Goal: Task Accomplishment & Management: Complete application form

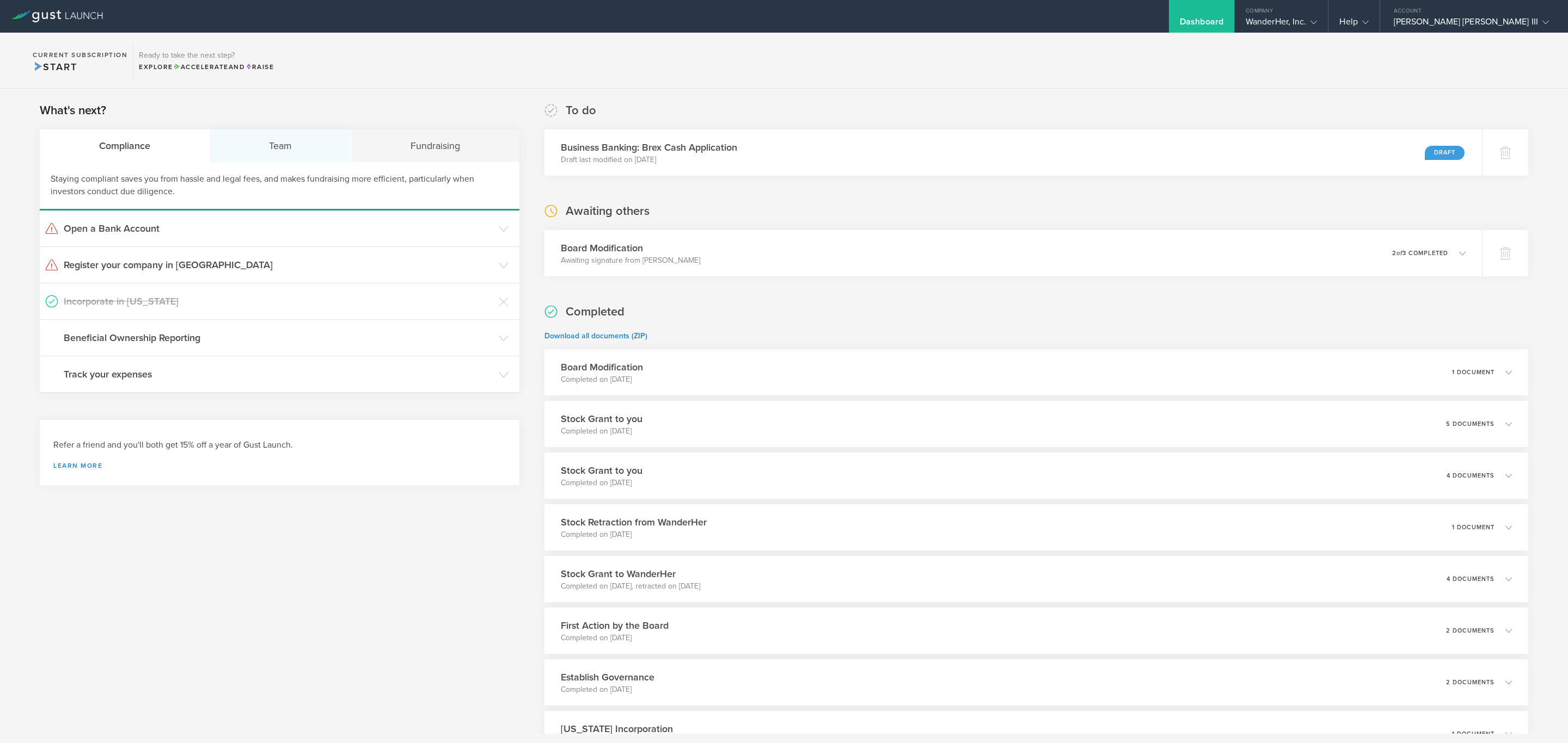
click at [245, 150] on div "Team" at bounding box center [280, 145] width 142 height 33
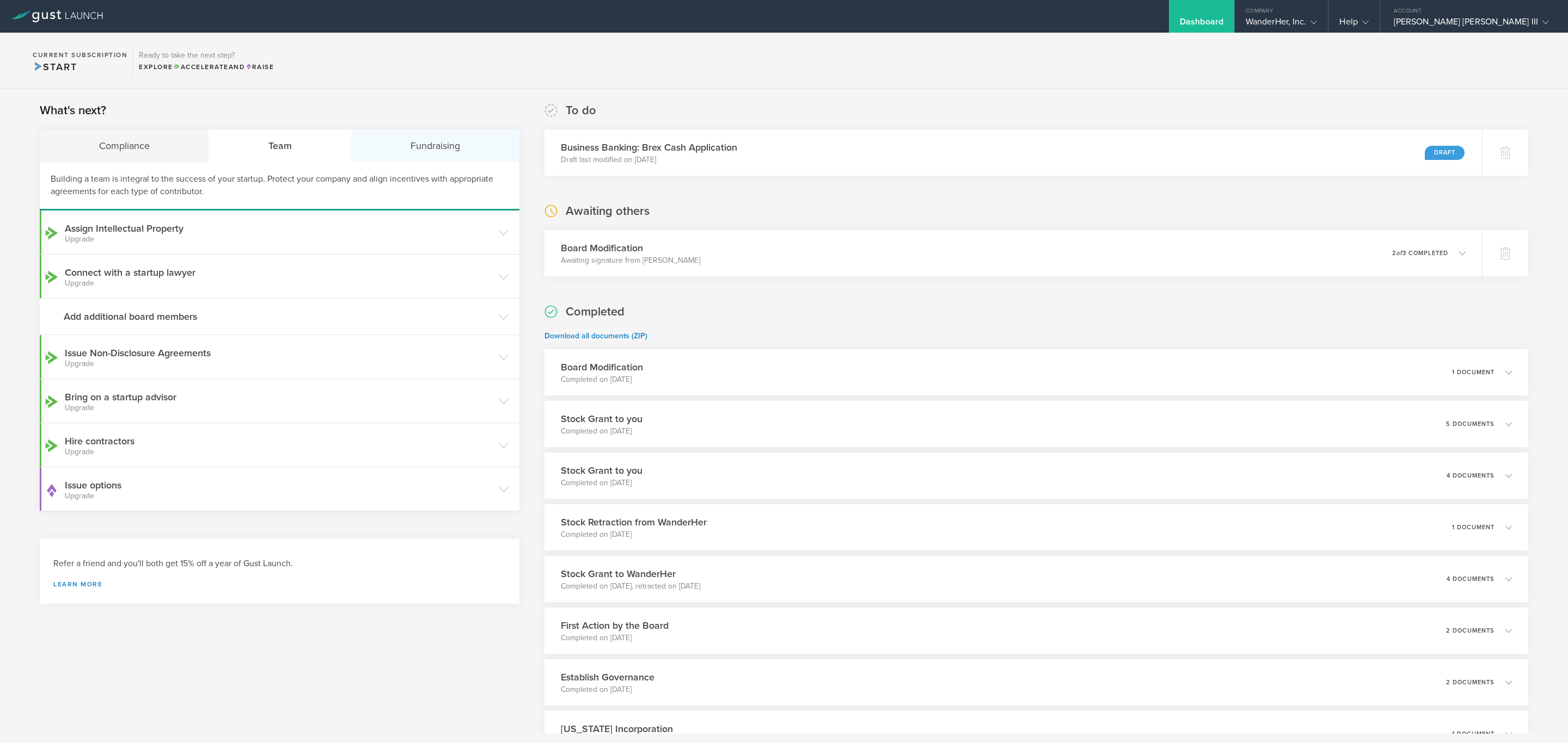
click at [423, 140] on div "Fundraising" at bounding box center [435, 145] width 168 height 33
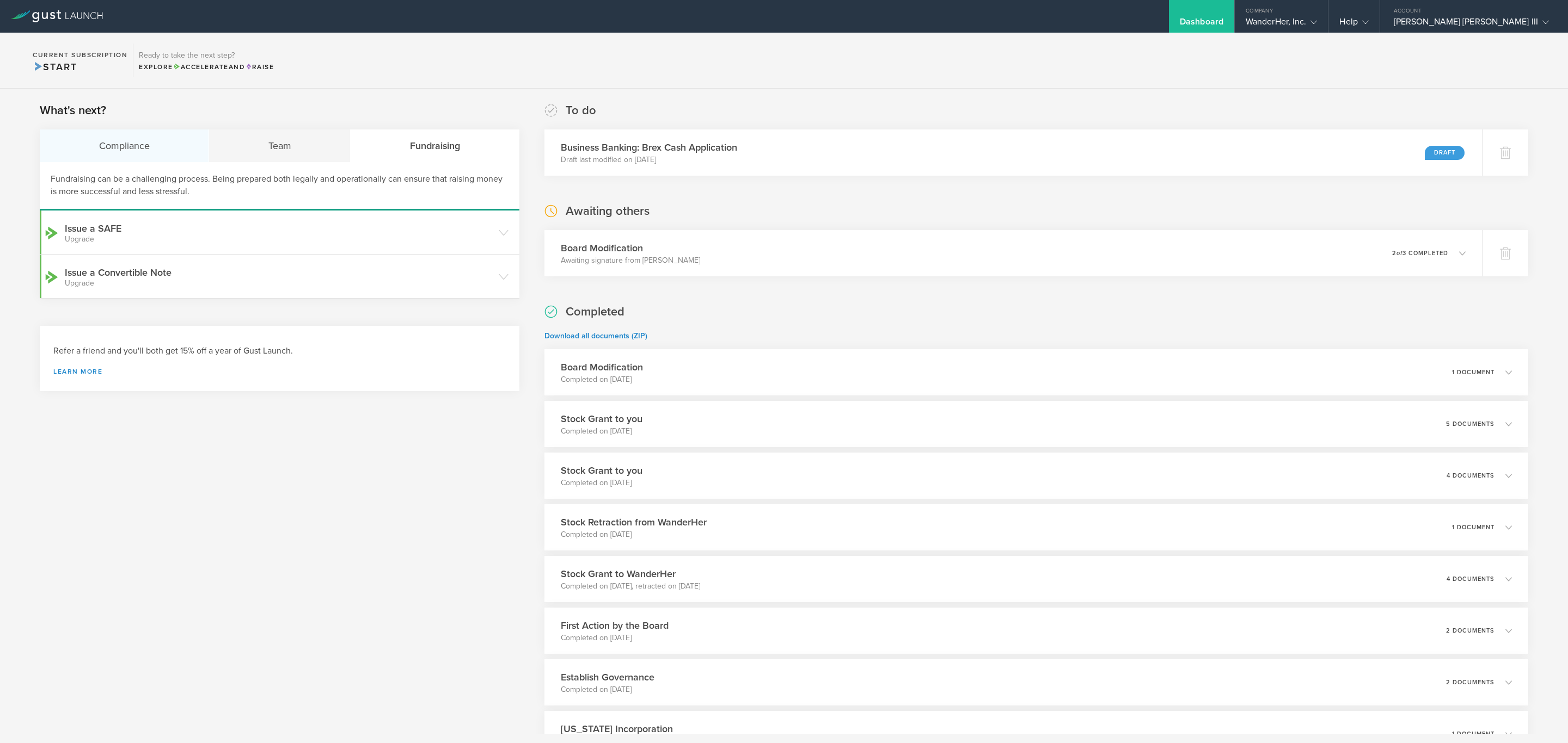
click at [107, 142] on div "Compliance" at bounding box center [124, 145] width 169 height 33
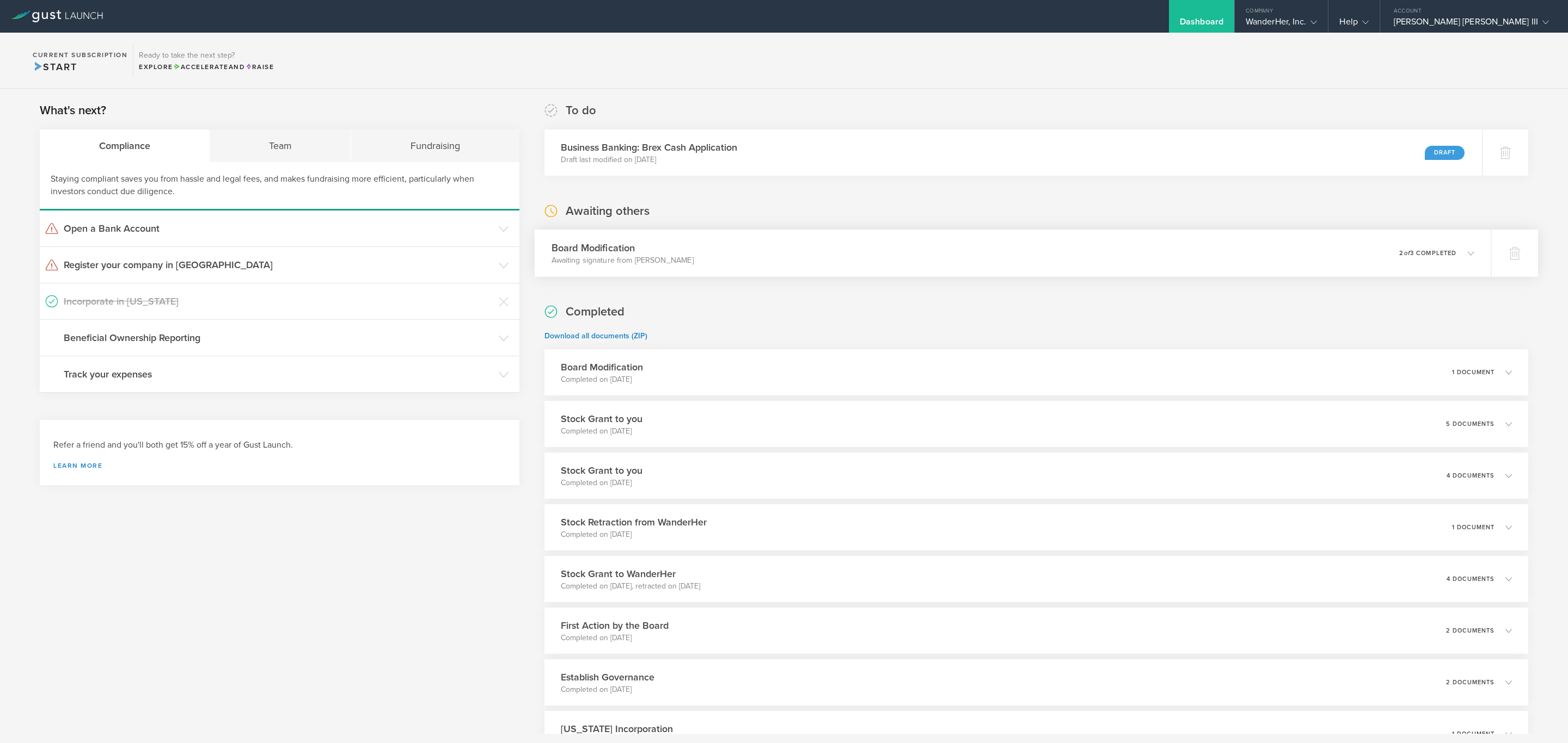
click at [1456, 242] on div "Board Modification Awaiting signature from [PERSON_NAME] Moral 0 undeliverable …" at bounding box center [1013, 253] width 957 height 47
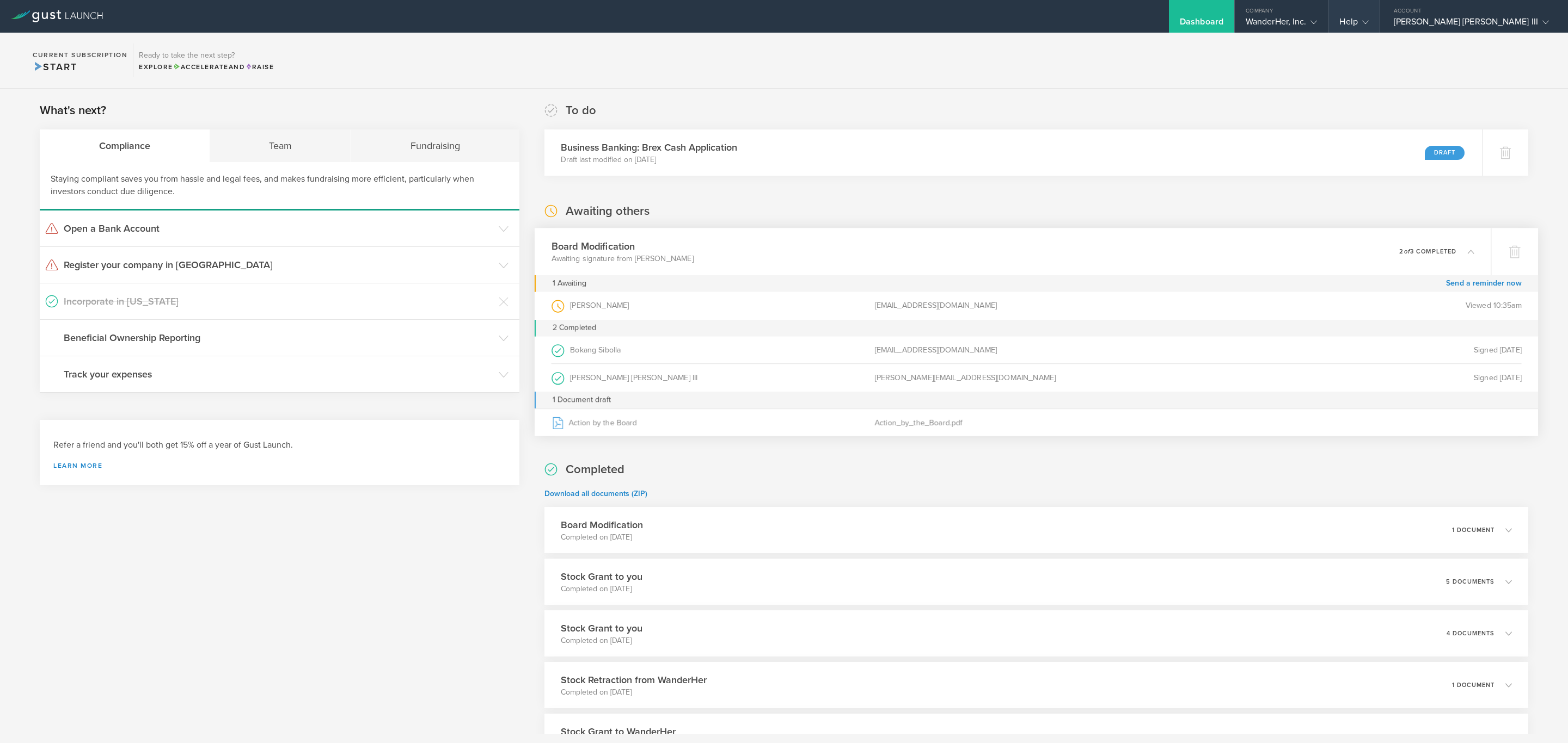
click at [1368, 18] on div "Help" at bounding box center [1354, 24] width 29 height 16
click at [1488, 18] on div "[PERSON_NAME] [PERSON_NAME] III" at bounding box center [1471, 24] width 155 height 16
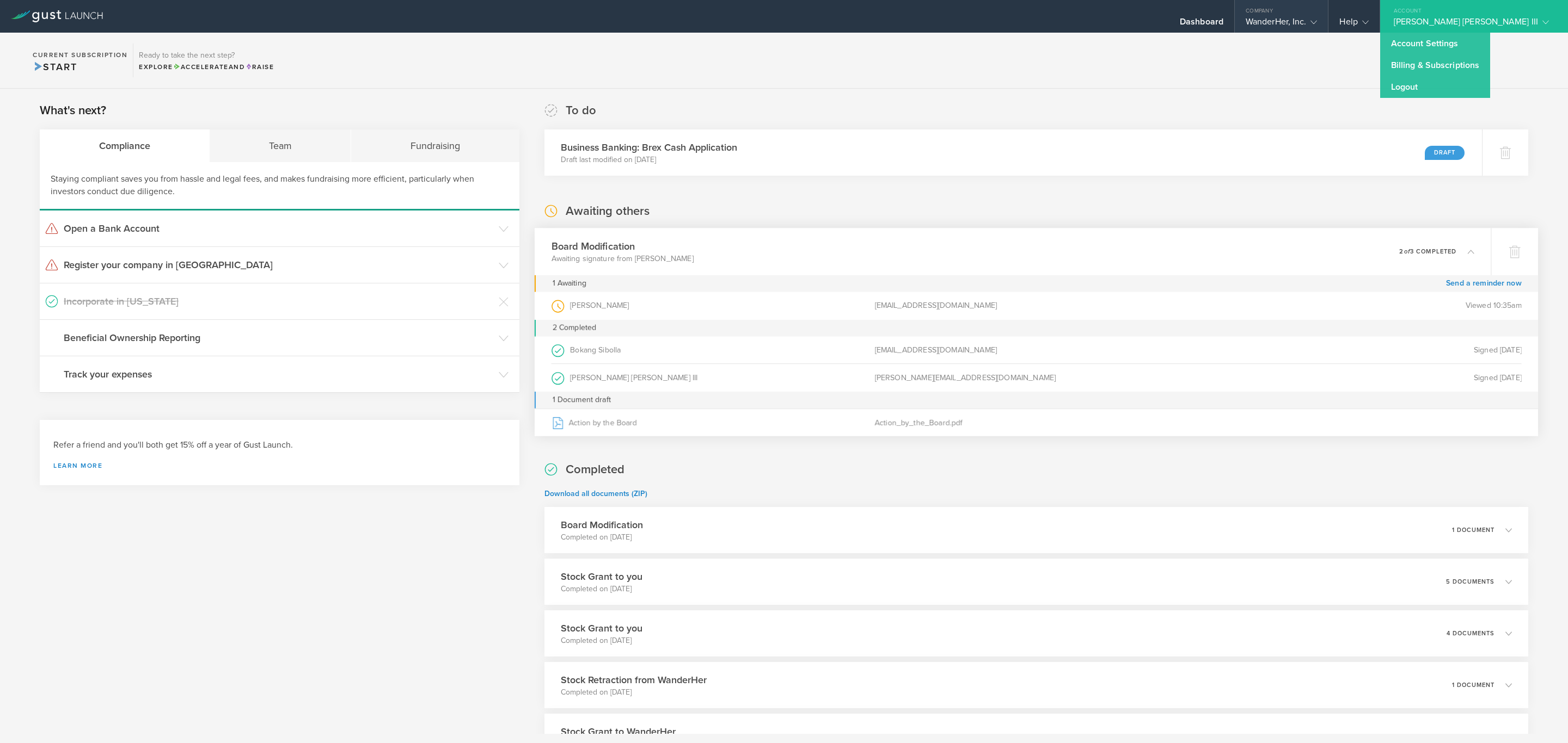
click at [1328, 13] on div "Company" at bounding box center [1282, 8] width 93 height 16
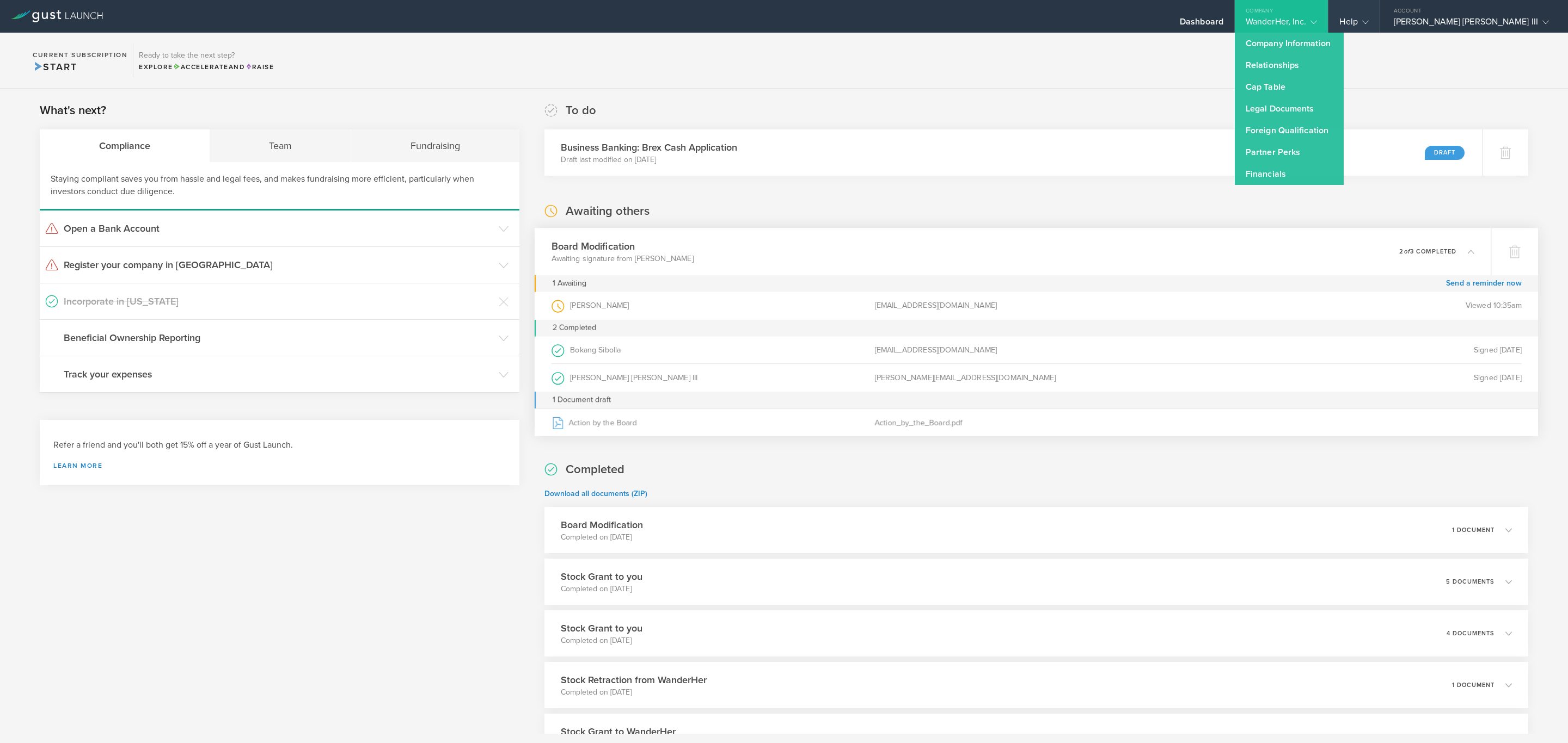
click at [1379, 12] on div "Help" at bounding box center [1353, 16] width 50 height 33
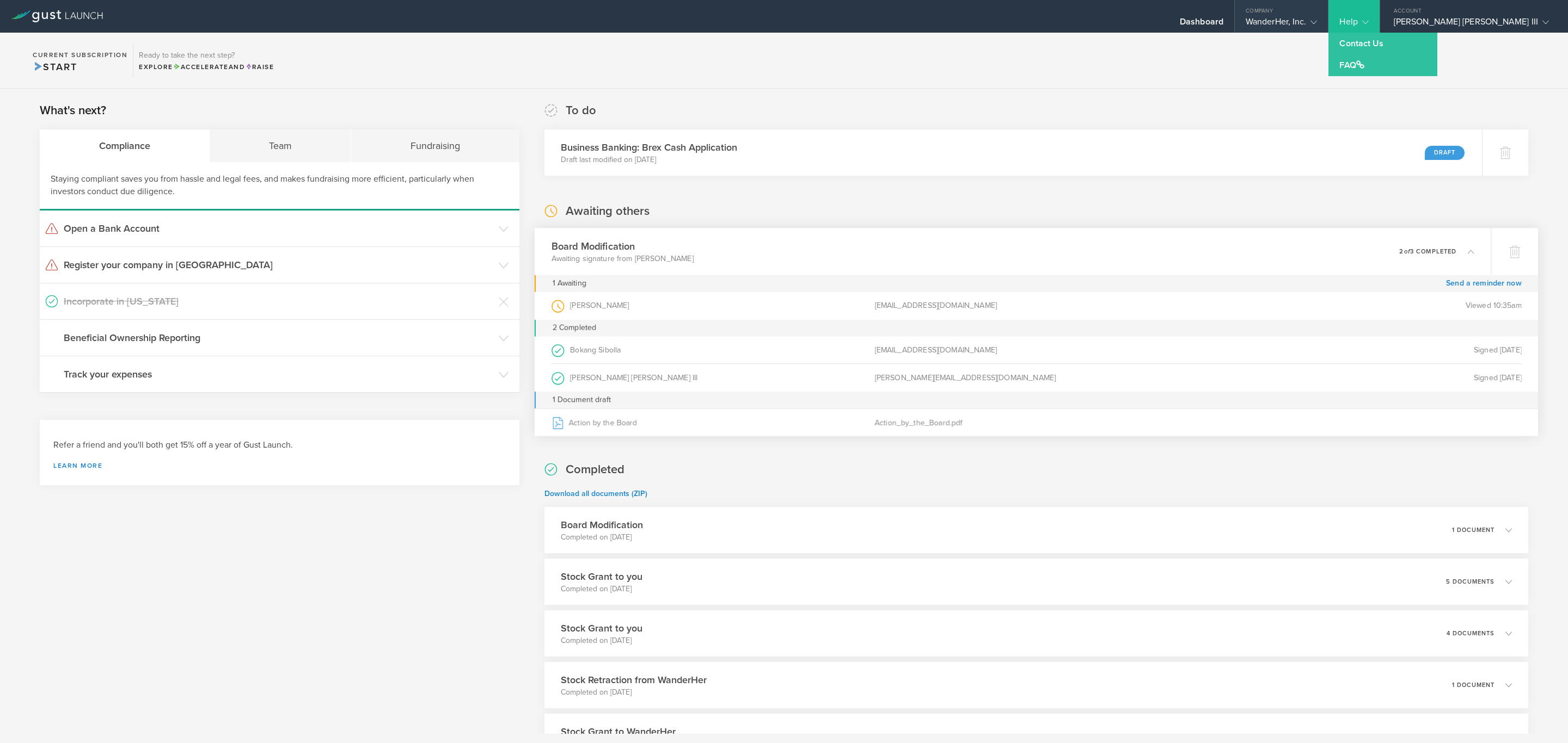
click at [1317, 20] on icon at bounding box center [1313, 22] width 7 height 7
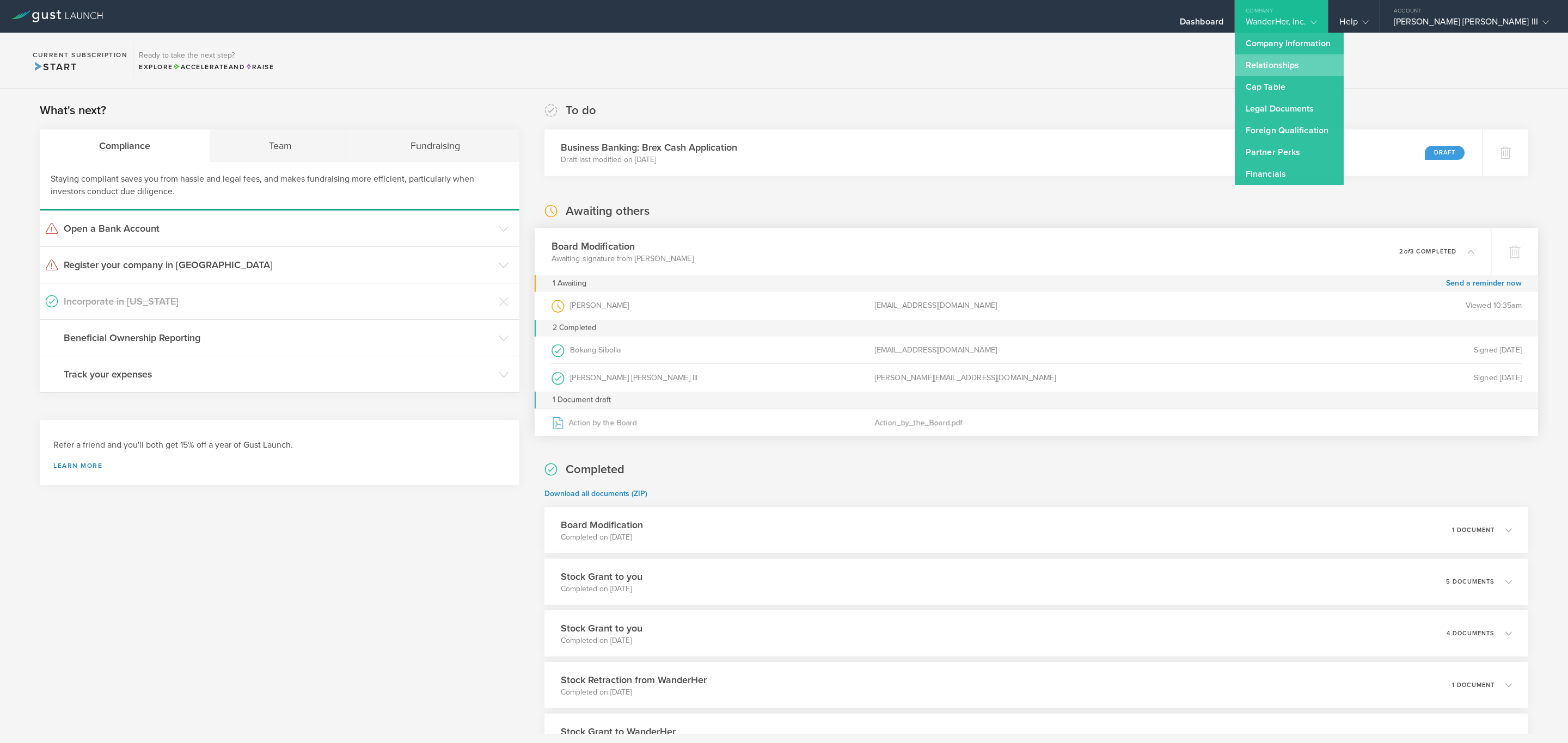
click at [1344, 55] on link "Relationships" at bounding box center [1289, 66] width 109 height 22
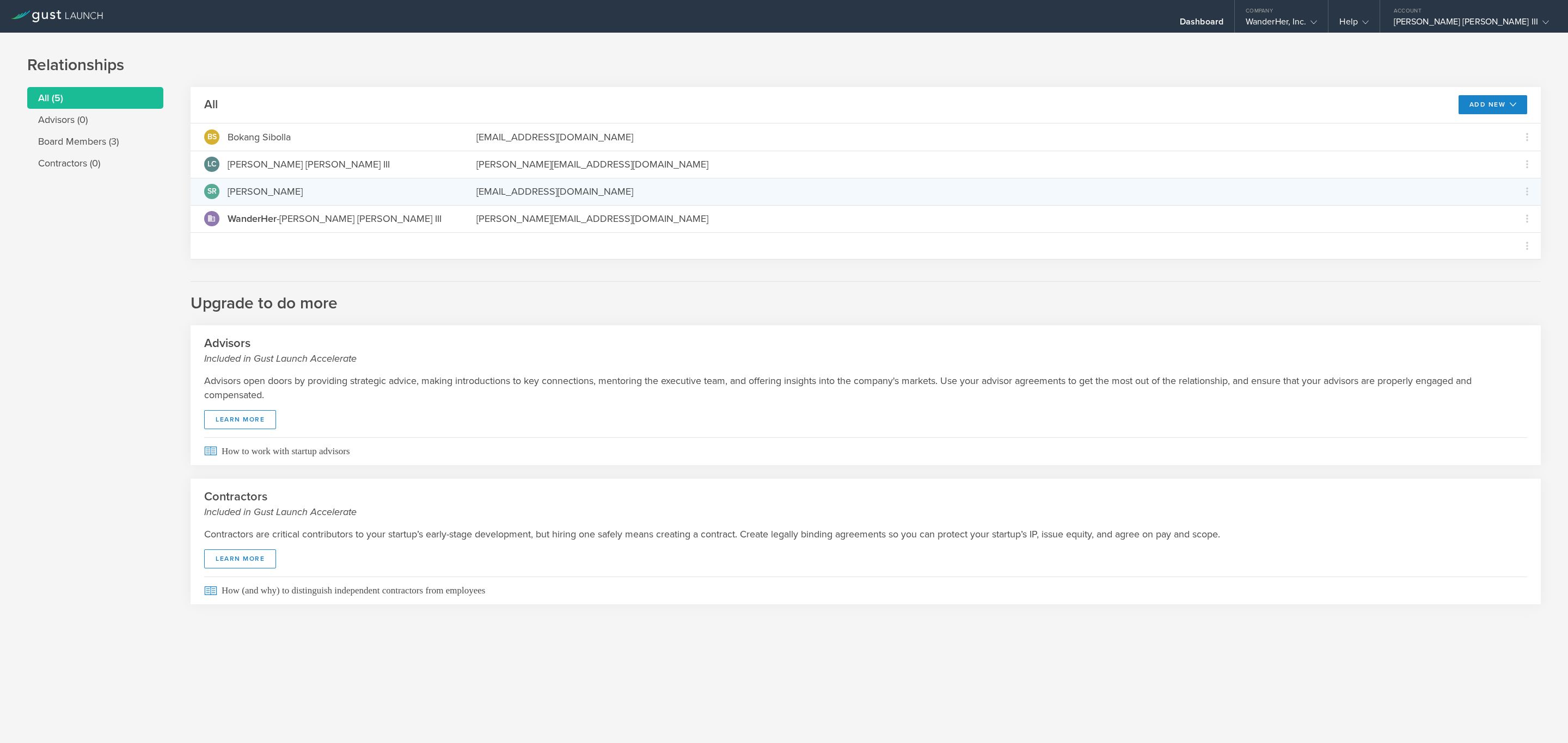
click at [593, 188] on div "sergioruizmoral1@gmail.com" at bounding box center [988, 191] width 1024 height 14
click at [1528, 189] on icon at bounding box center [1527, 191] width 13 height 13
click at [1492, 220] on div "Grant Common Stock" at bounding box center [1492, 220] width 83 height 12
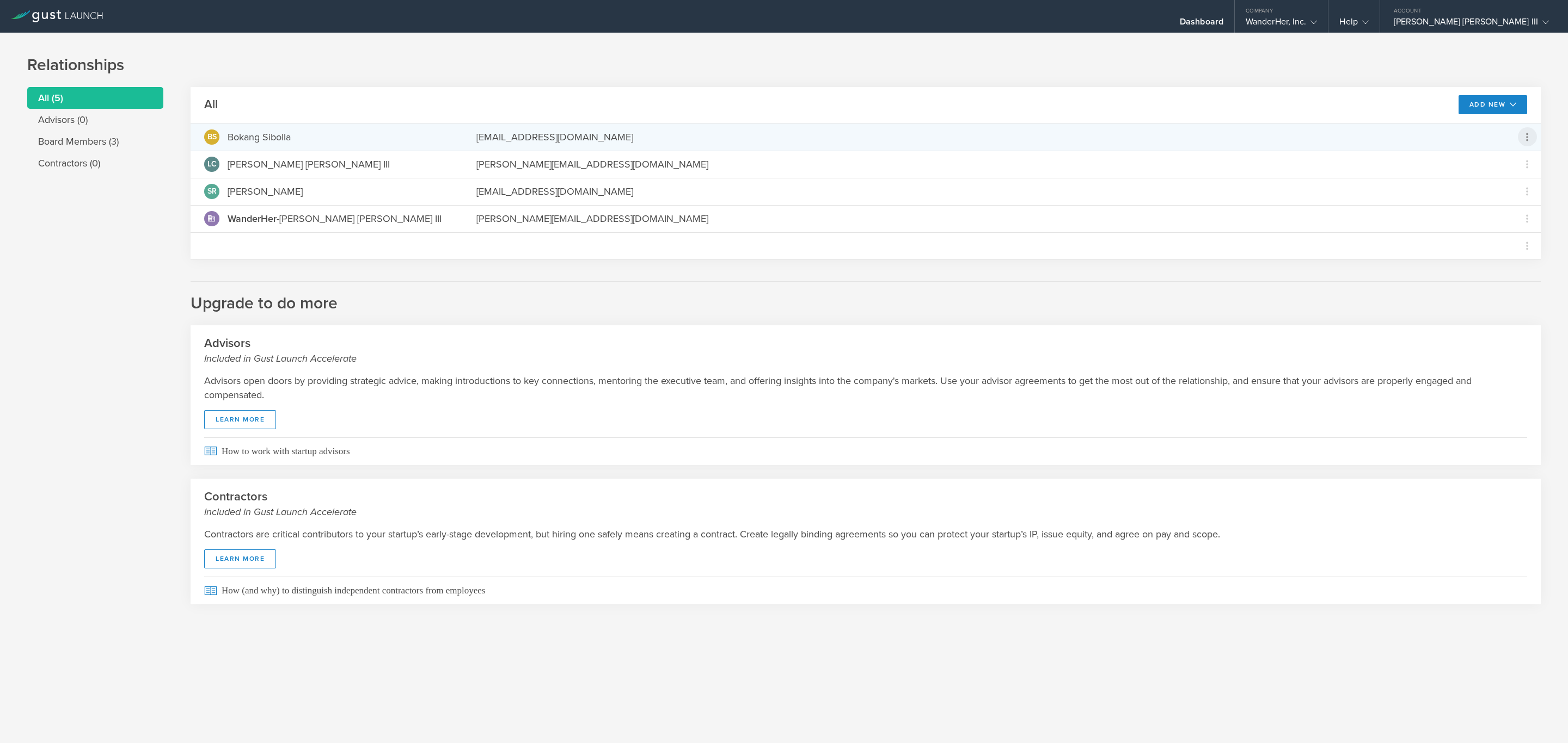
click at [1526, 140] on icon at bounding box center [1527, 136] width 2 height 8
click at [1496, 166] on div "Grant Common Stock" at bounding box center [1492, 165] width 83 height 12
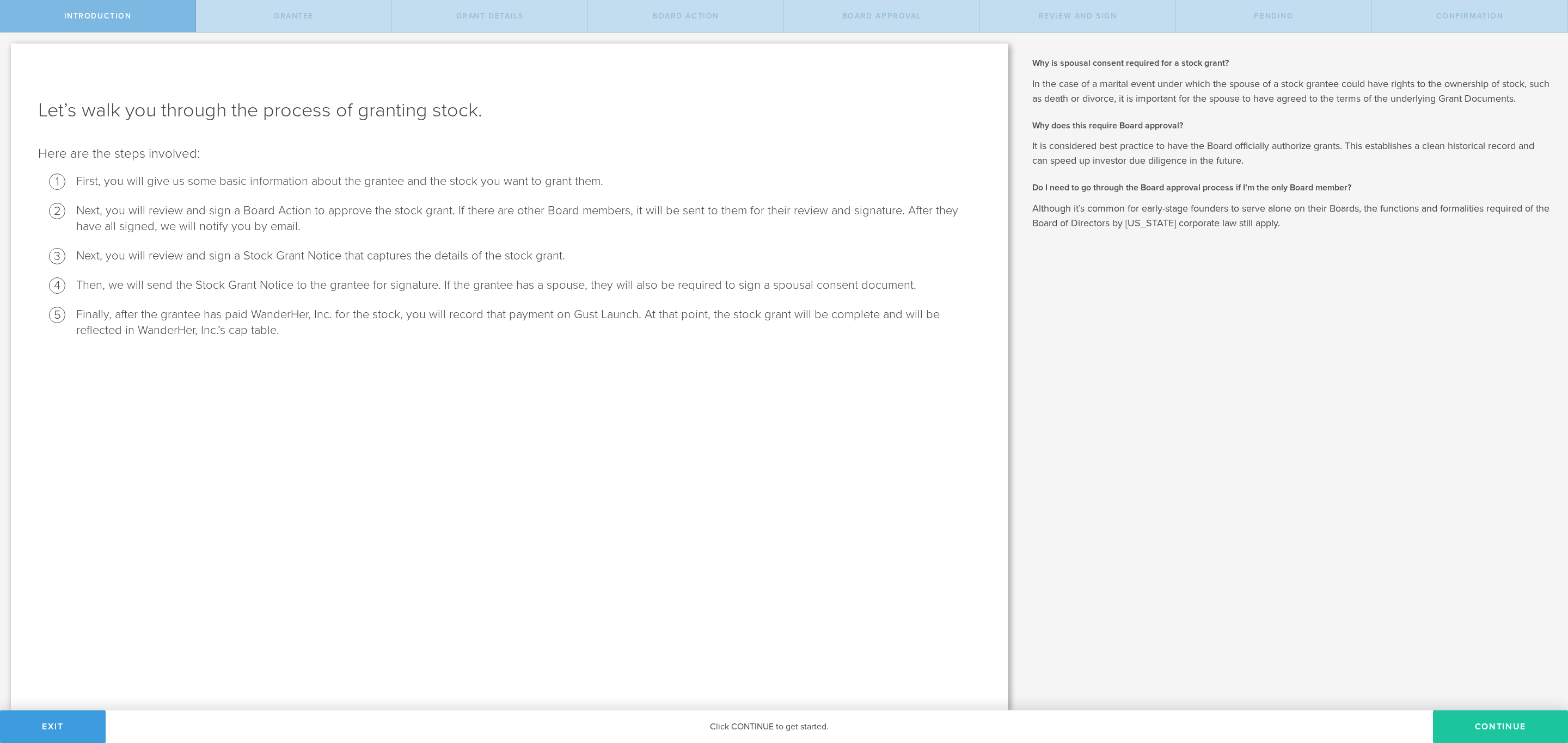
click at [1494, 726] on button "Continue" at bounding box center [1500, 727] width 135 height 33
radio input "true"
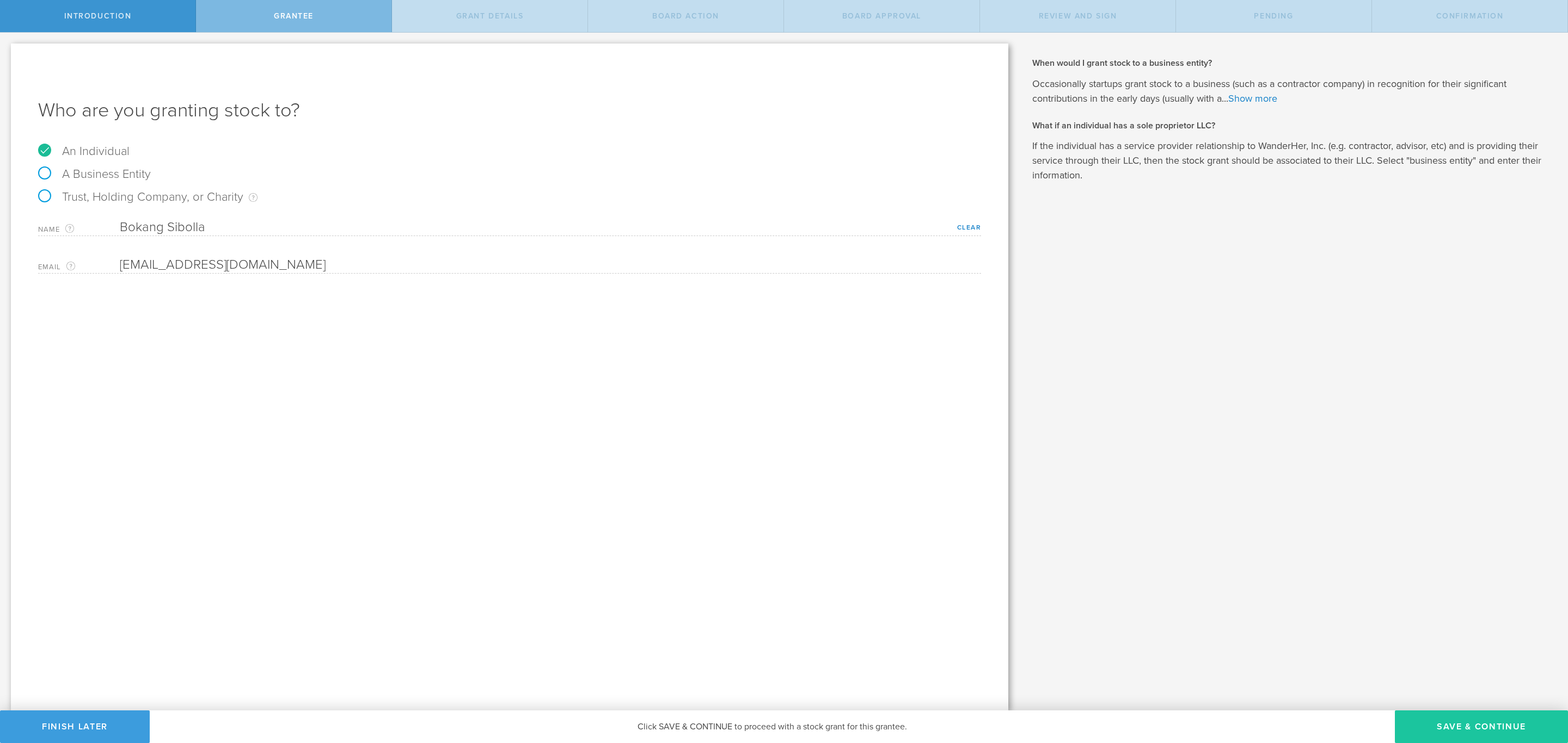
click at [1499, 720] on button "Save & Continue" at bounding box center [1481, 727] width 173 height 33
type input "48"
type input "12"
select select "none"
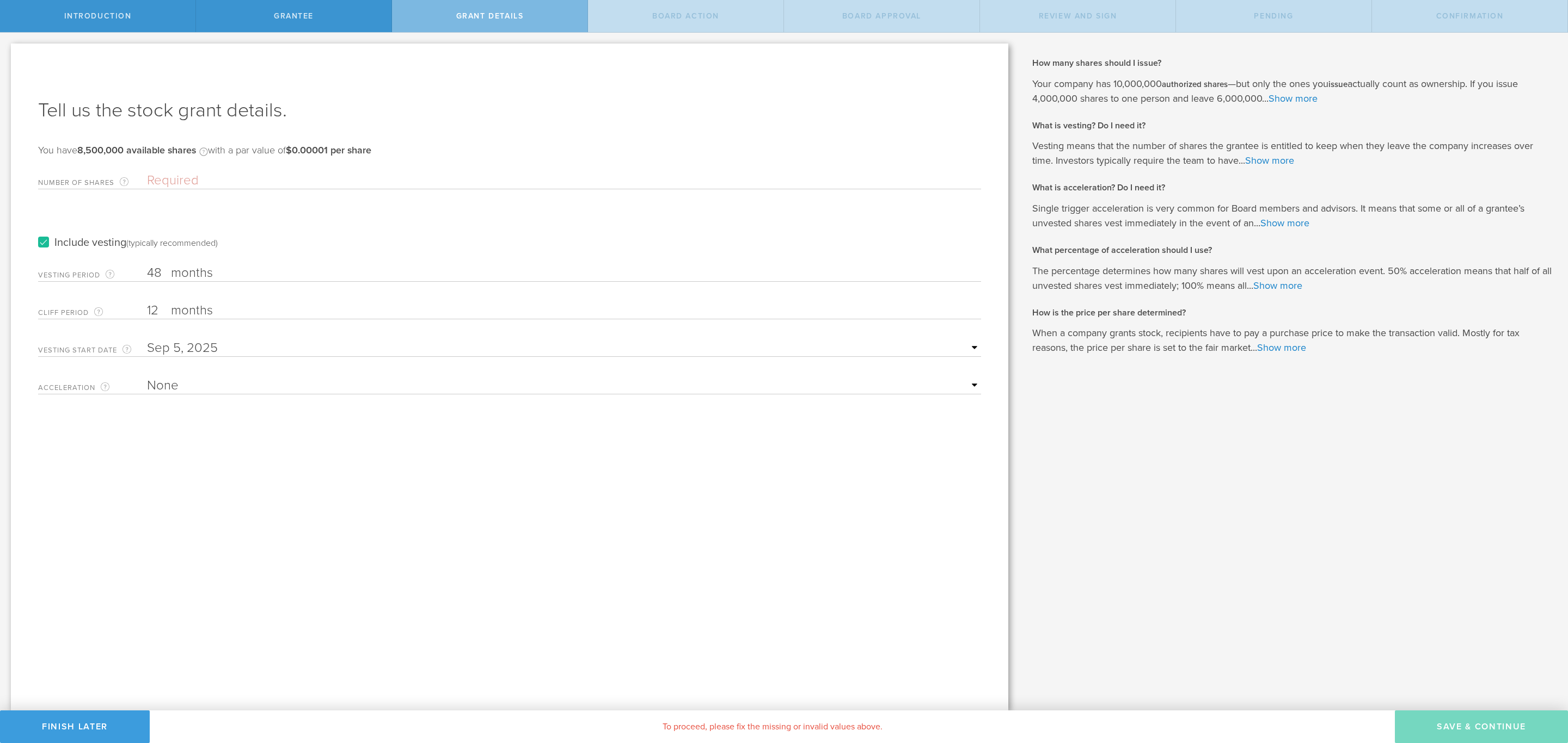
click at [164, 179] on input "Number of Shares The total amount of stock the company is granting to this reci…" at bounding box center [564, 180] width 834 height 16
type input "4,000,000"
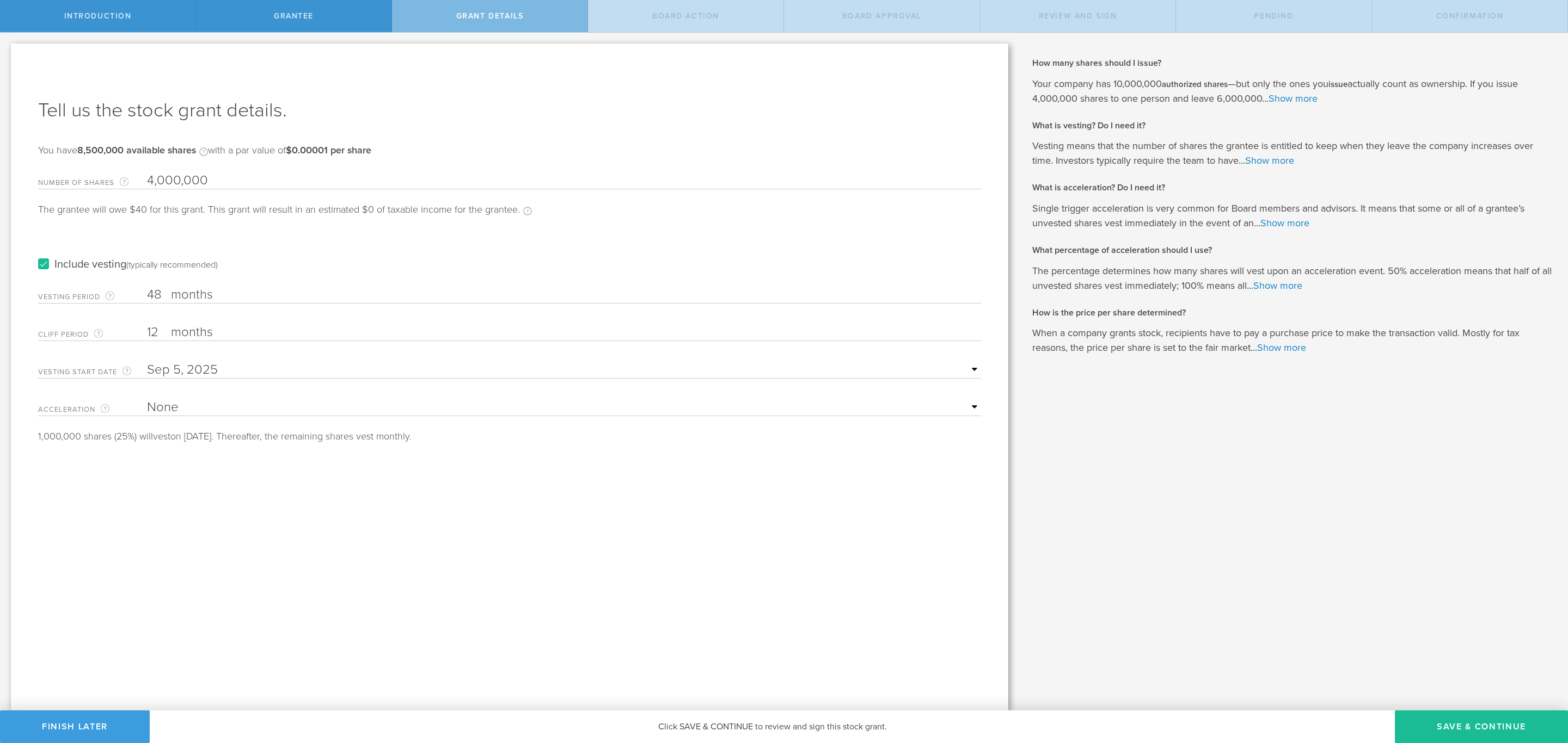
click at [230, 293] on label "months" at bounding box center [225, 296] width 109 height 18
click at [230, 293] on input "48" at bounding box center [564, 295] width 834 height 16
click at [43, 260] on label "Include vesting (typically recommended)" at bounding box center [128, 265] width 180 height 12
click at [0, 0] on input "Include vesting (typically recommended)" at bounding box center [0, 0] width 0 height 0
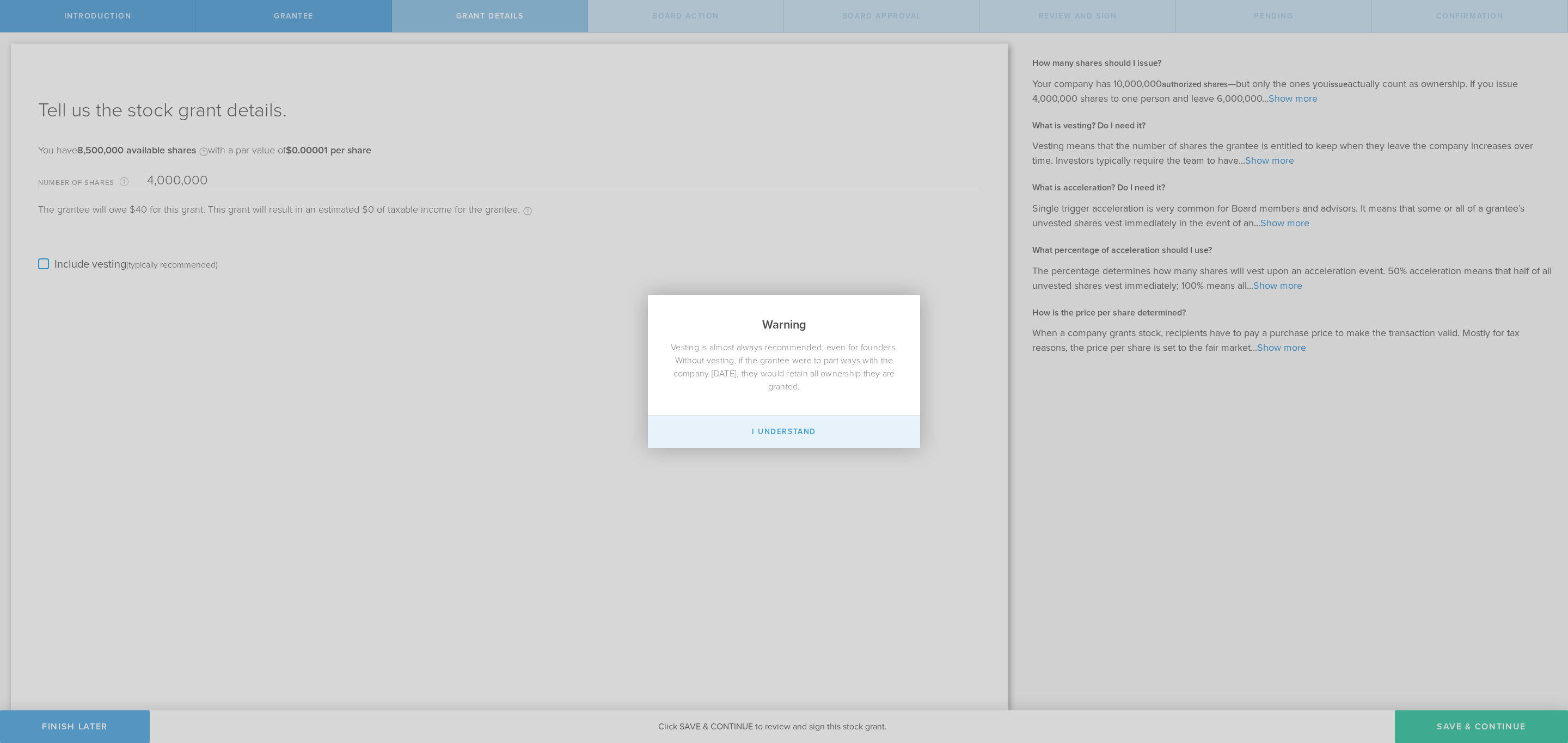
click at [836, 426] on button "I Understand" at bounding box center [784, 432] width 272 height 33
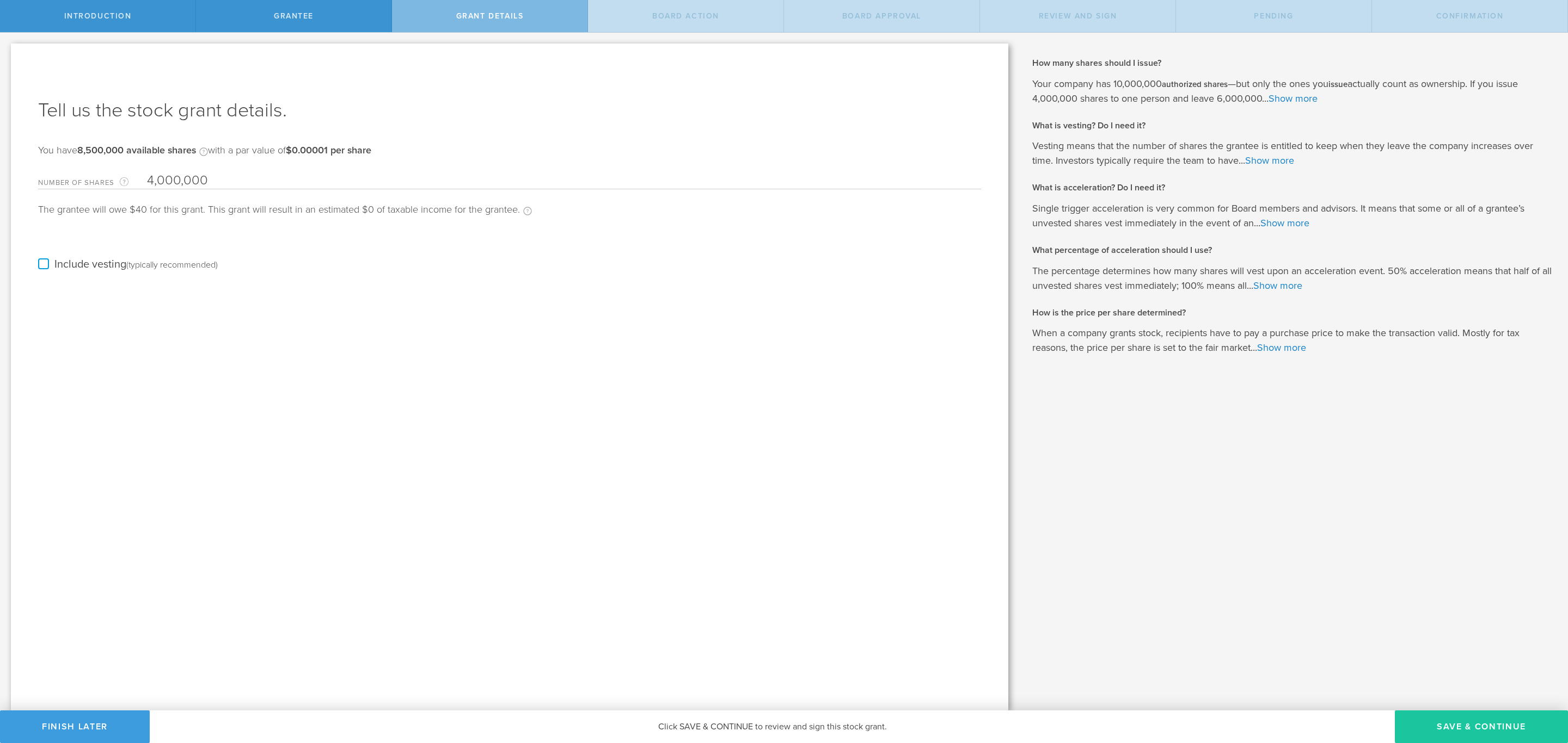
click at [1456, 719] on button "Save & Continue" at bounding box center [1481, 727] width 173 height 33
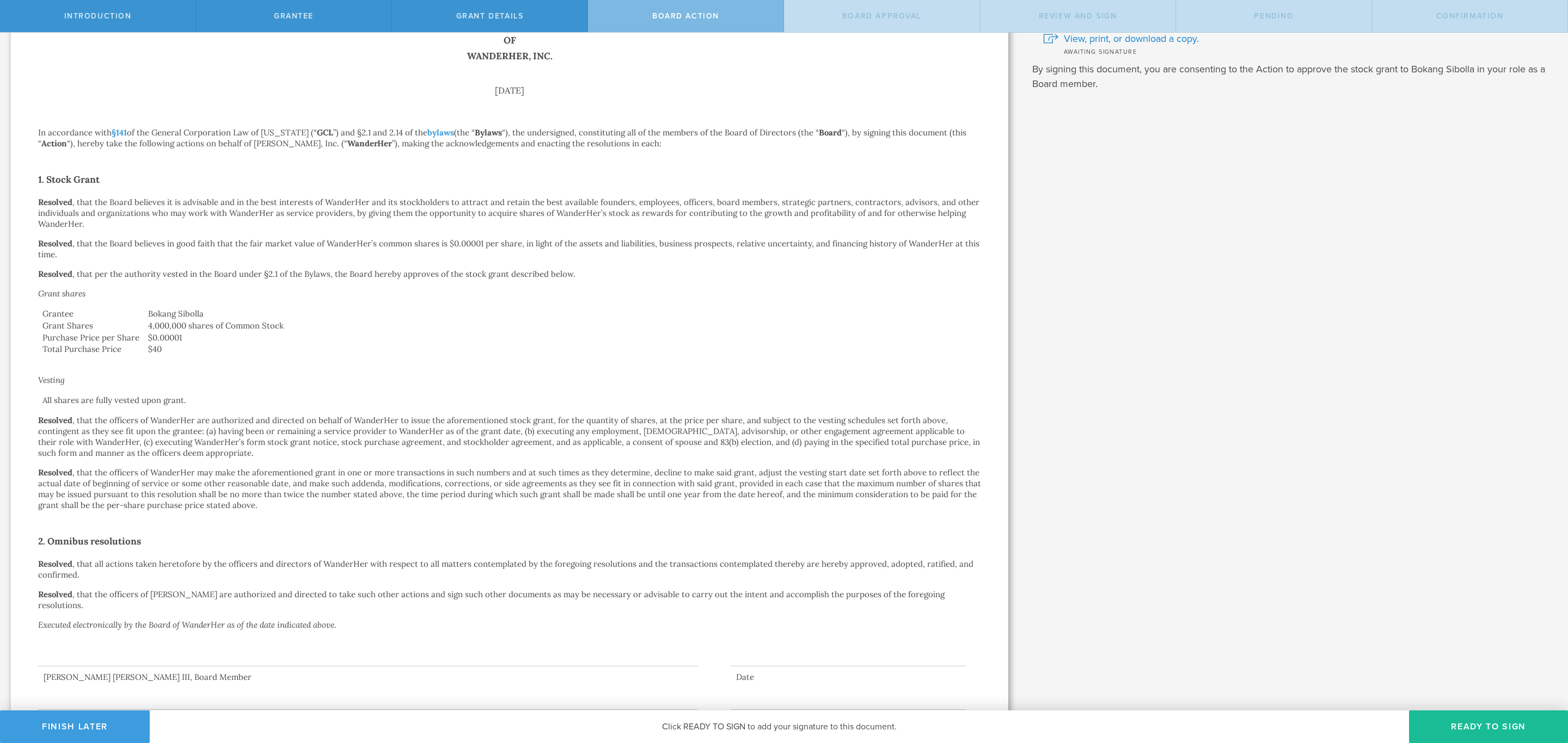
scroll to position [155, 0]
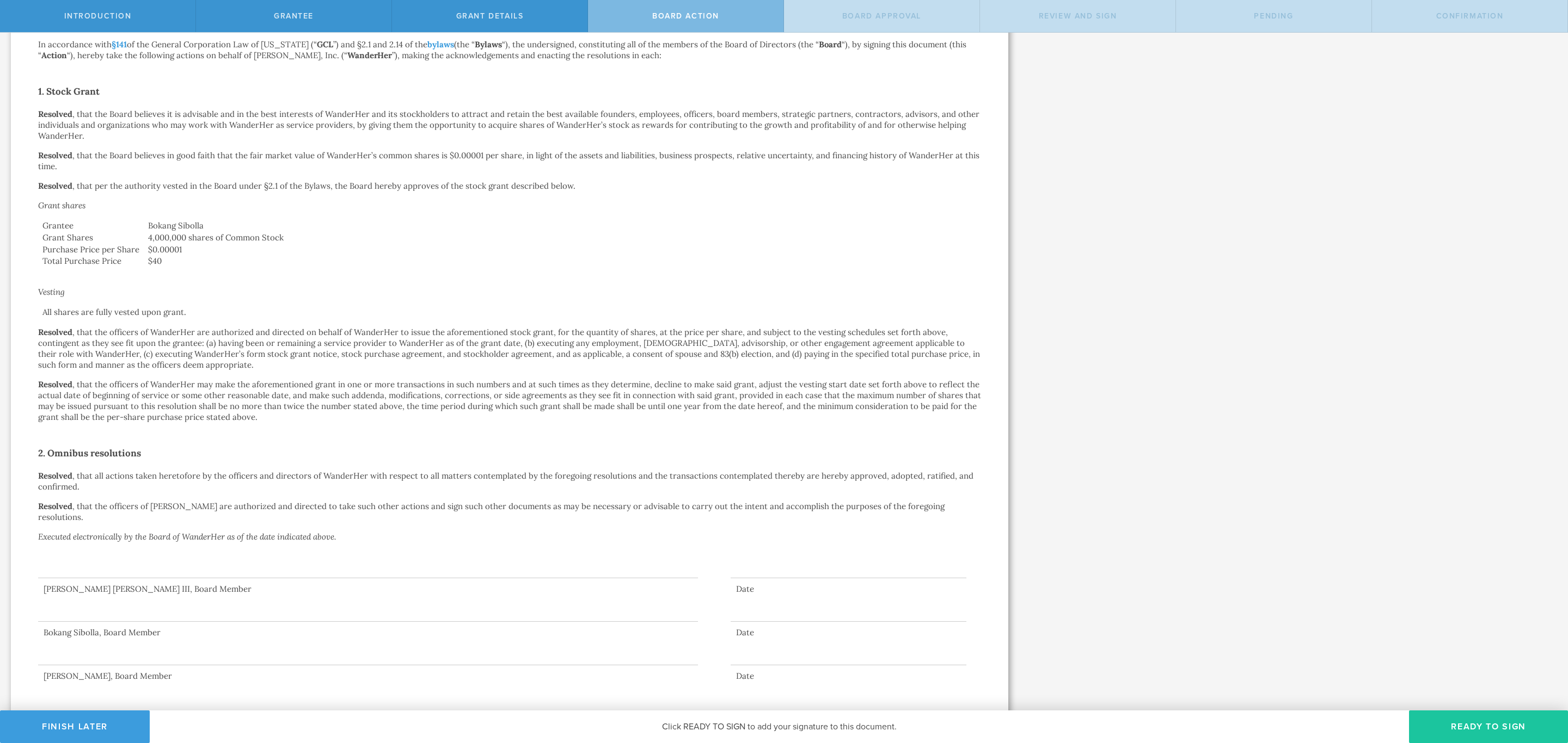
click at [1488, 723] on button "Ready to Sign" at bounding box center [1488, 727] width 159 height 33
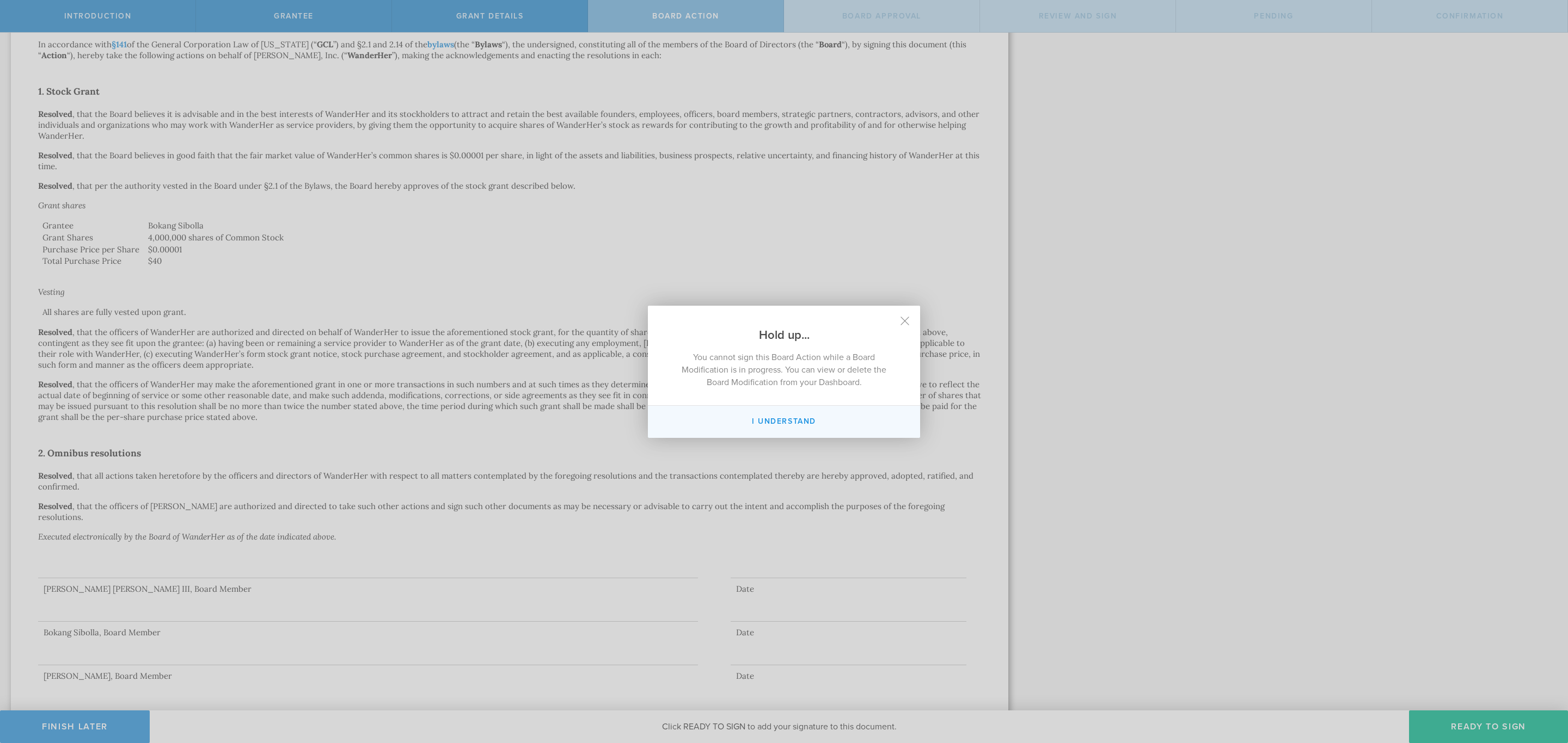
click at [830, 424] on button "I Understand" at bounding box center [784, 422] width 272 height 32
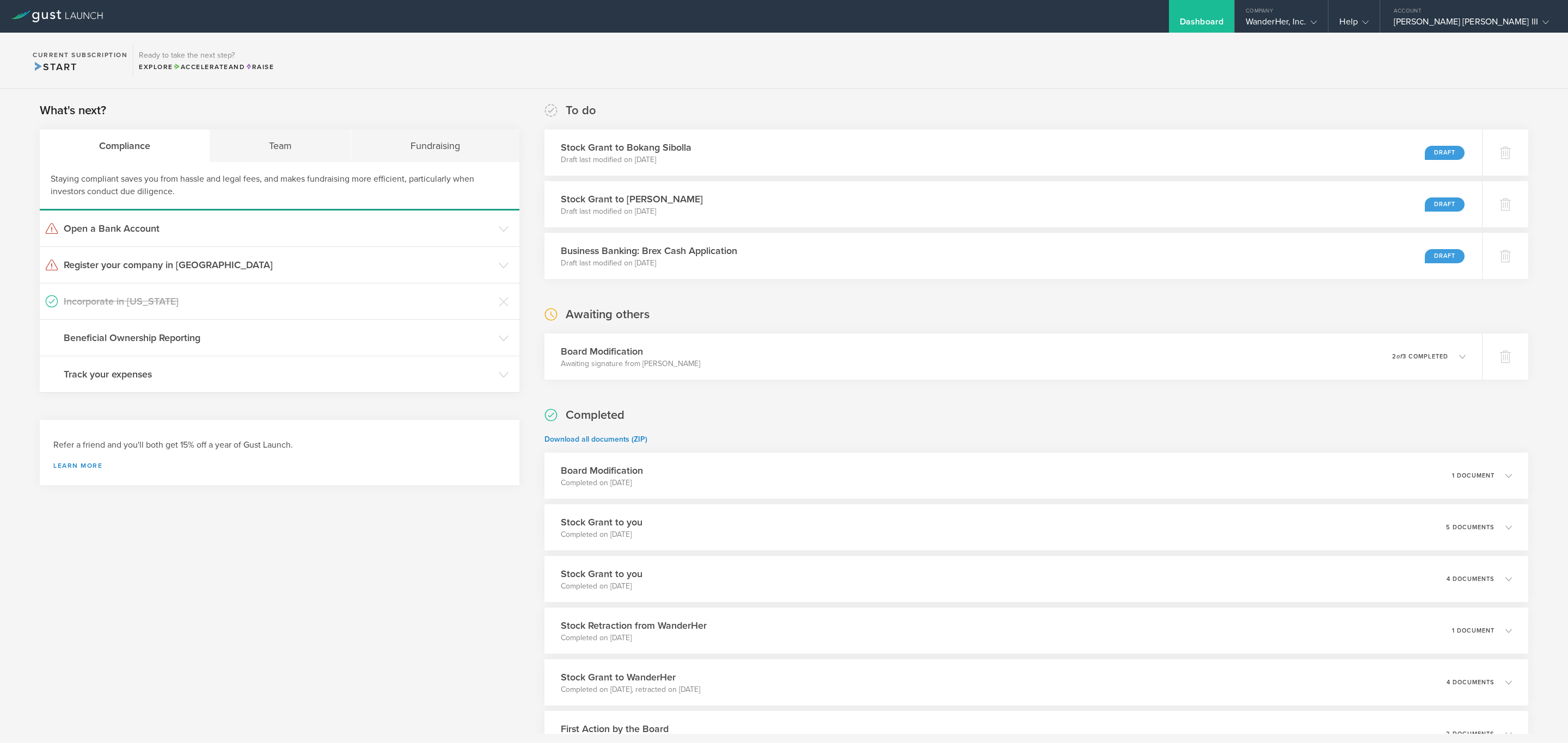
click at [1539, 260] on div "What's next? Compliance Team Fundraising Staying compliant saves you from hassl…" at bounding box center [784, 509] width 1568 height 840
click at [1403, 55] on section "Current Subscription Start Ready to take the next step? Explore Accelerate and …" at bounding box center [784, 61] width 1568 height 56
click at [1479, 14] on div "Account" at bounding box center [1474, 8] width 188 height 16
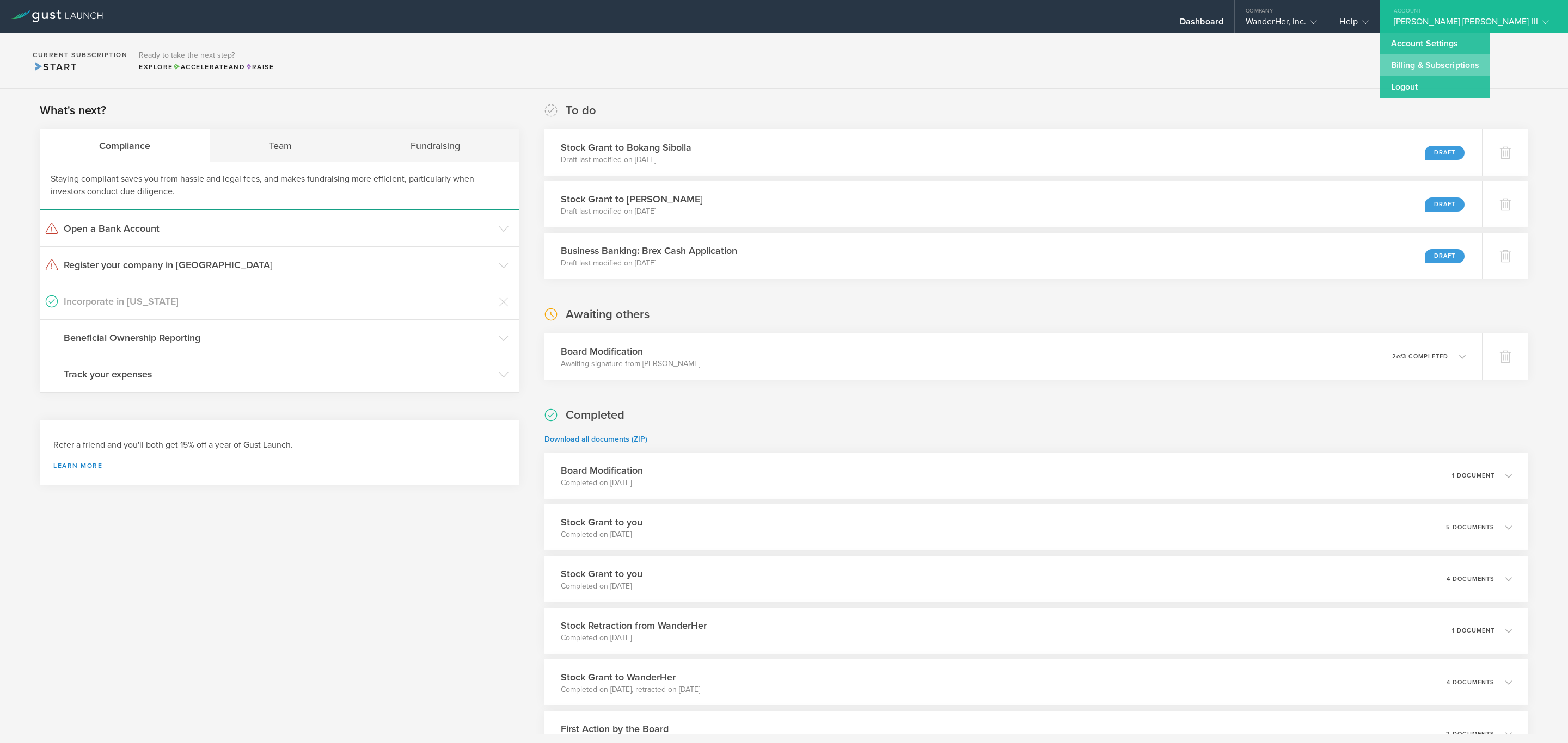
click at [1473, 67] on link "Billing & Subscriptions" at bounding box center [1435, 66] width 110 height 22
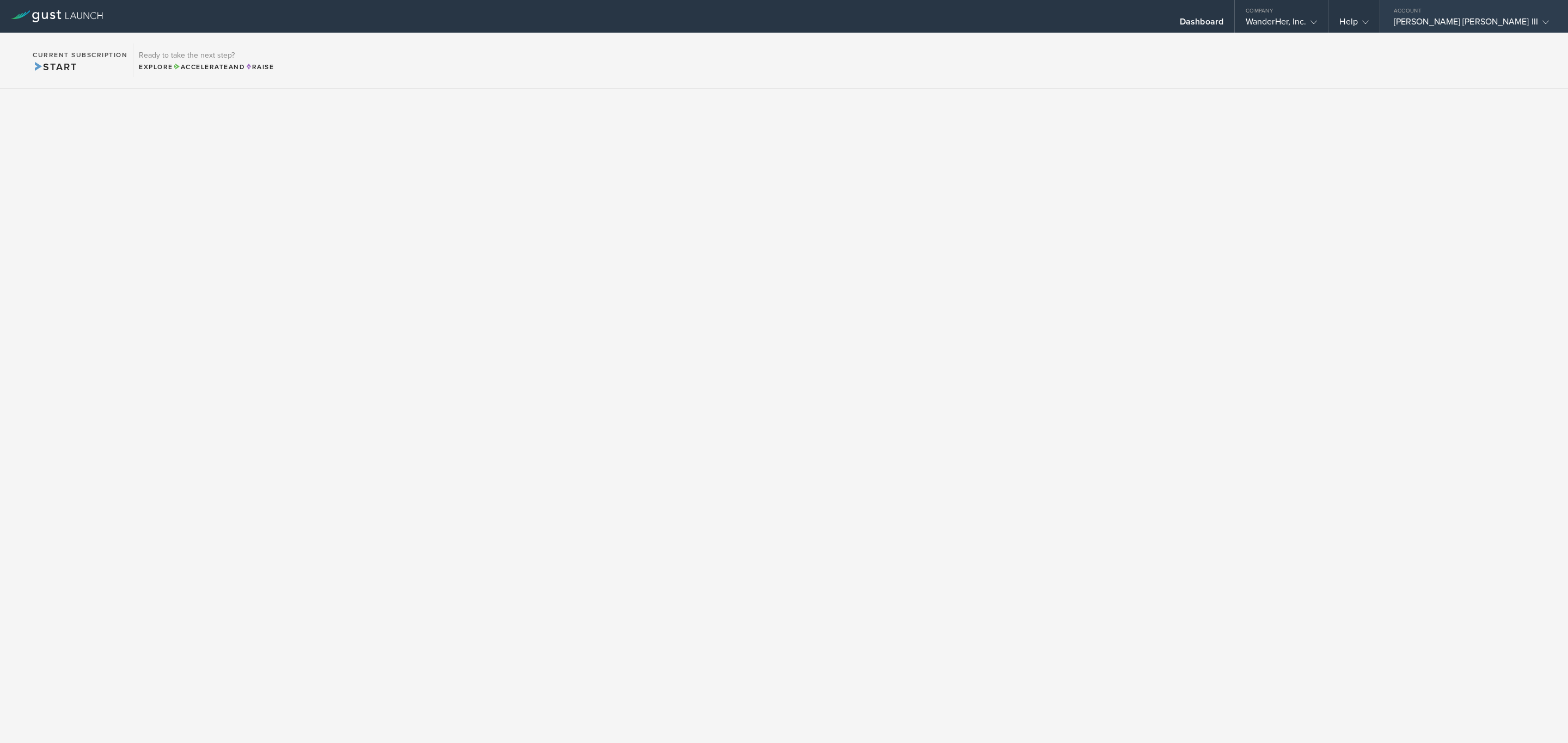
click at [1496, 12] on div "Account" at bounding box center [1474, 8] width 188 height 16
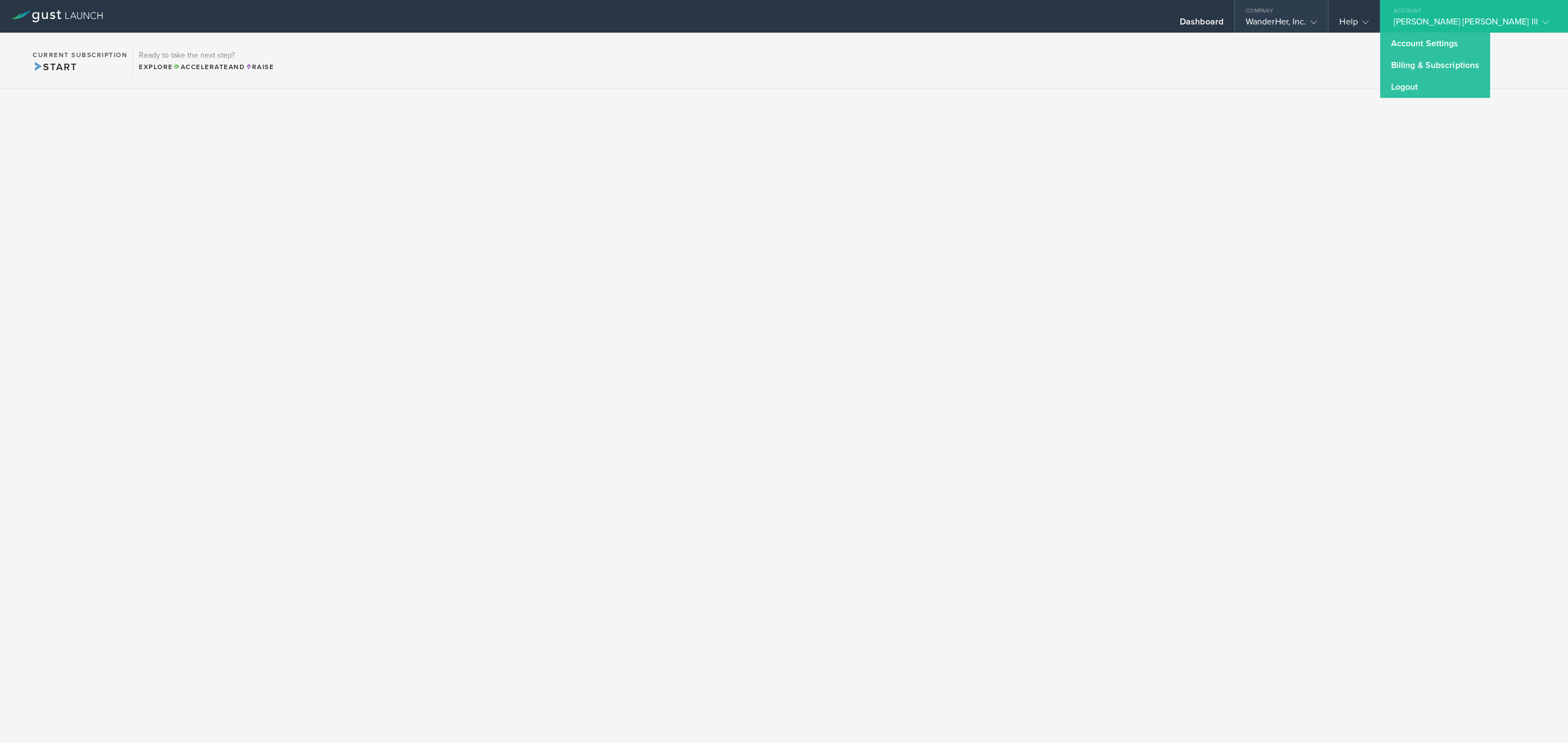
click at [1328, 15] on div "Company" at bounding box center [1282, 8] width 93 height 16
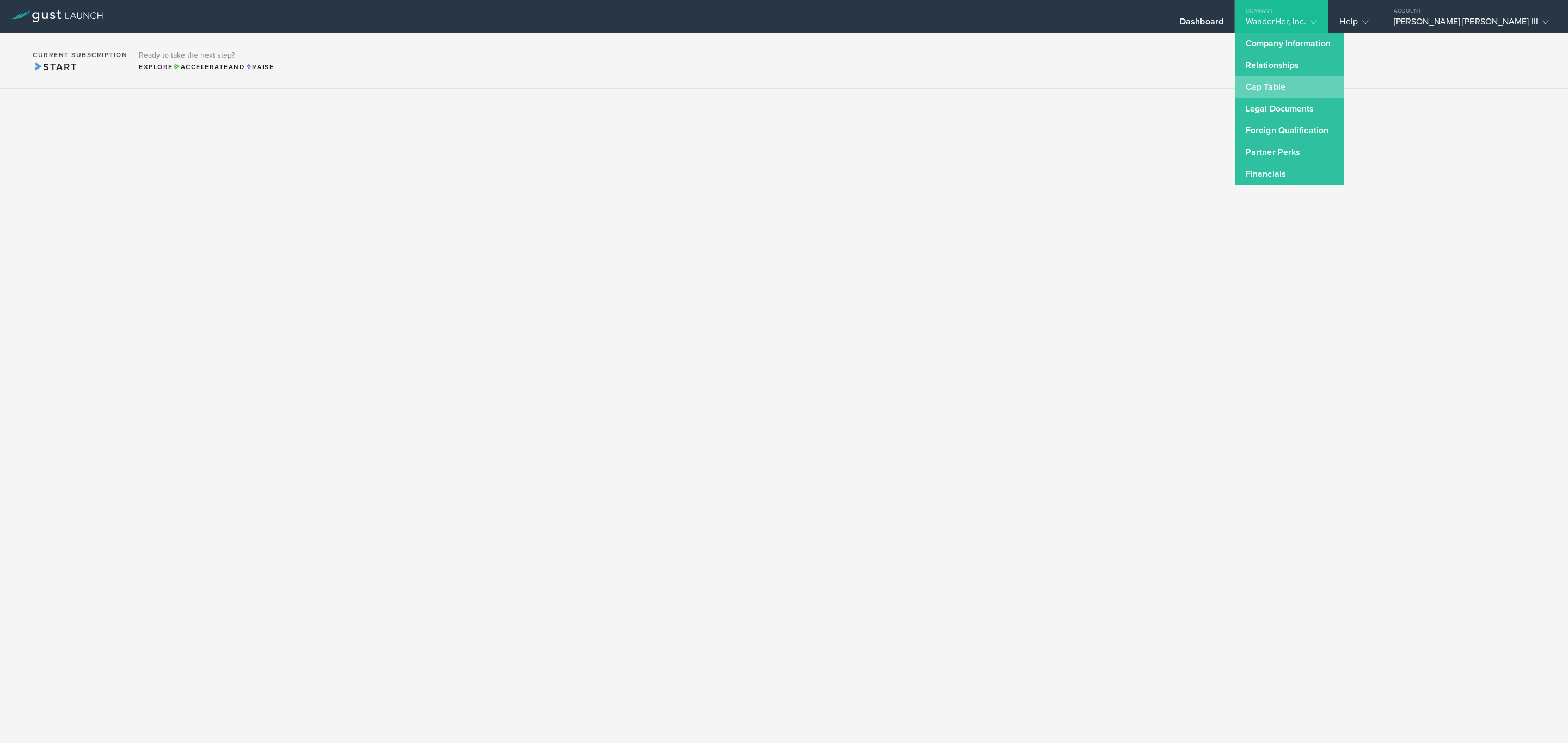
click at [1344, 76] on link "Cap Table" at bounding box center [1289, 87] width 109 height 22
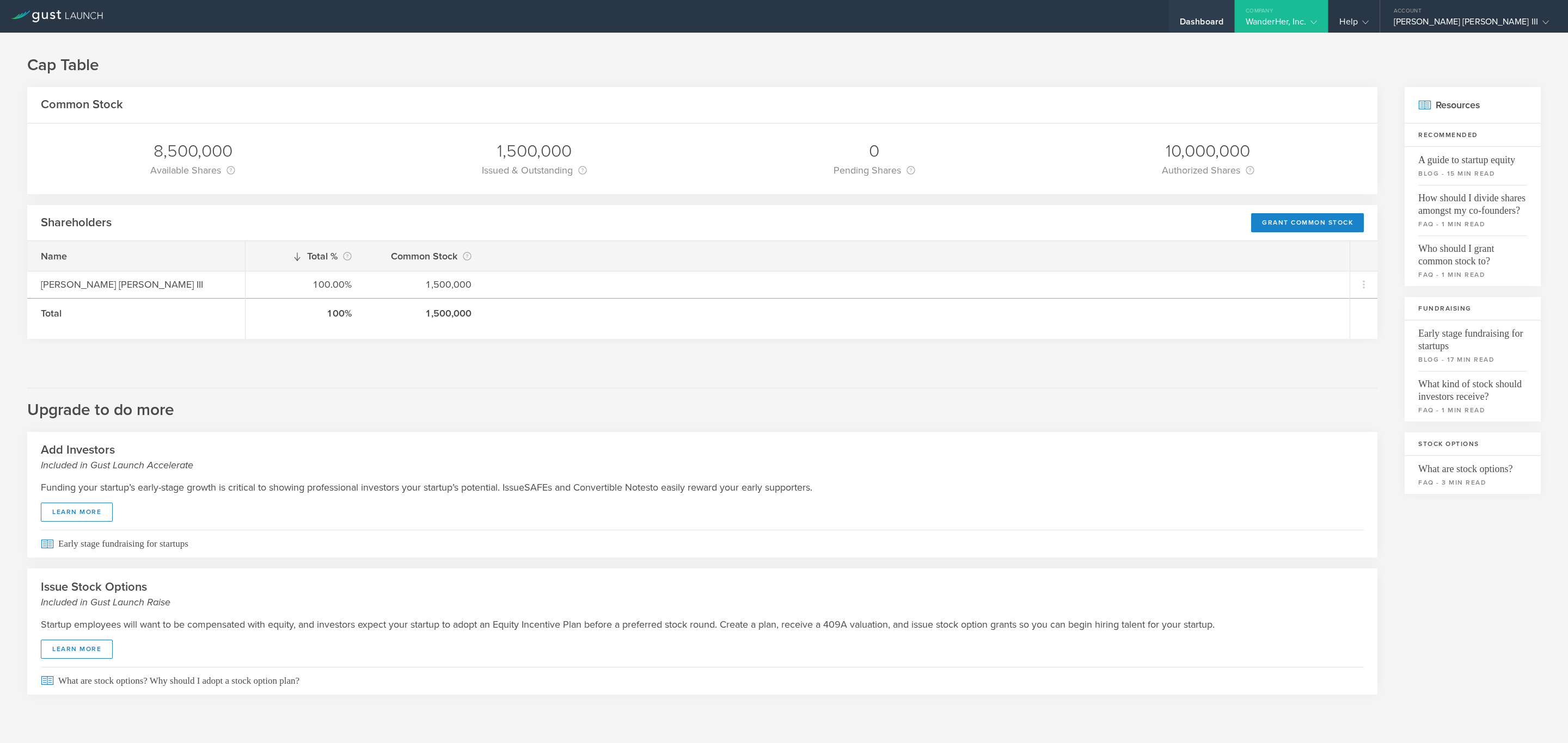
click at [1234, 14] on div "Dashboard" at bounding box center [1201, 16] width 65 height 33
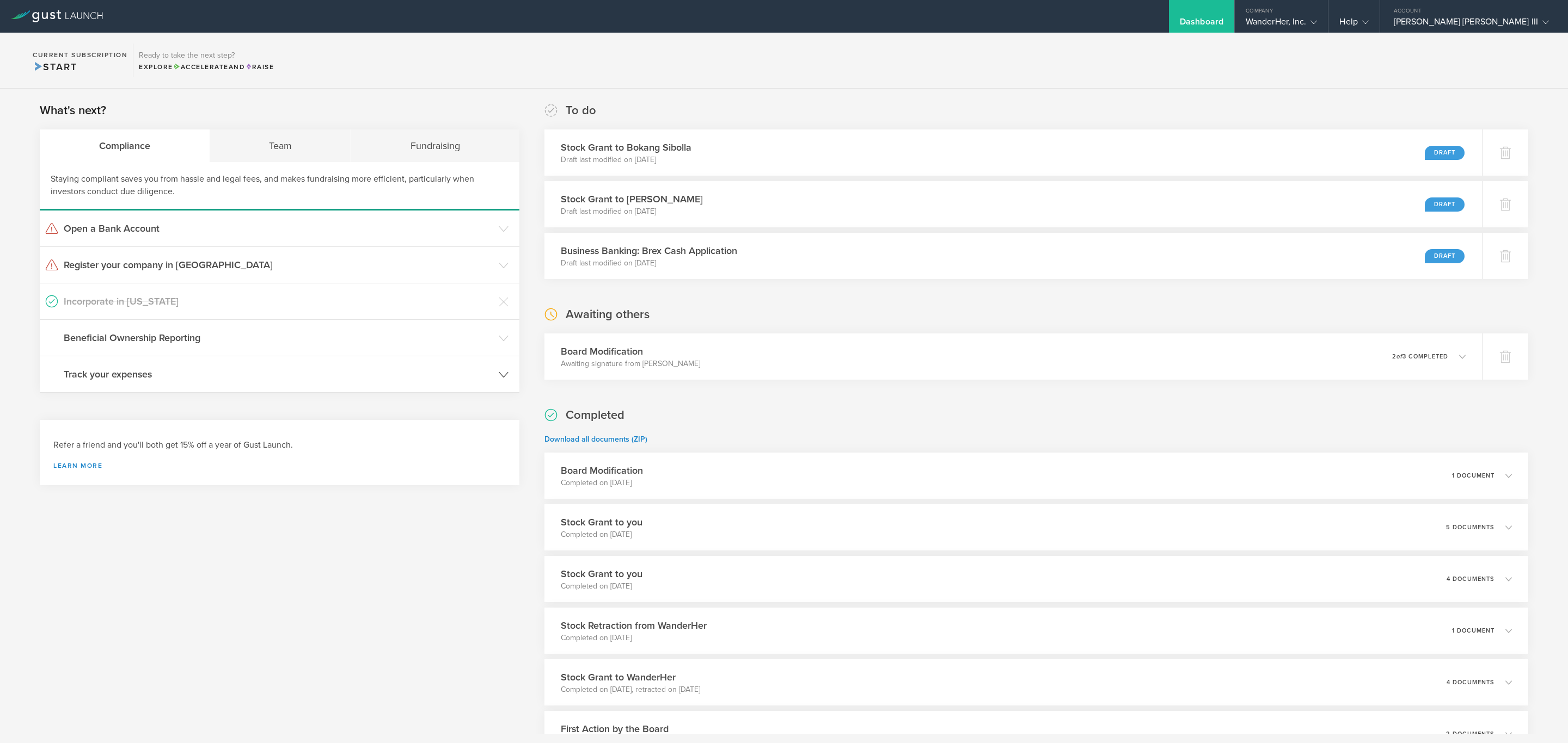
click at [226, 371] on h3 "Track your expenses" at bounding box center [278, 374] width 429 height 14
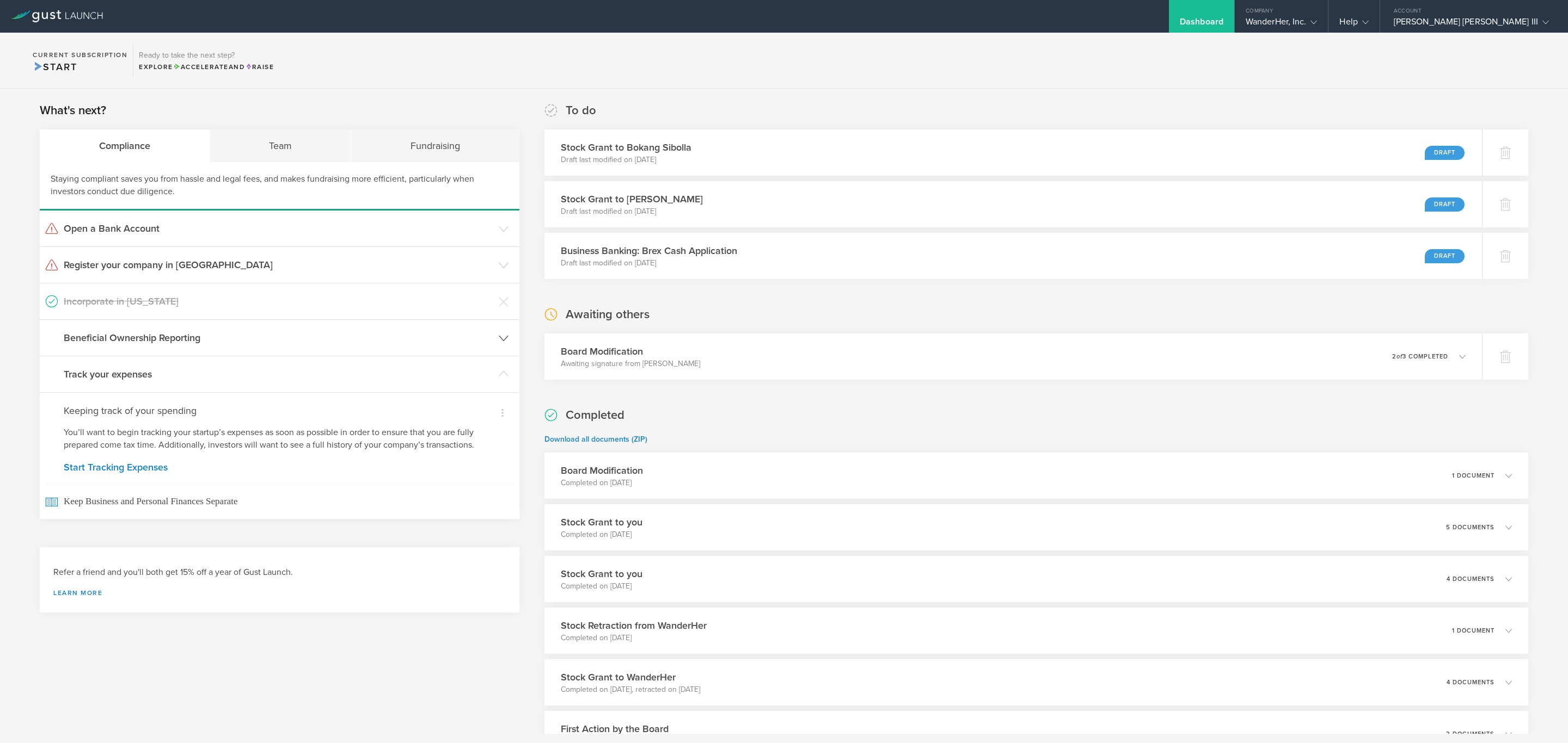
click at [249, 328] on header "Beneficial Ownership Reporting" at bounding box center [279, 337] width 480 height 36
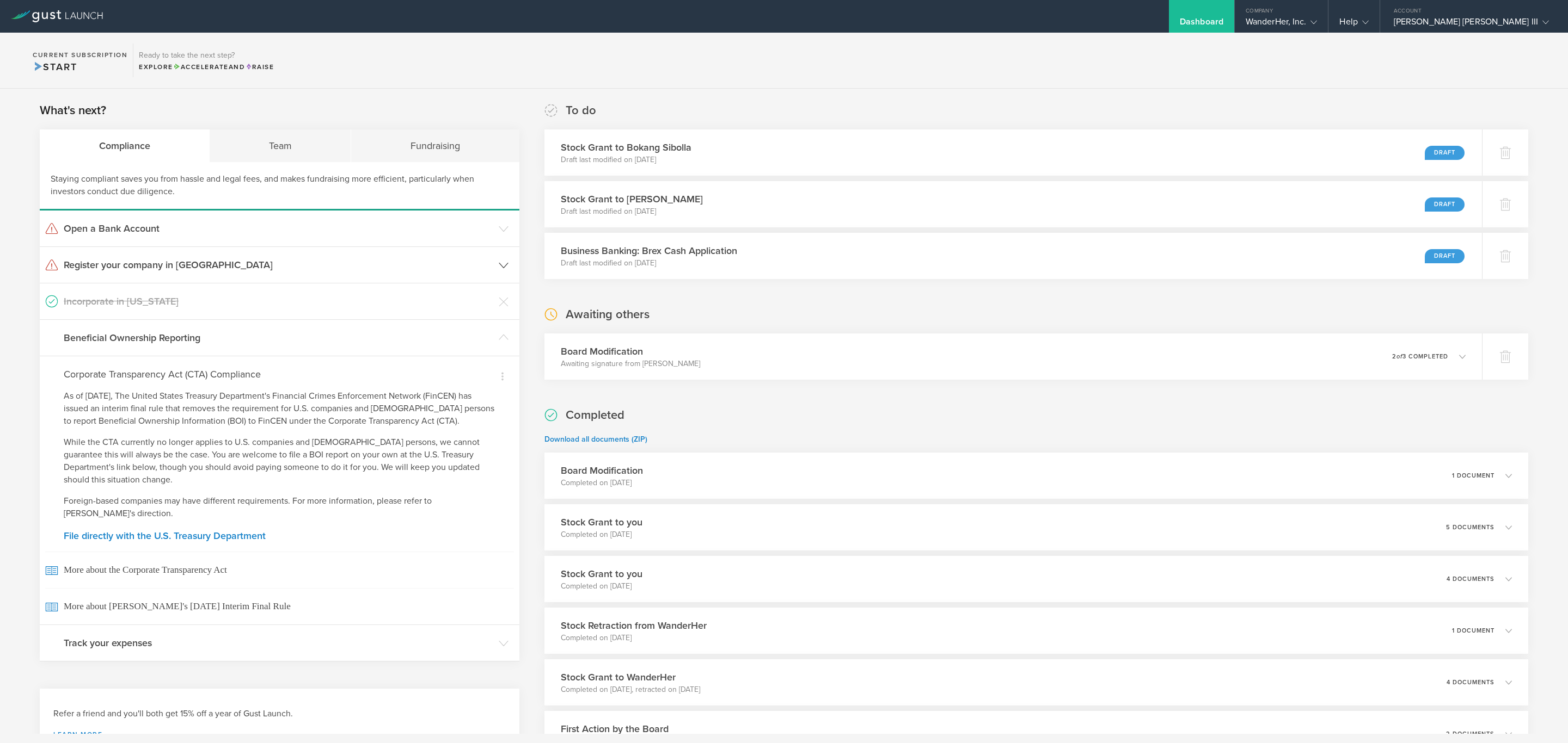
click at [298, 261] on h3 "Register your company in NY" at bounding box center [278, 264] width 429 height 14
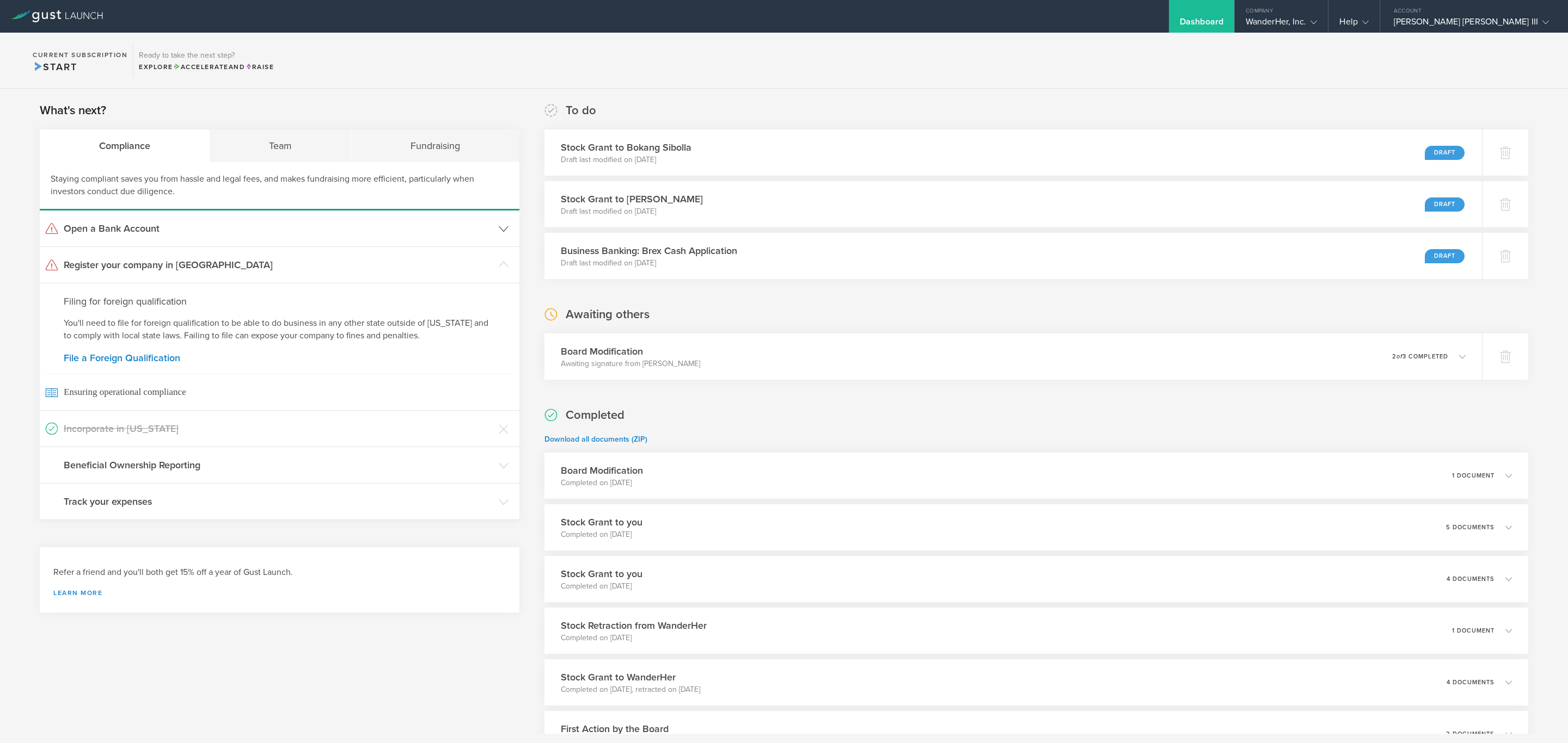
click at [304, 224] on h3 "Open a Bank Account" at bounding box center [278, 228] width 429 height 14
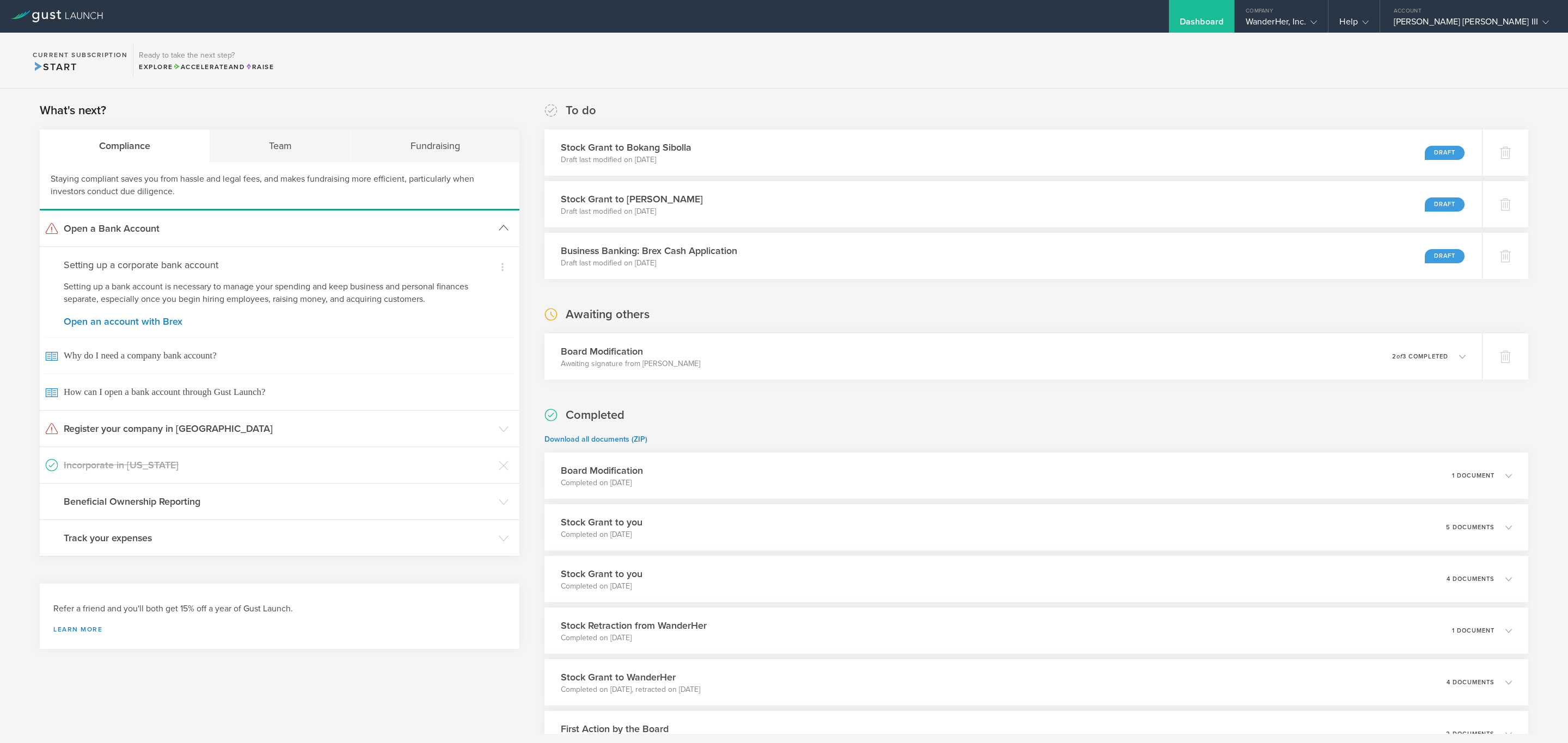
click at [304, 224] on h3 "Open a Bank Account" at bounding box center [278, 228] width 429 height 14
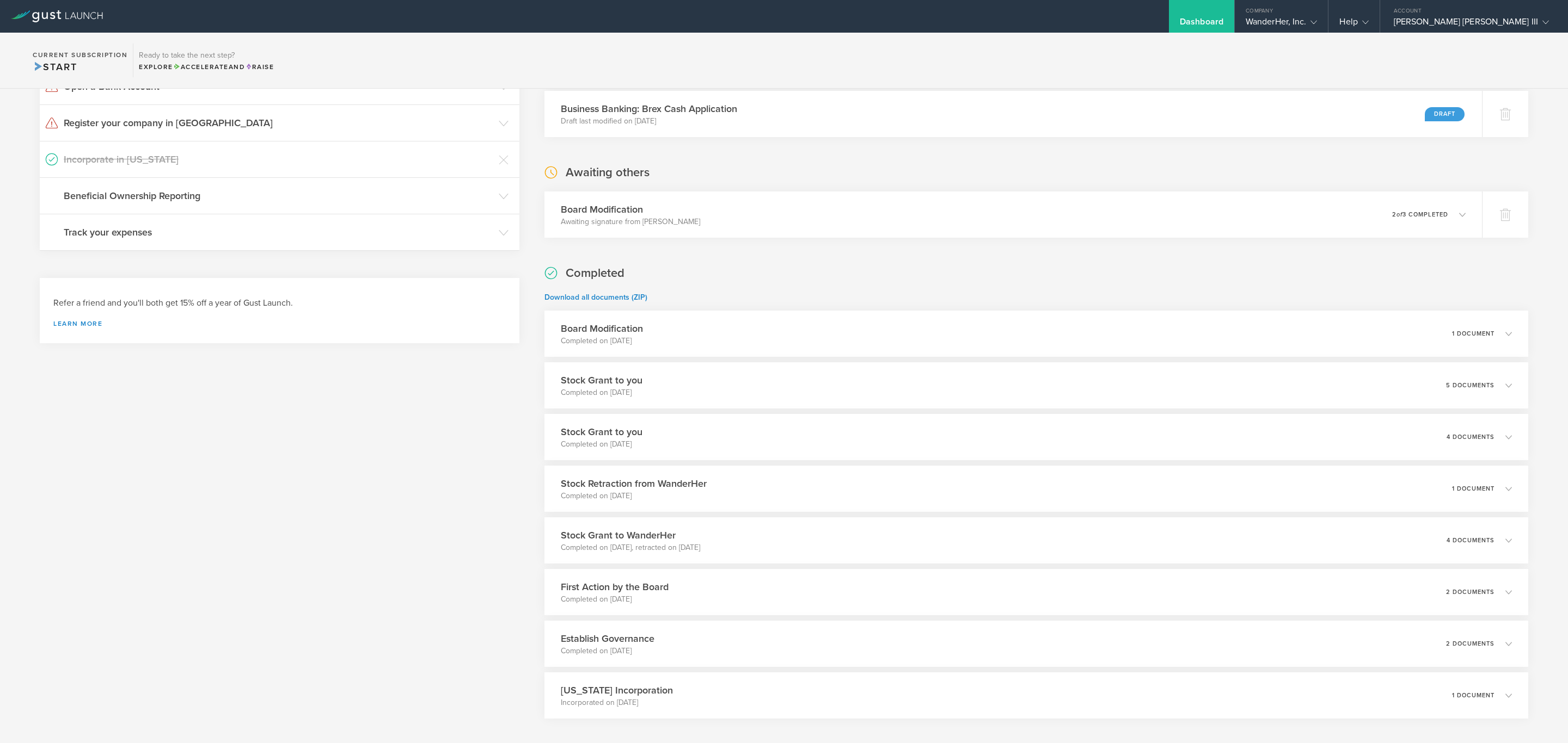
scroll to position [112, 0]
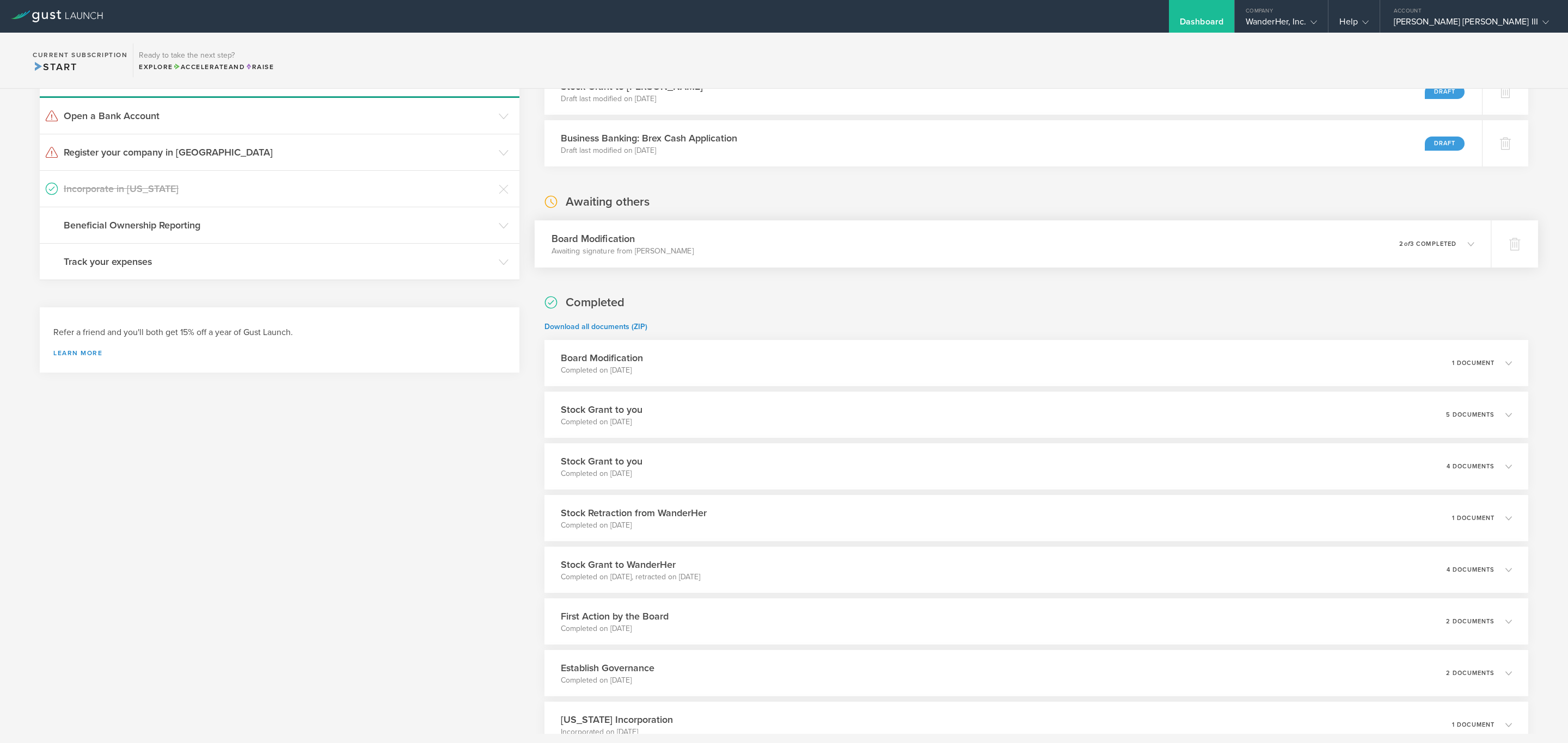
click at [1196, 237] on div "Board Modification Awaiting signature from Sergio Ruiz Moral 0 undeliverable 2 …" at bounding box center [1013, 244] width 957 height 47
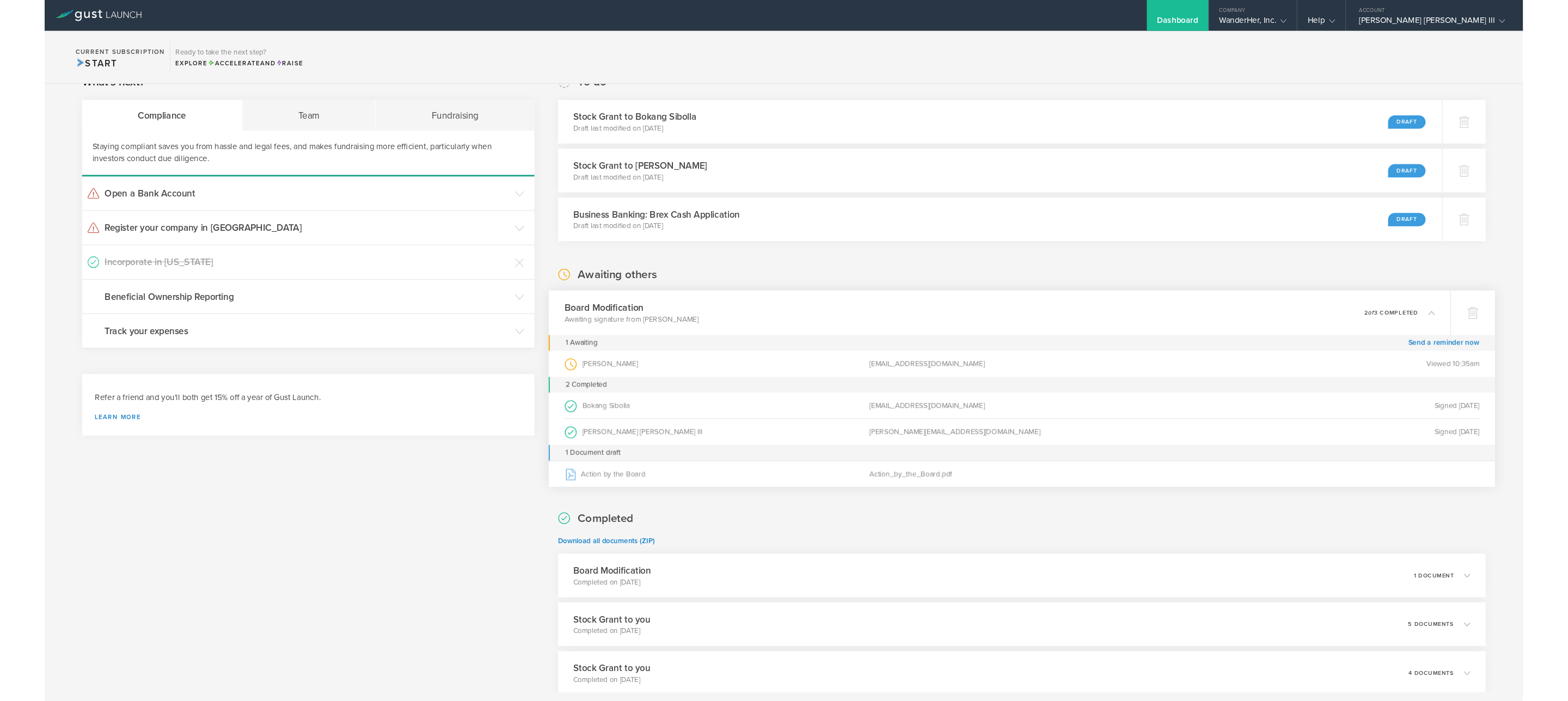
scroll to position [0, 0]
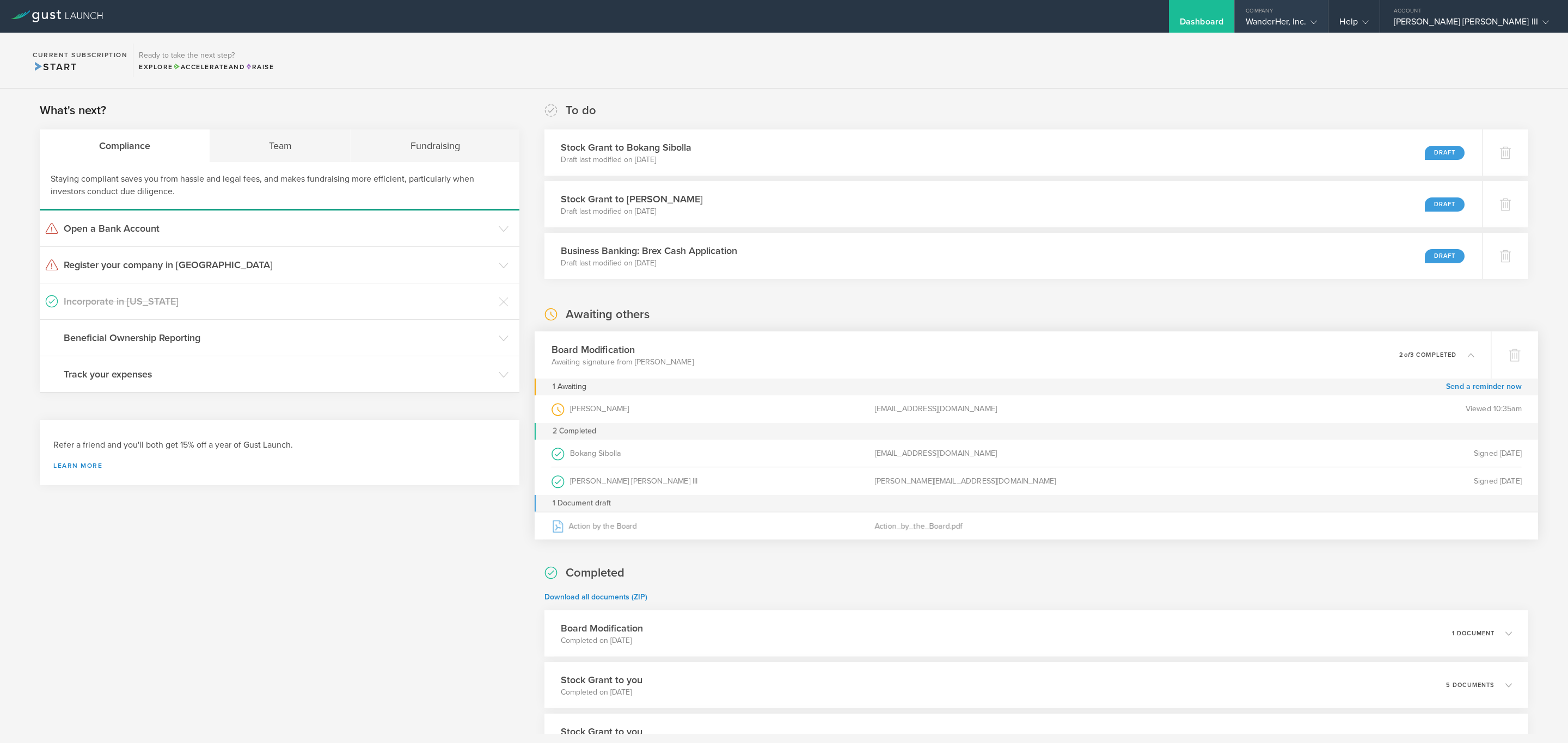
click at [1317, 18] on div "WanderHer, Inc." at bounding box center [1282, 24] width 72 height 16
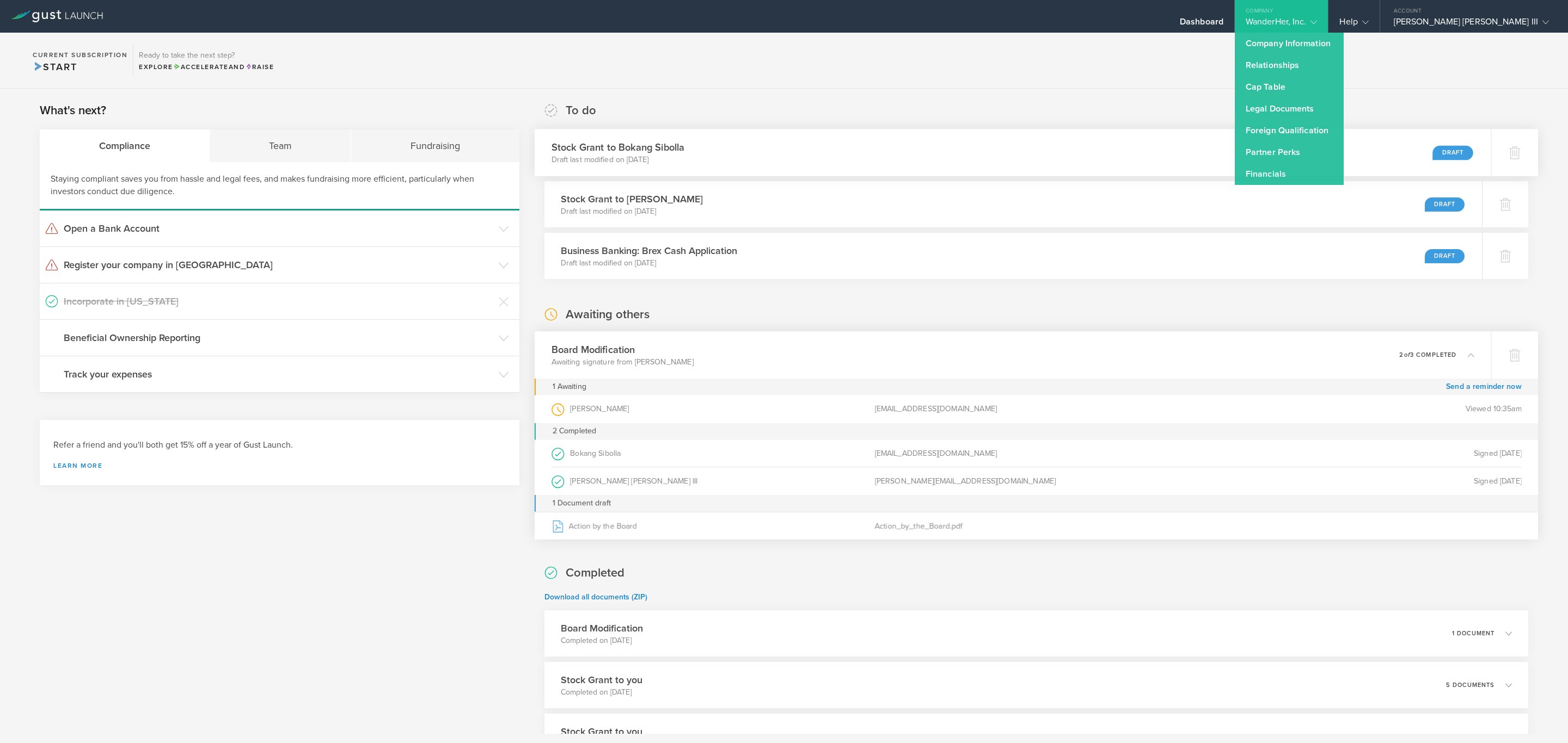
click at [1344, 149] on link "Partner Perks" at bounding box center [1289, 153] width 109 height 22
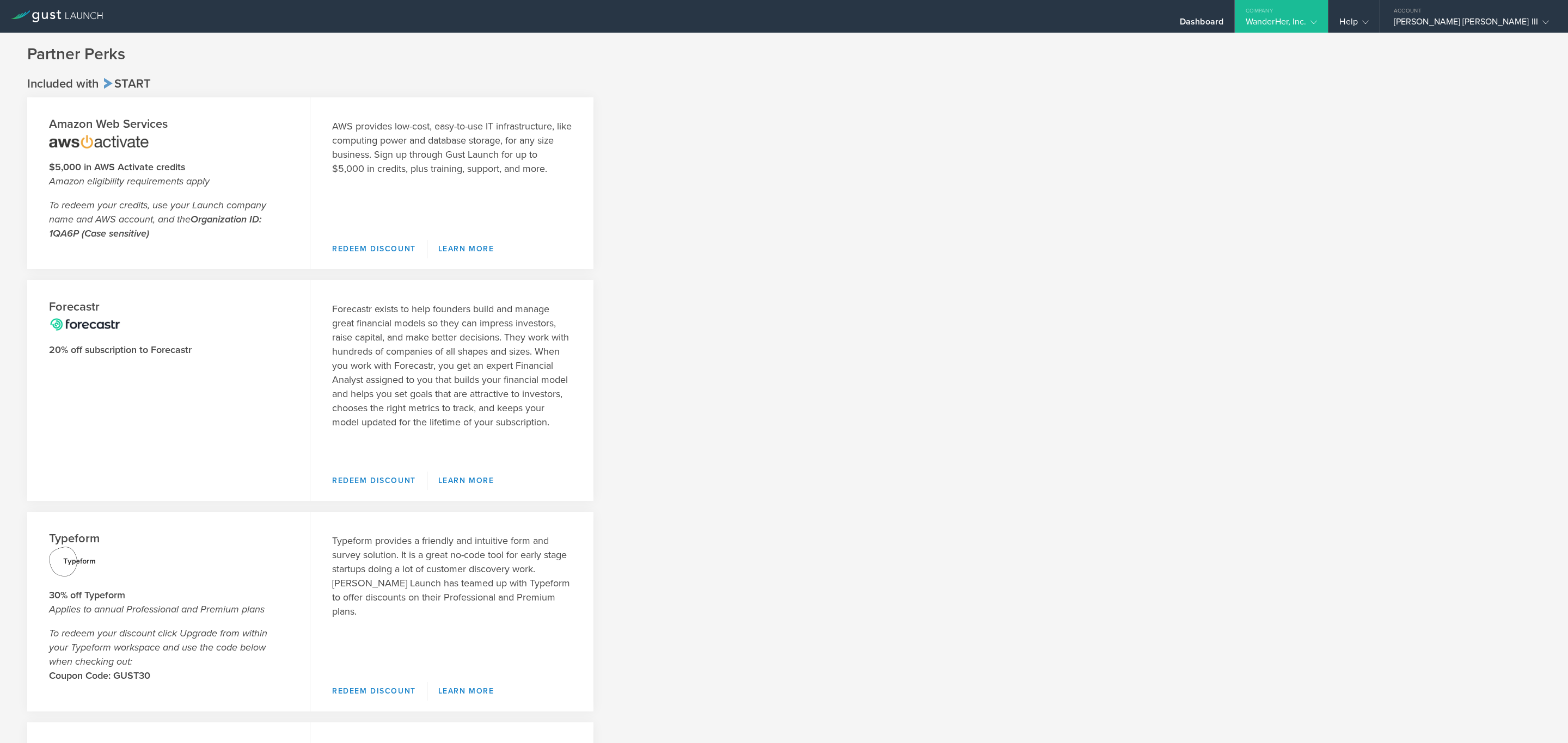
click at [1317, 22] on gust-icon at bounding box center [1311, 21] width 11 height 11
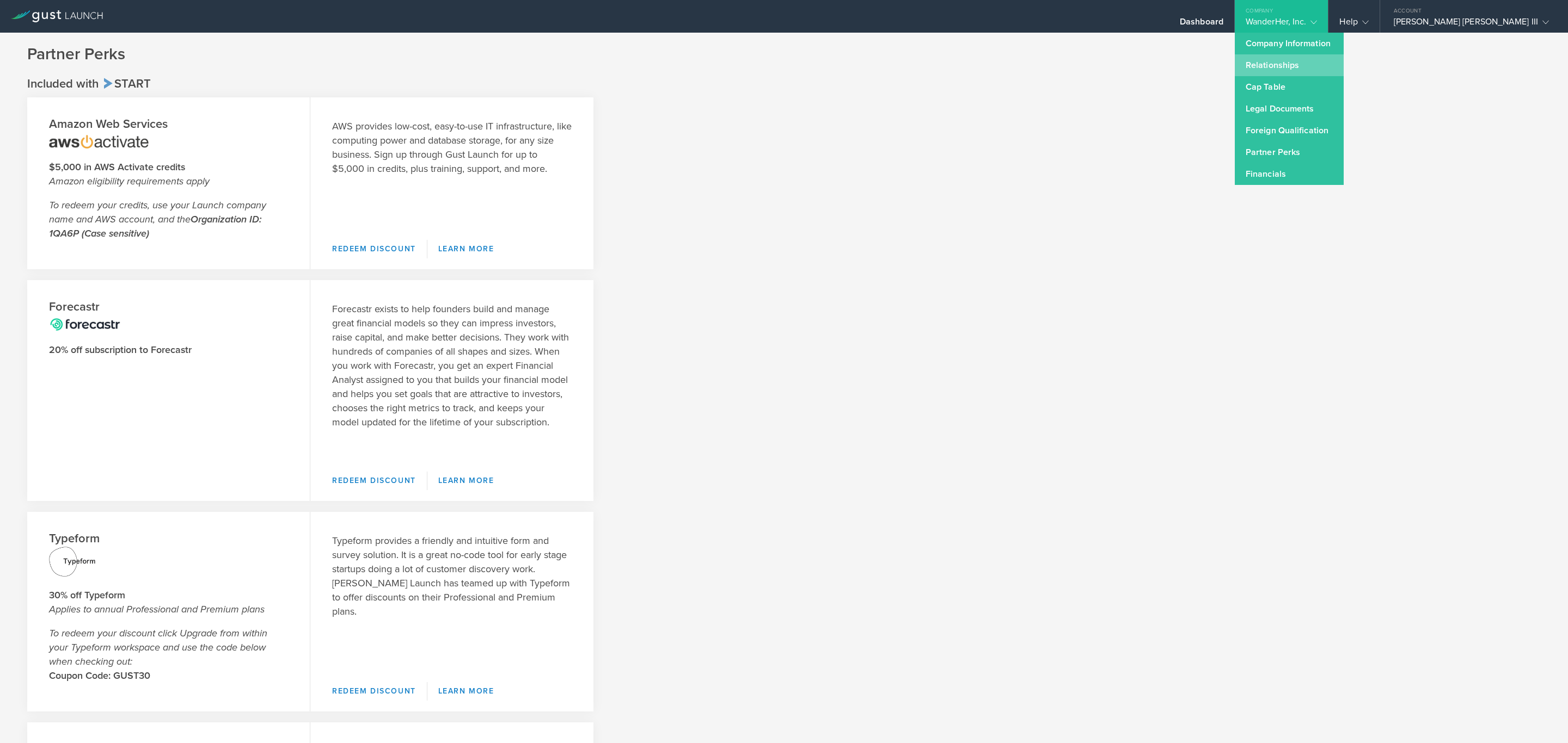
click at [1338, 61] on link "Relationships" at bounding box center [1289, 66] width 109 height 22
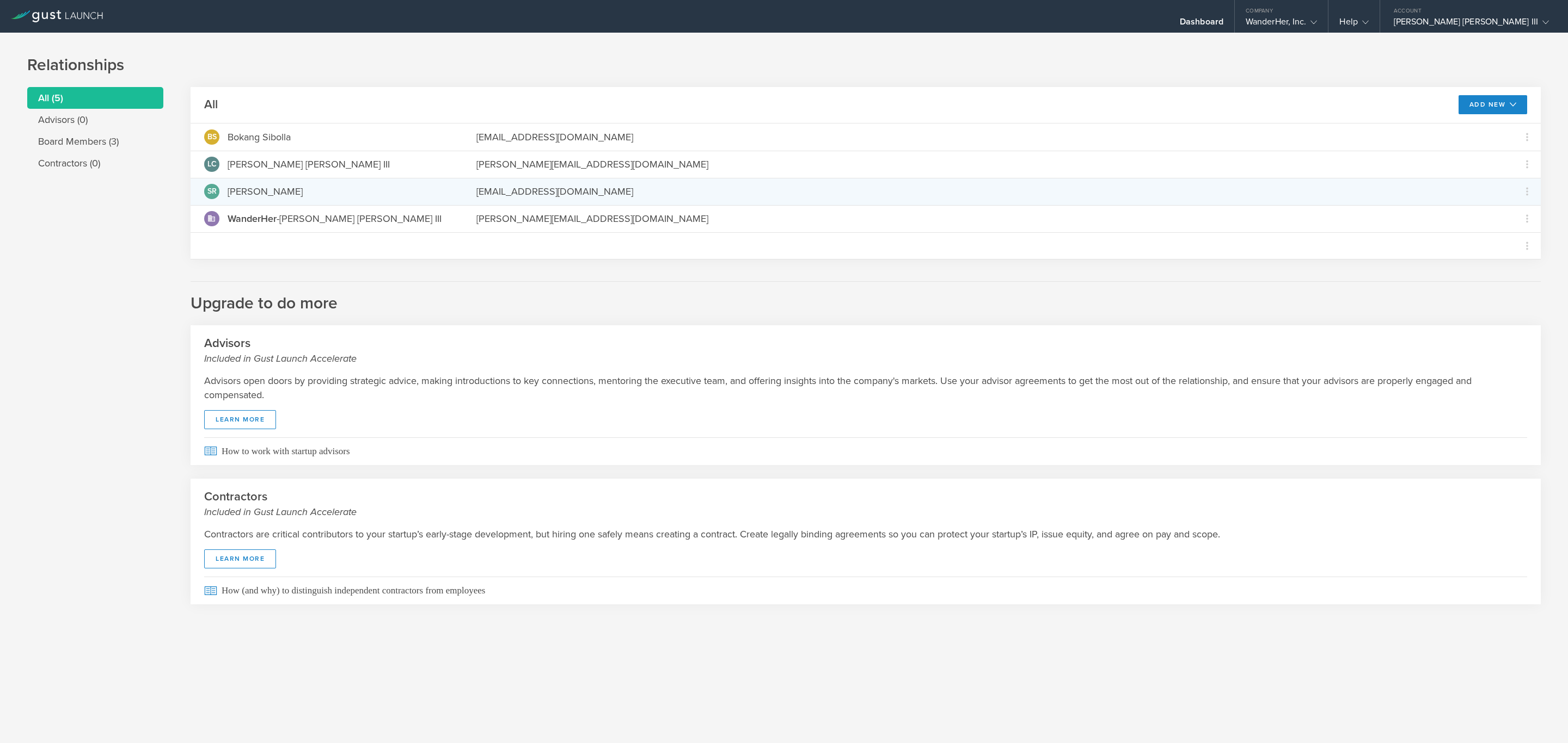
click at [453, 201] on div "SR Sergio Ruiz Moral sergioruizmoral1@gmail.com Grant Common Stock" at bounding box center [865, 191] width 1350 height 27
click at [292, 201] on div "SR Sergio Ruiz Moral sergioruizmoral1@gmail.com Grant Common Stock" at bounding box center [865, 191] width 1350 height 27
click at [284, 188] on div "Sergio Ruiz Moral" at bounding box center [265, 191] width 75 height 14
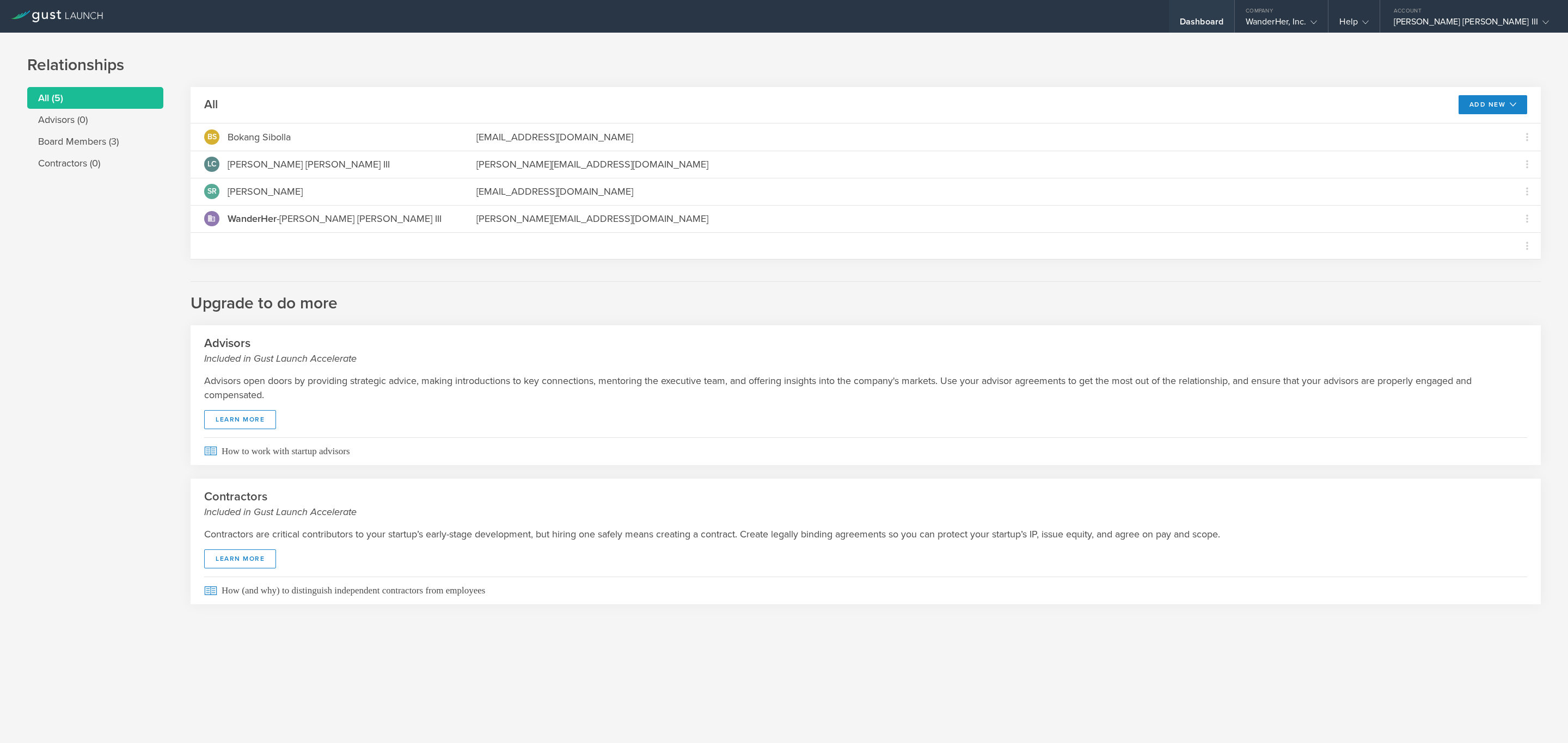
click at [1223, 20] on div "Dashboard" at bounding box center [1201, 24] width 44 height 16
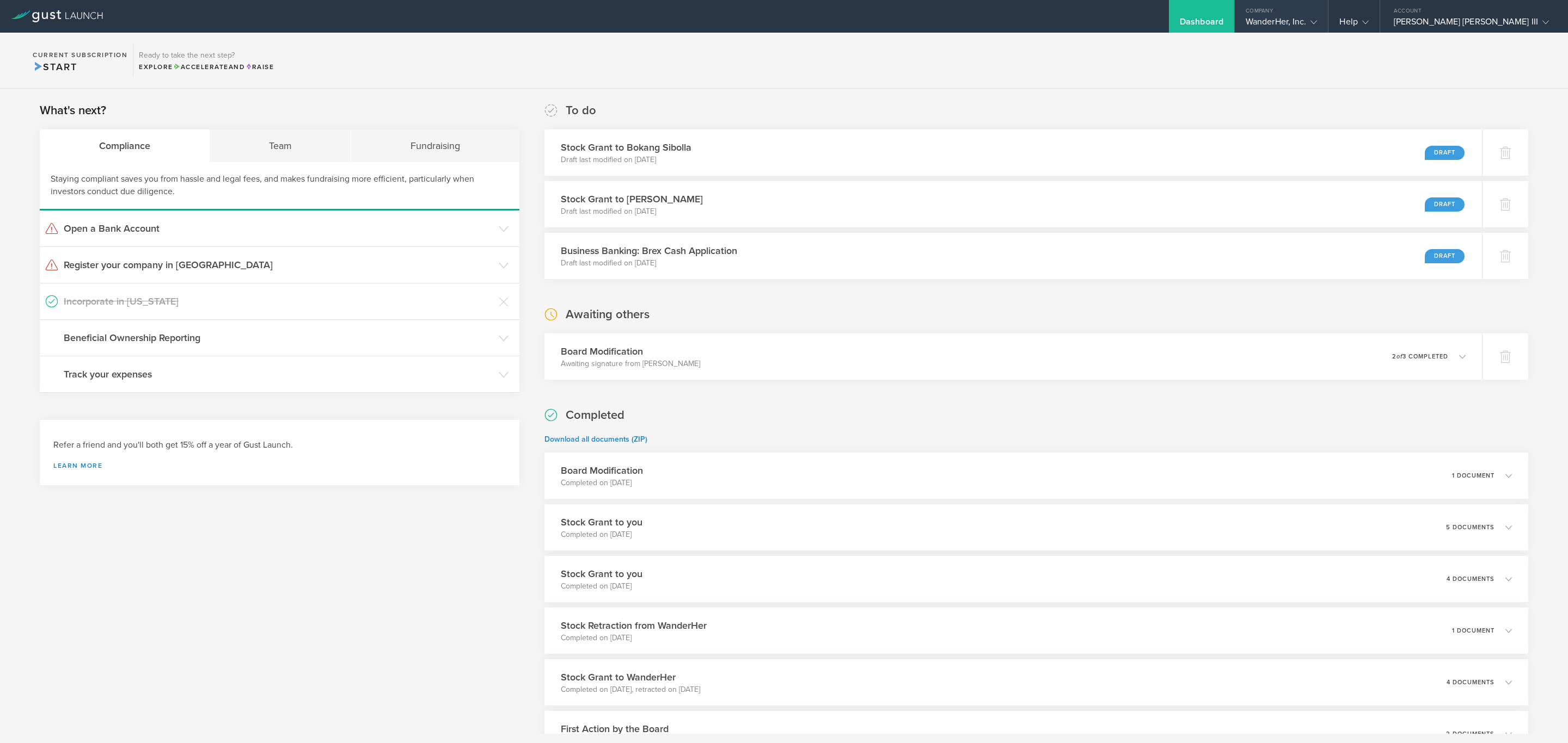
click at [1317, 17] on div "WanderHer, Inc." at bounding box center [1282, 24] width 72 height 16
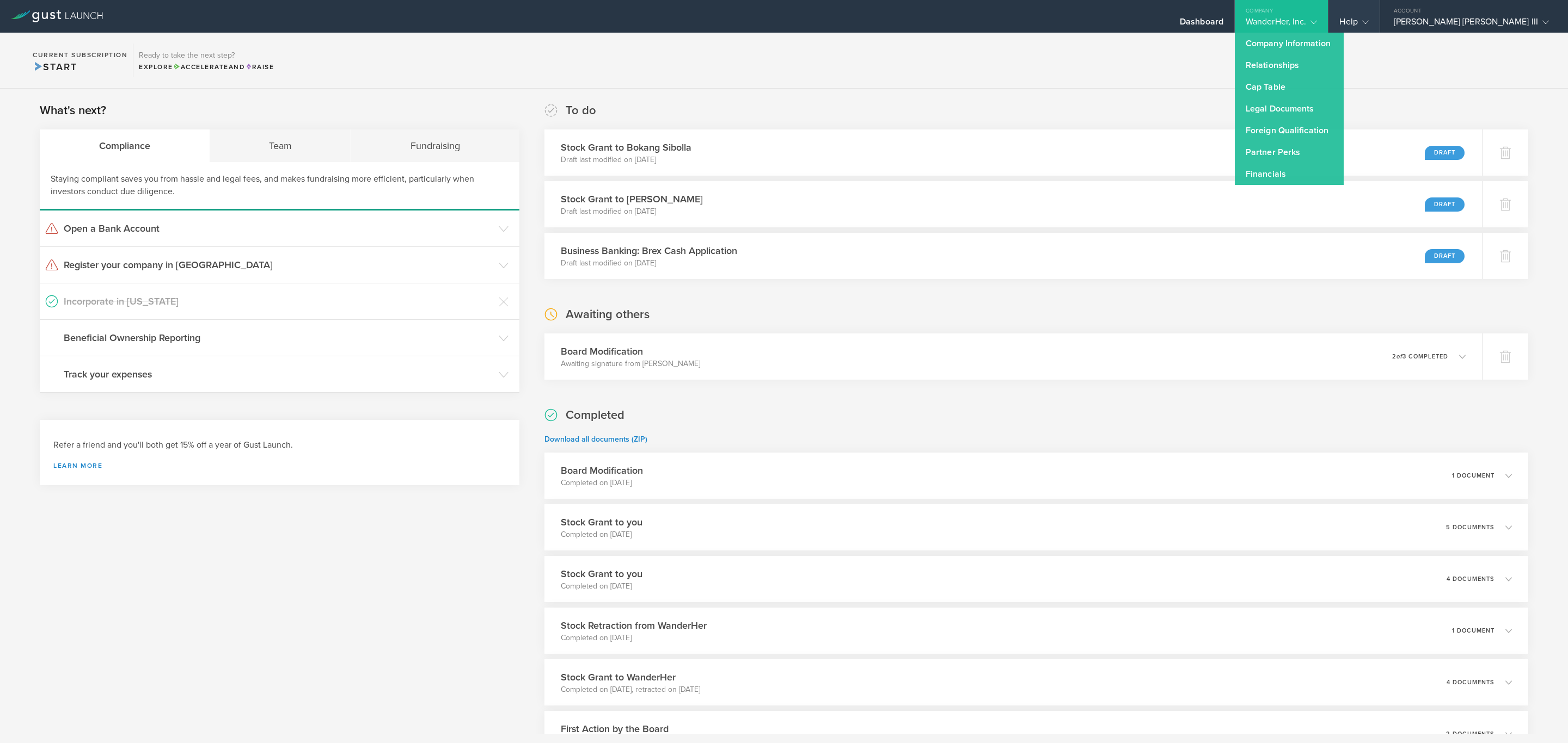
click at [1368, 20] on div "Help" at bounding box center [1354, 24] width 29 height 16
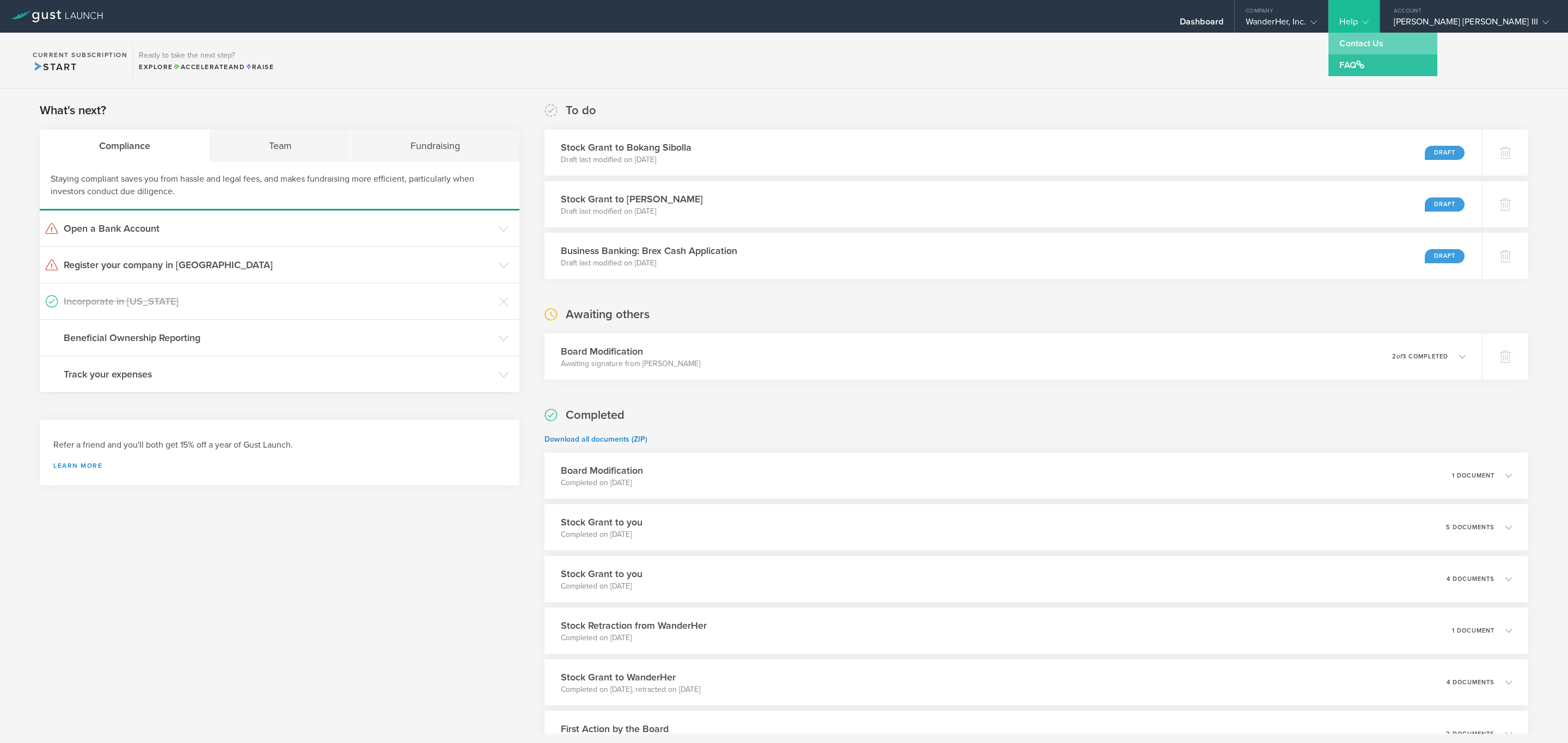
click at [1413, 35] on link "Contact Us" at bounding box center [1382, 44] width 109 height 22
click at [1369, 25] on gust-icon at bounding box center [1363, 21] width 11 height 11
click at [1408, 48] on link "Contact Us" at bounding box center [1382, 44] width 109 height 22
click at [1379, 20] on div "Help" at bounding box center [1353, 16] width 50 height 33
click at [1408, 41] on link "Contact Us" at bounding box center [1382, 44] width 109 height 22
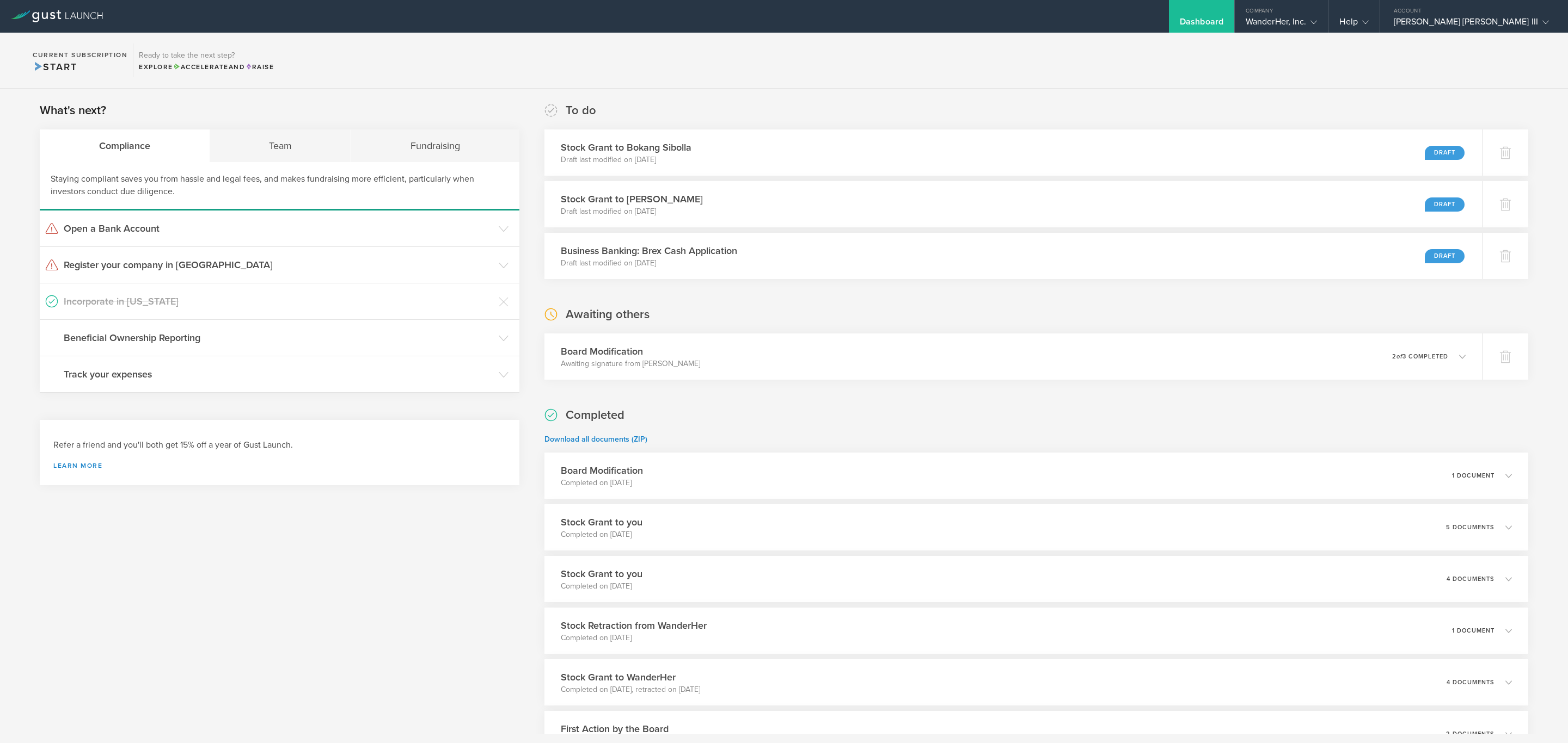
drag, startPoint x: 1039, startPoint y: 71, endPoint x: 771, endPoint y: 2, distance: 276.7
click at [1036, 71] on section "Current Subscription Start Ready to take the next step? Explore Accelerate and …" at bounding box center [784, 61] width 1568 height 56
click at [1379, 20] on div "Help" at bounding box center [1353, 16] width 50 height 33
click at [1317, 20] on div "WanderHer, Inc." at bounding box center [1282, 24] width 72 height 16
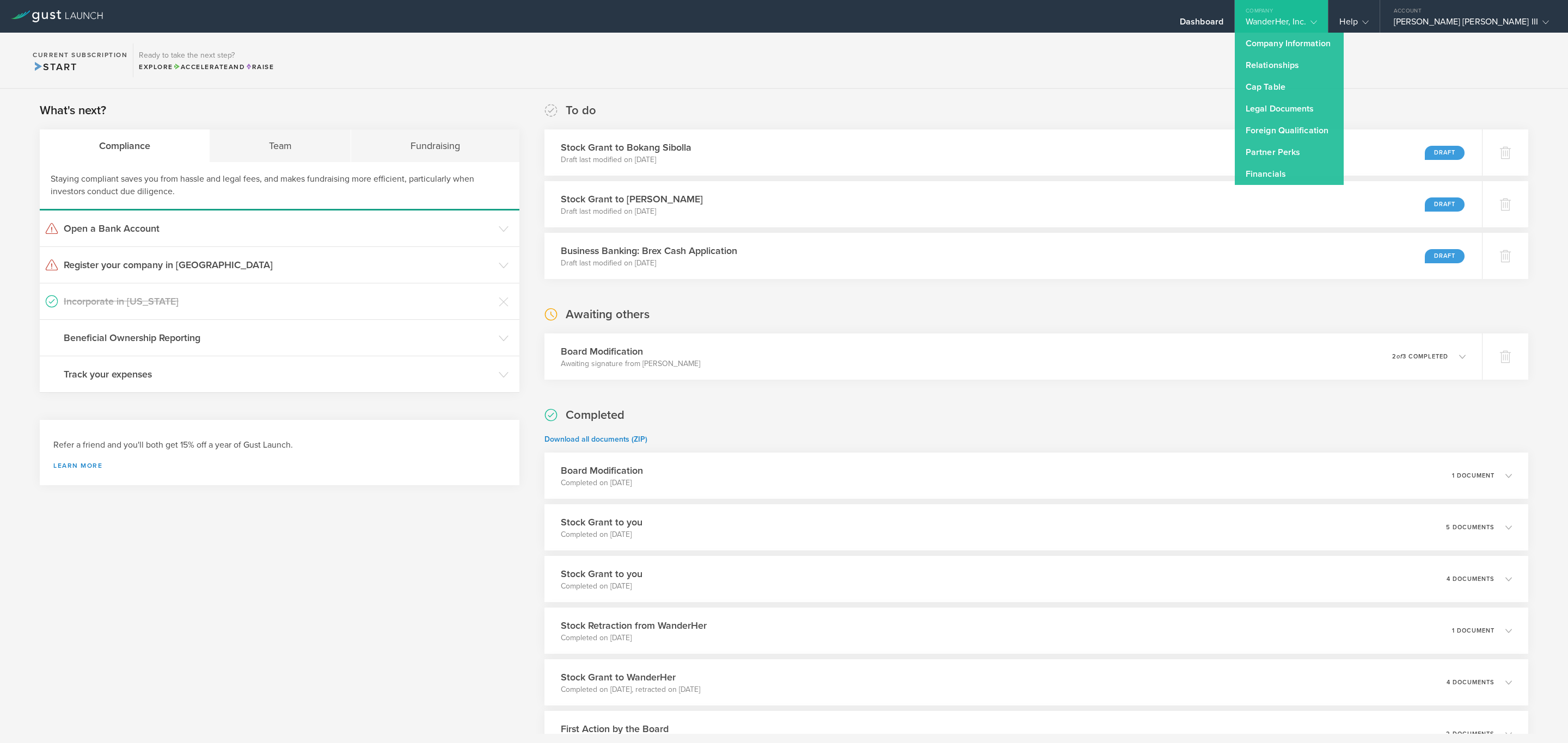
click at [1090, 80] on section "Current Subscription Start Ready to take the next step? Explore Accelerate and …" at bounding box center [784, 61] width 1568 height 56
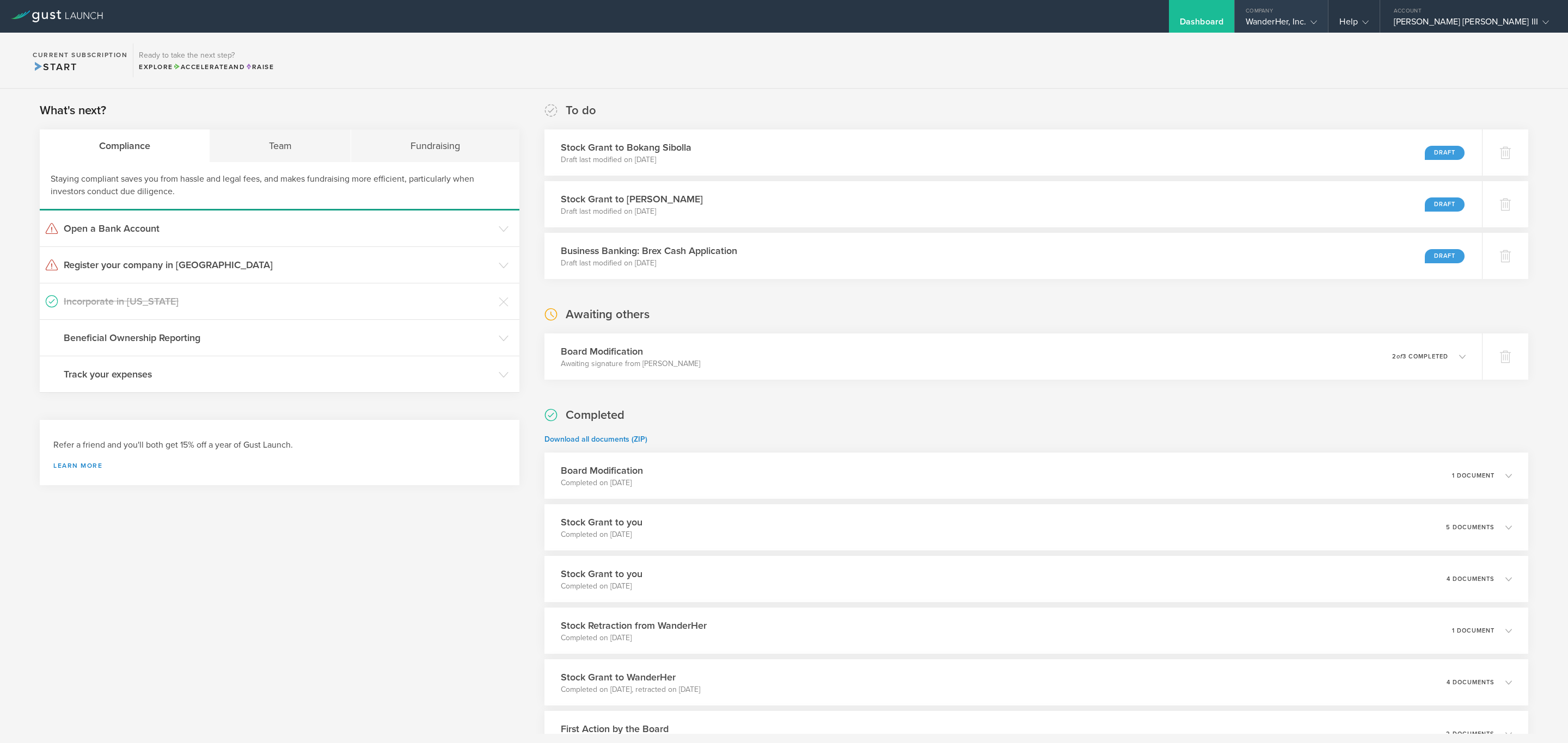
click at [1328, 13] on div "Company" at bounding box center [1282, 8] width 93 height 16
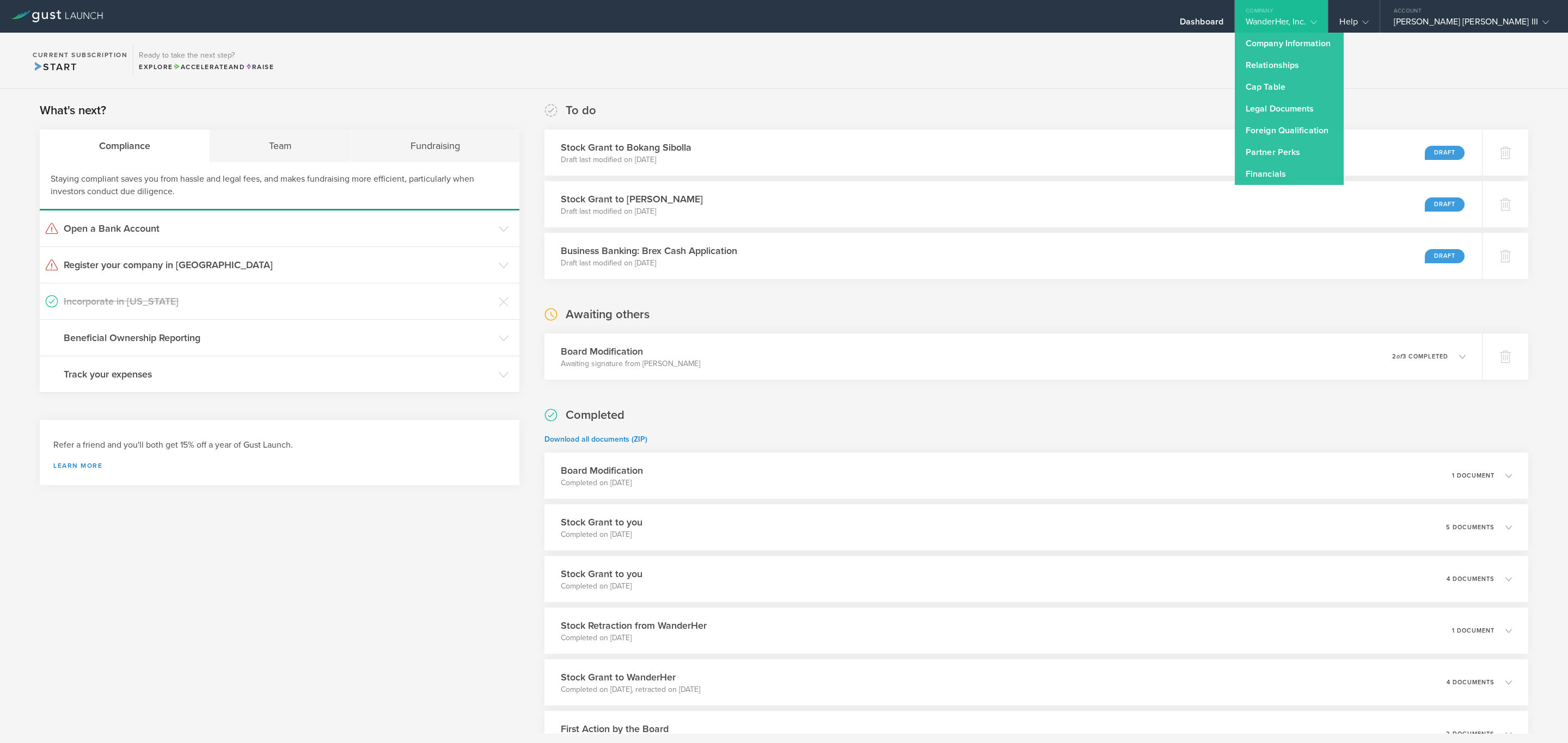
click at [974, 67] on section "Current Subscription Start Ready to take the next step? Explore Accelerate and …" at bounding box center [784, 61] width 1568 height 56
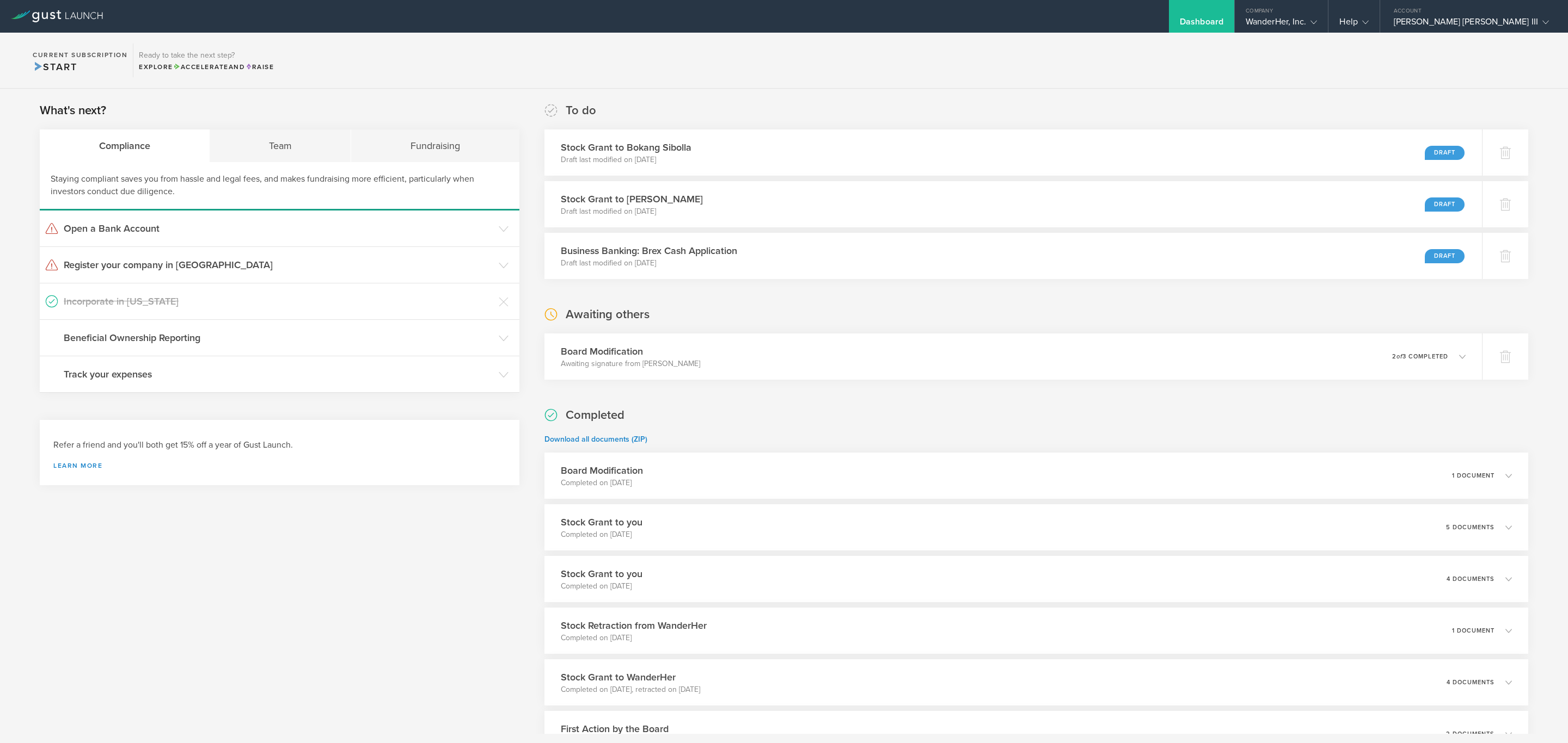
click at [1177, 90] on div "What's next? Compliance Team Fundraising Staying compliant saves you from hassl…" at bounding box center [784, 509] width 1568 height 840
click at [1465, 84] on section "Current Subscription Start Ready to take the next step? Explore Accelerate and …" at bounding box center [784, 61] width 1568 height 56
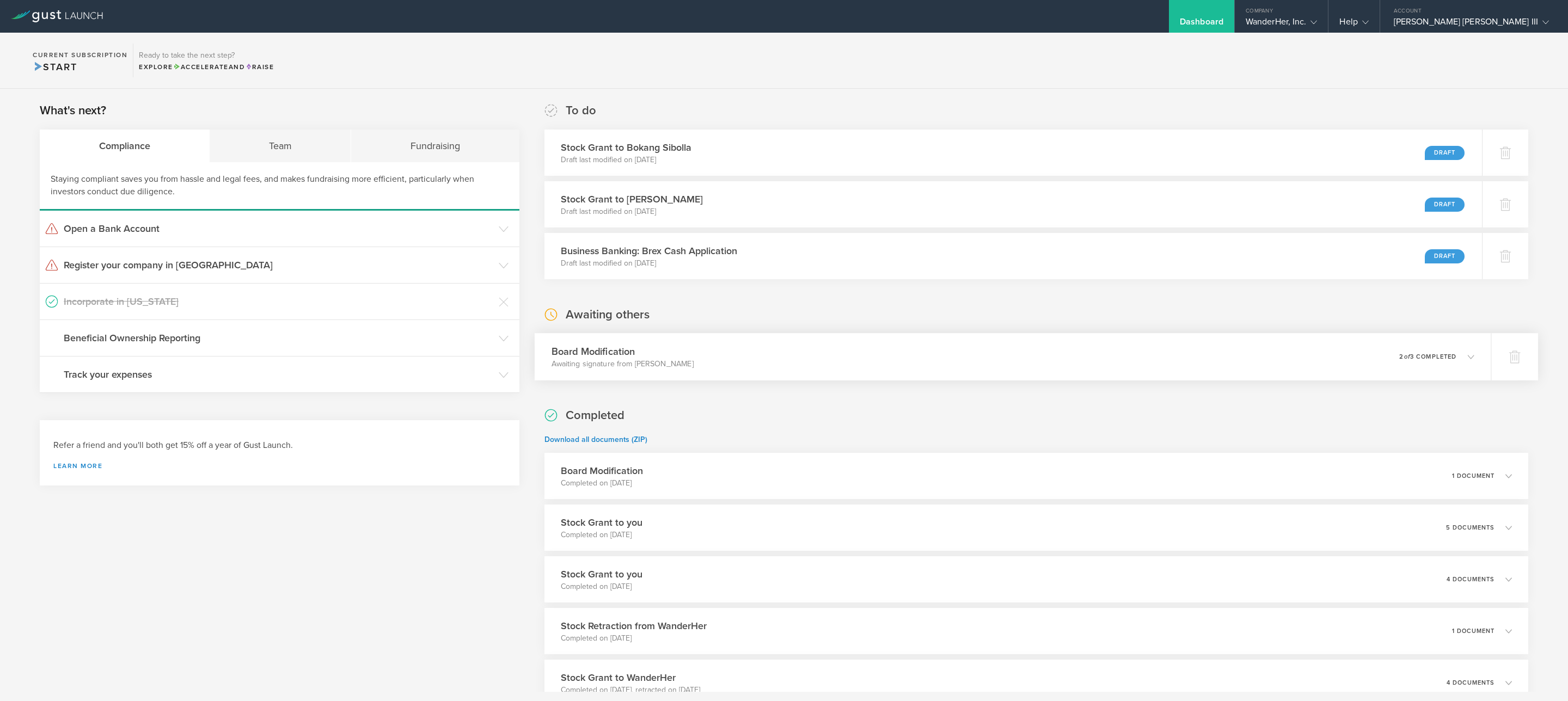
click at [816, 361] on div "Board Modification Awaiting signature from Sergio Ruiz Moral 0 undeliverable 2 …" at bounding box center [1013, 356] width 957 height 47
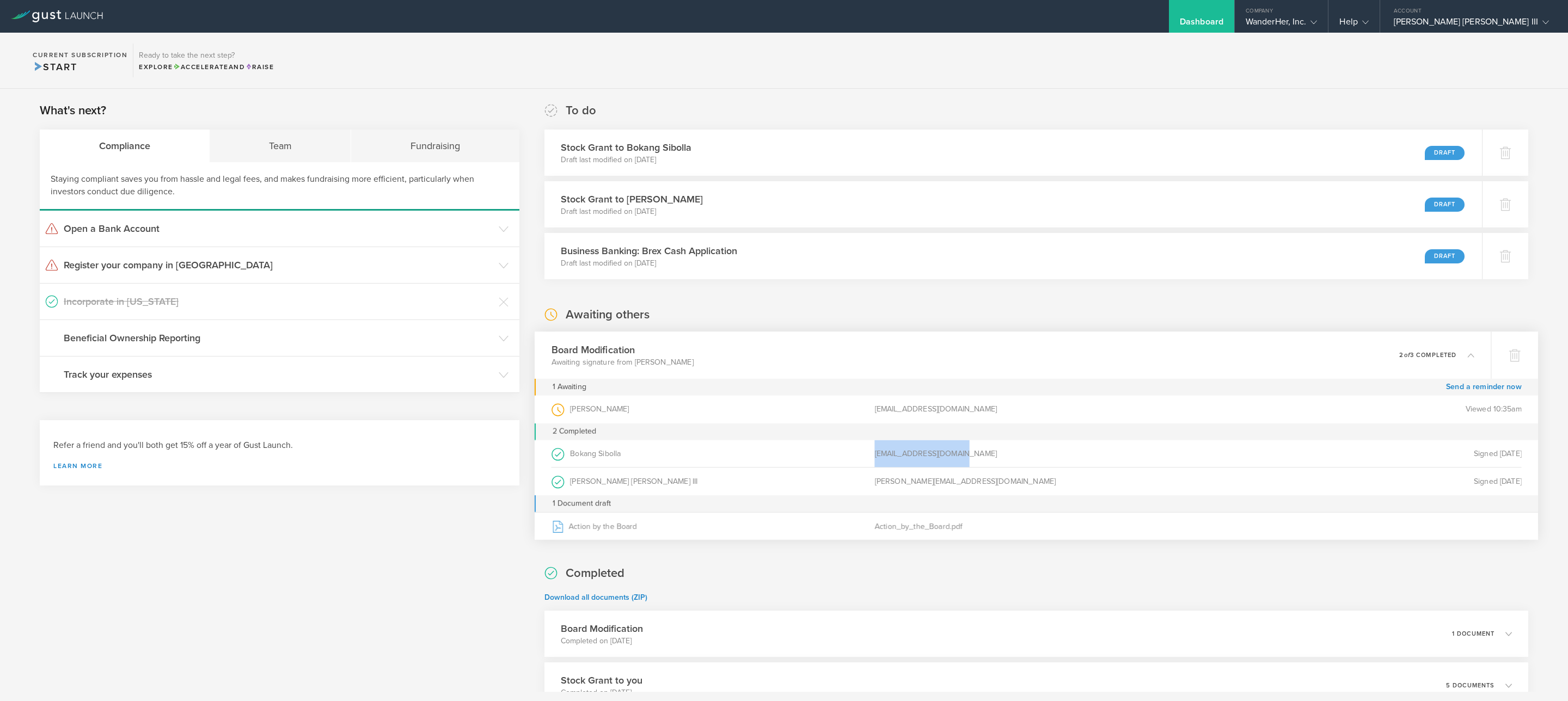
drag, startPoint x: 968, startPoint y: 453, endPoint x: 827, endPoint y: 445, distance: 141.2
click at [827, 445] on div "Bokang Sibolla (as Board Member ) bokang@wanderher.world Signed Sep 5, 2025" at bounding box center [1036, 453] width 970 height 28
drag, startPoint x: 976, startPoint y: 413, endPoint x: 850, endPoint y: 414, distance: 126.0
click at [850, 414] on div "Sergio Ruiz Moral (as Board Member ) sergioruizmoral1@gmail.com Viewed 10:35am" at bounding box center [1036, 410] width 970 height 28
drag, startPoint x: 854, startPoint y: 457, endPoint x: 990, endPoint y: 461, distance: 136.1
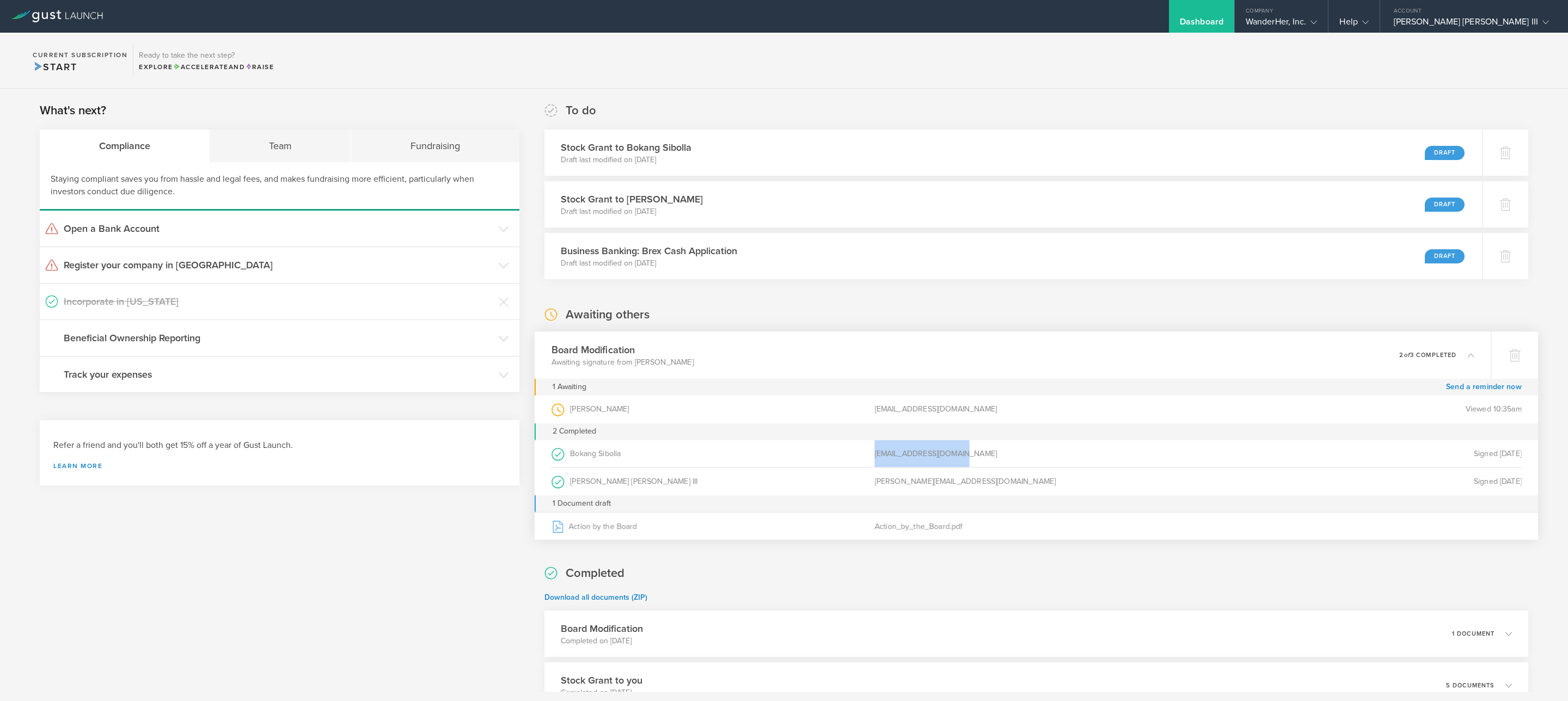
click at [990, 461] on div "Bokang Sibolla (as Board Member ) bokang@wanderher.world Signed Sep 5, 2025" at bounding box center [1036, 453] width 970 height 28
drag, startPoint x: 835, startPoint y: 410, endPoint x: 1016, endPoint y: 410, distance: 181.0
click at [1016, 410] on div "Sergio Ruiz Moral (as Board Member ) sergioruizmoral1@gmail.com Viewed 10:35am" at bounding box center [1036, 410] width 970 height 28
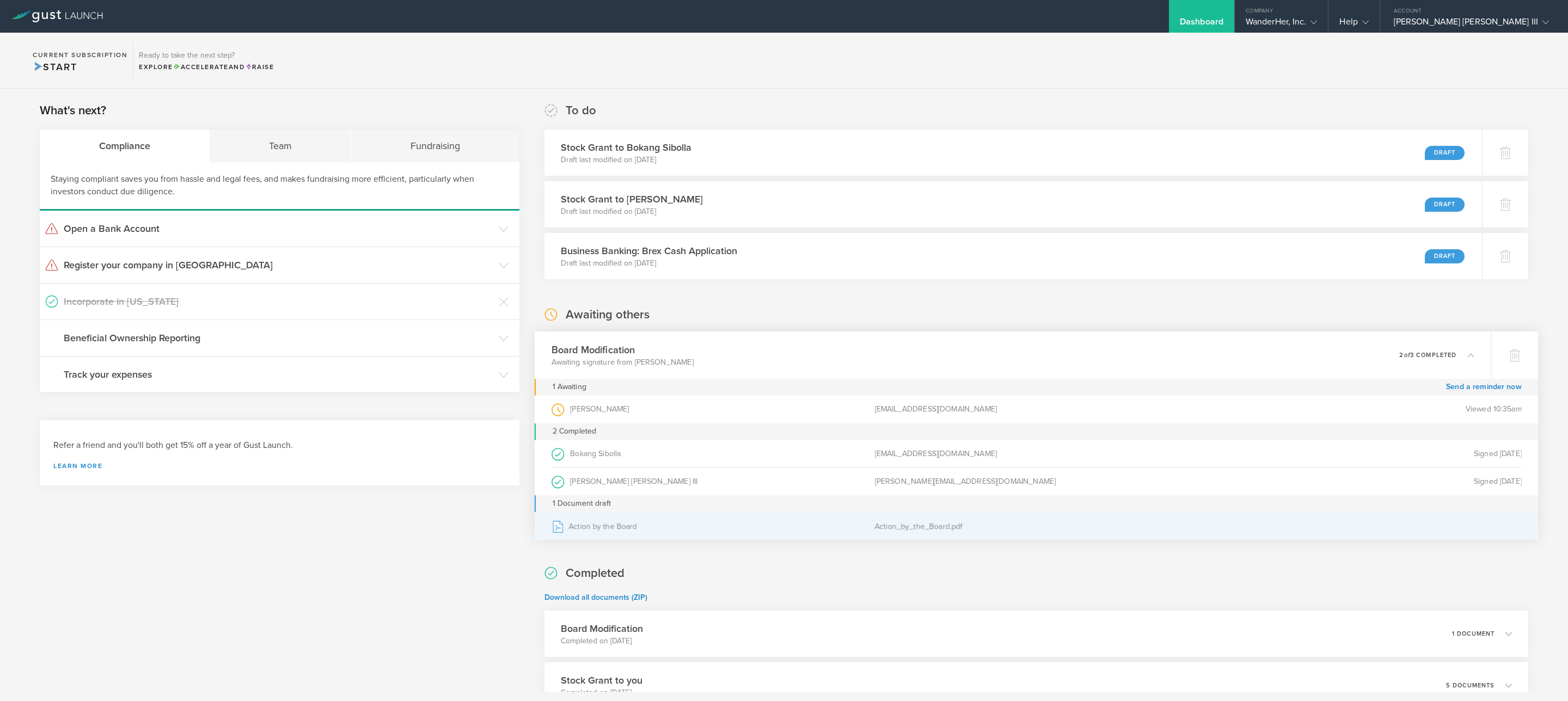
click at [677, 533] on div "Action by the Board" at bounding box center [712, 526] width 324 height 27
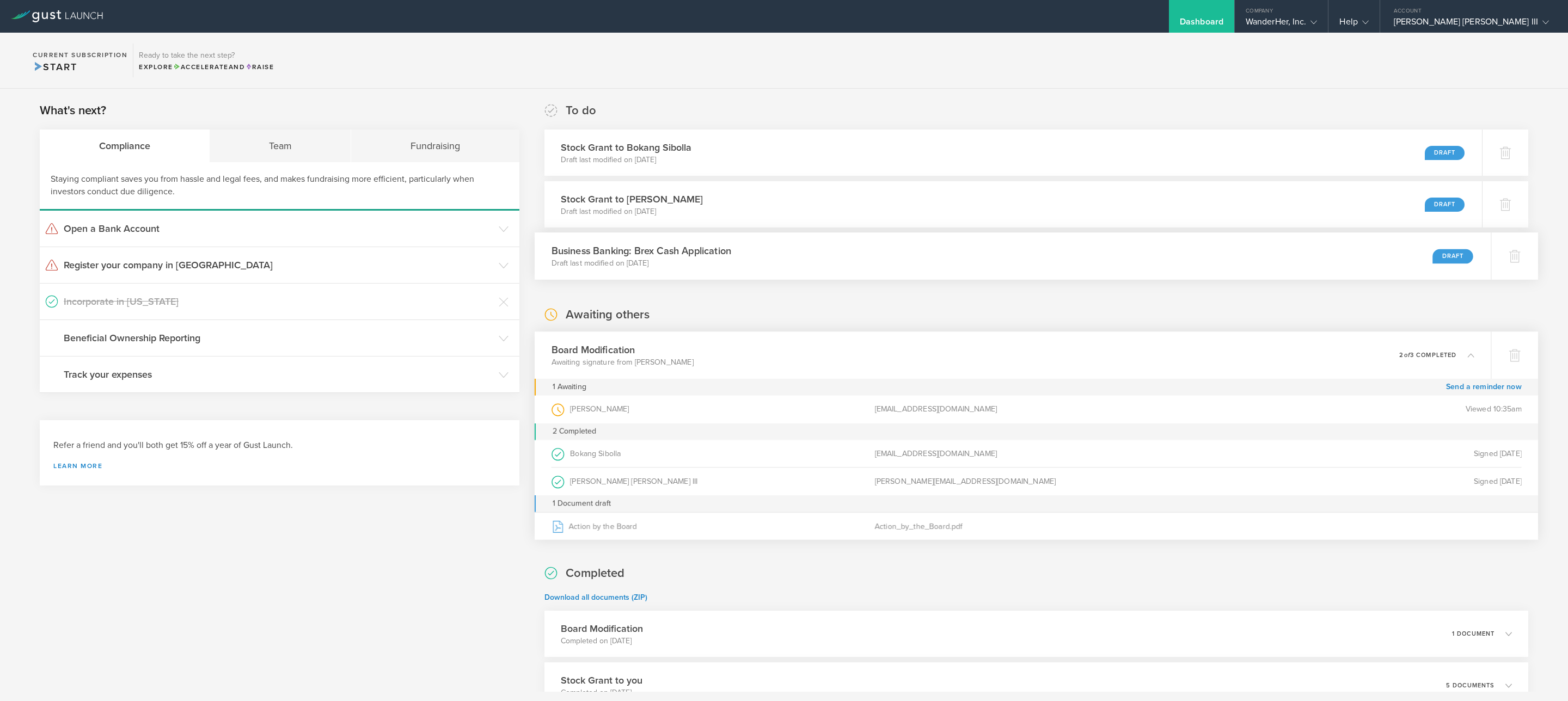
click at [683, 252] on h3 "Business Banking: Brex Cash Application" at bounding box center [640, 250] width 180 height 15
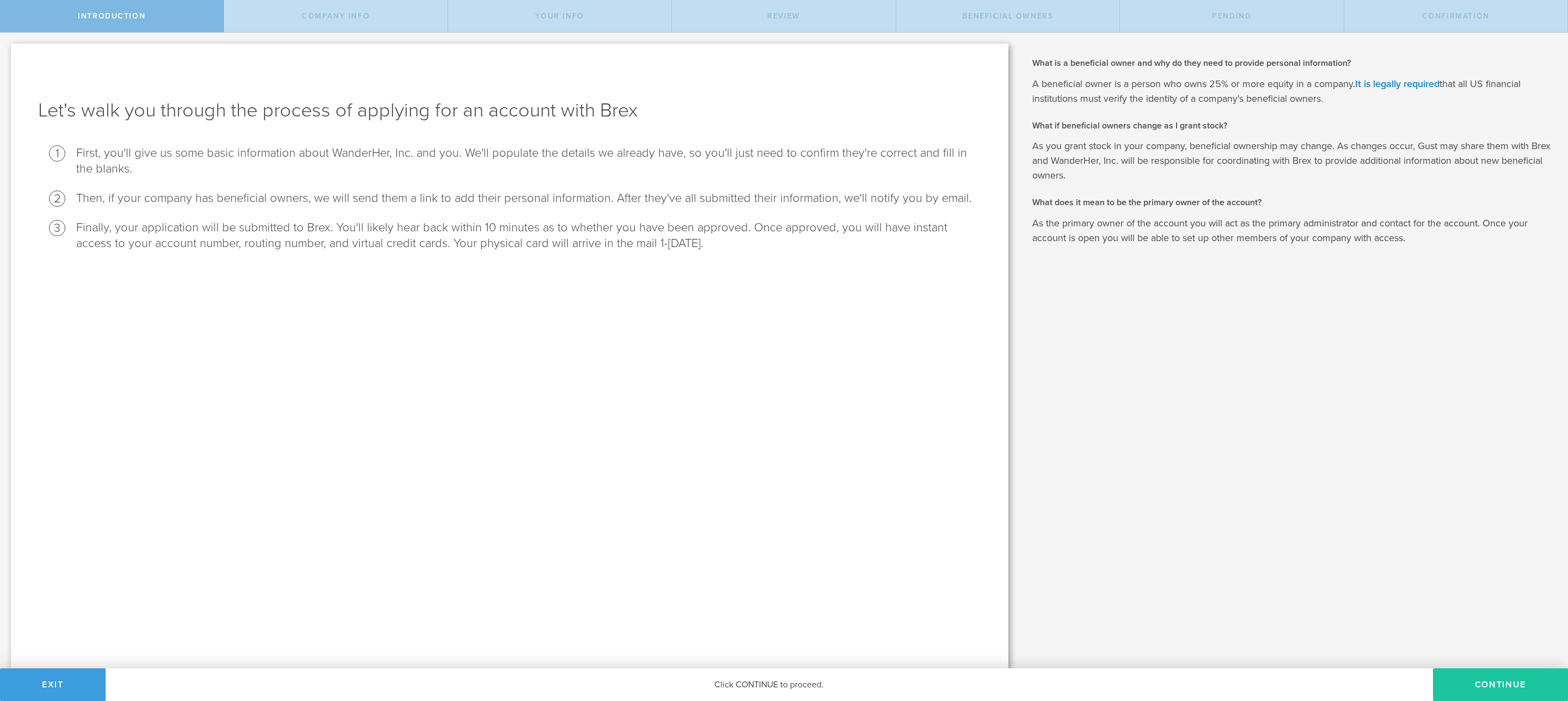
click at [1493, 678] on button "Continue" at bounding box center [1500, 684] width 135 height 33
select select "string:C_CORP"
type input "Solo women’s travel & safety app"
type input "[PHONE_NUMBER]"
checkbox input "true"
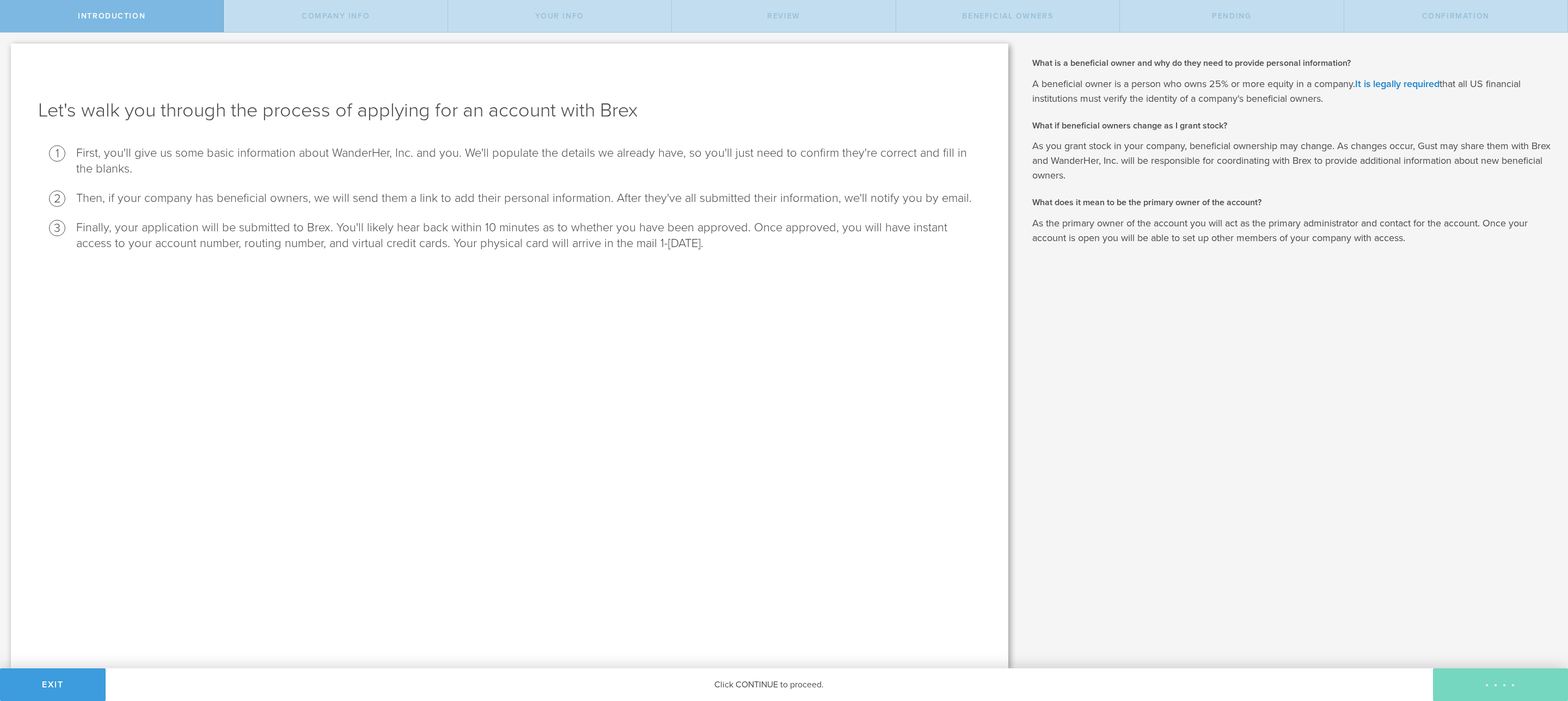
checkbox input "true"
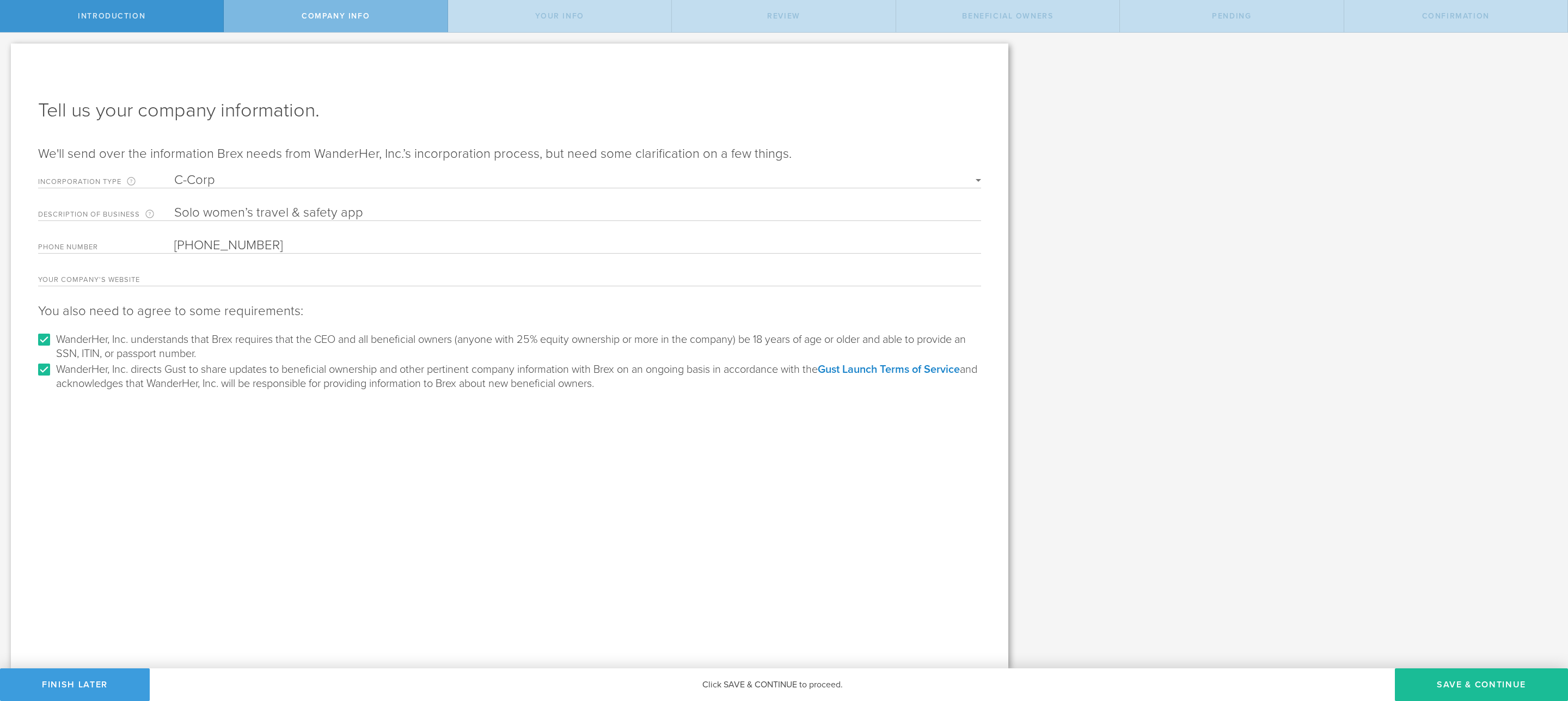
click at [489, 338] on label "WanderHer, Inc. understands that Brex requires that the CEO and all beneficial …" at bounding box center [517, 345] width 922 height 30
click at [53, 338] on input "WanderHer, Inc. understands that Brex requires that the CEO and all beneficial …" at bounding box center [44, 340] width 18 height 18
checkbox input "false"
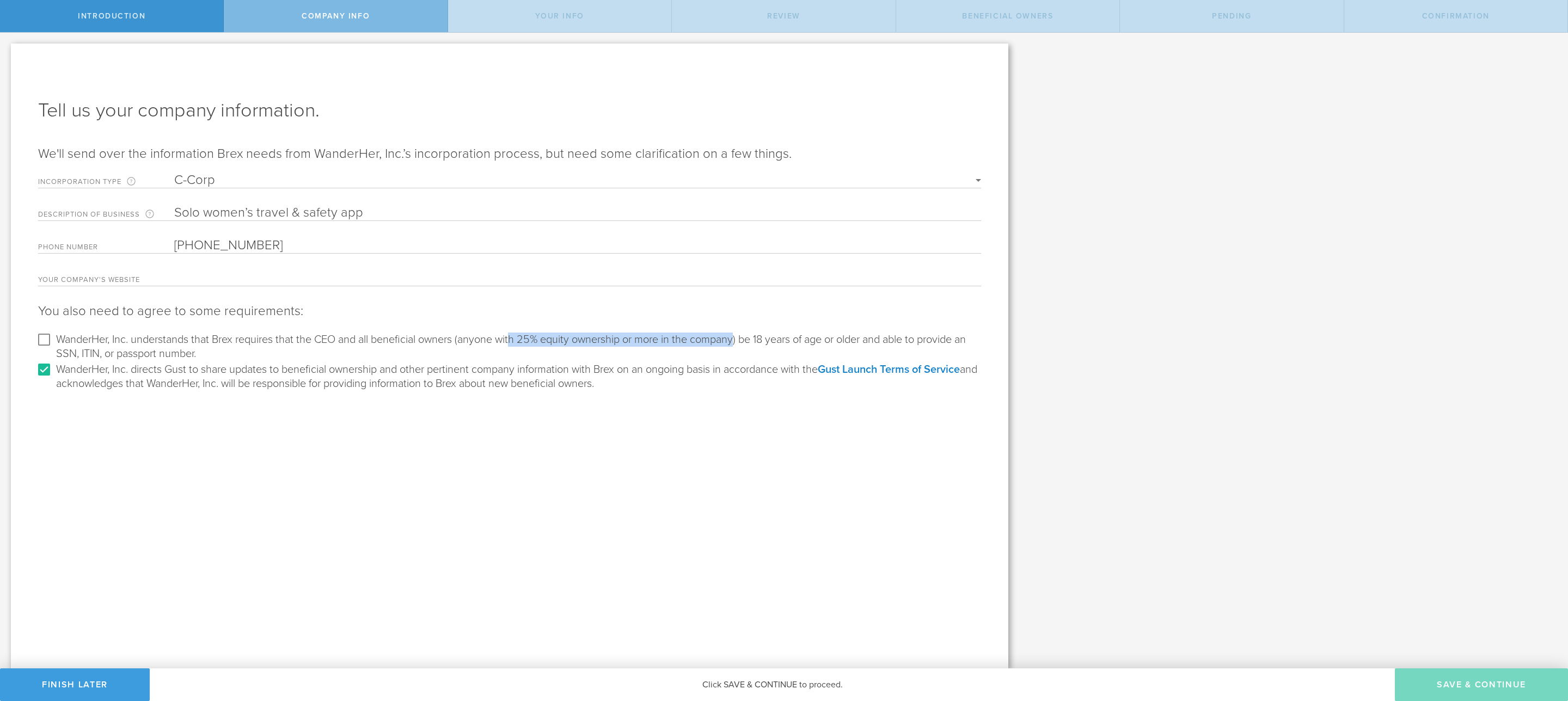
drag, startPoint x: 515, startPoint y: 338, endPoint x: 743, endPoint y: 342, distance: 228.0
click at [743, 342] on label "WanderHer, Inc. understands that Brex requires that the CEO and all beneficial …" at bounding box center [517, 345] width 922 height 30
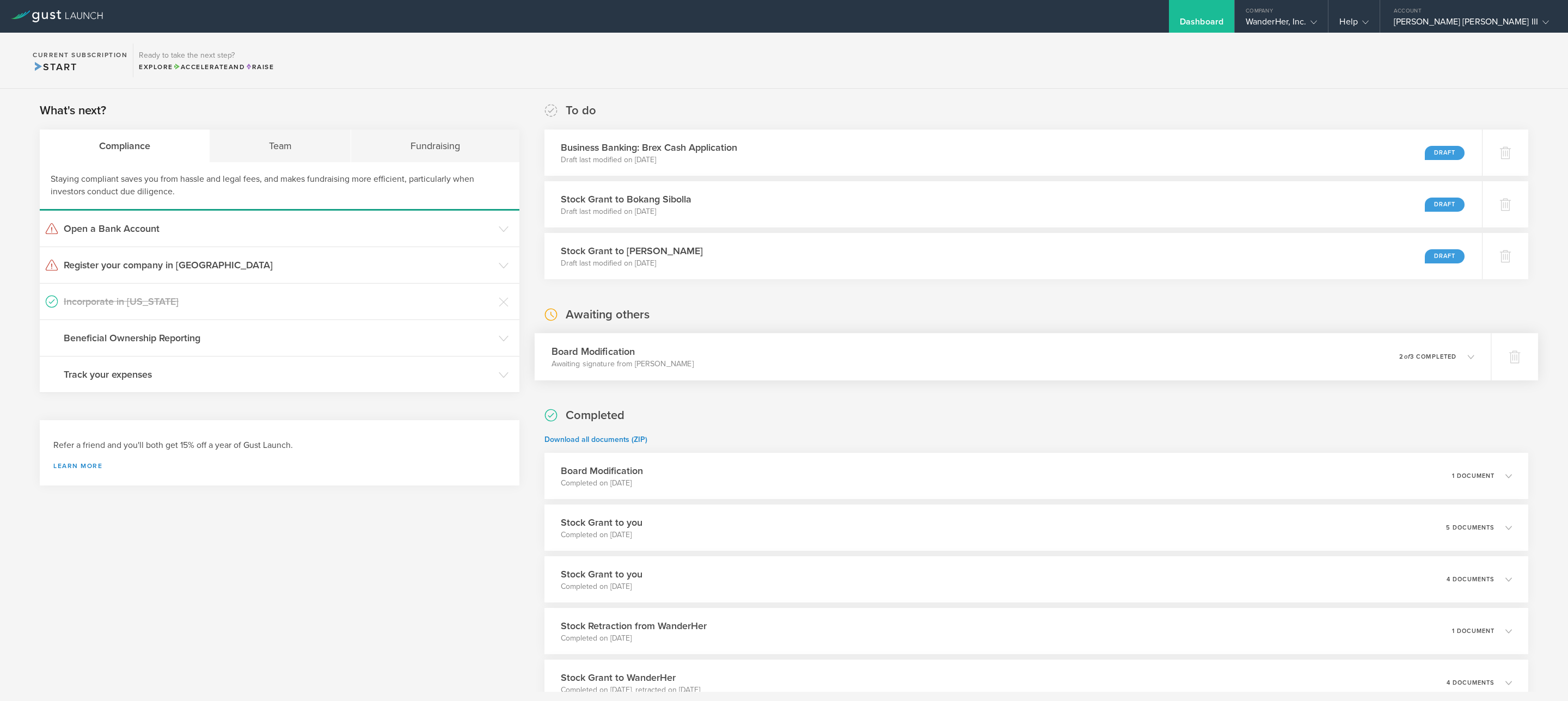
click at [756, 345] on div "Board Modification Awaiting signature from Sergio Ruiz Moral 0 undeliverable 2 …" at bounding box center [1013, 356] width 957 height 47
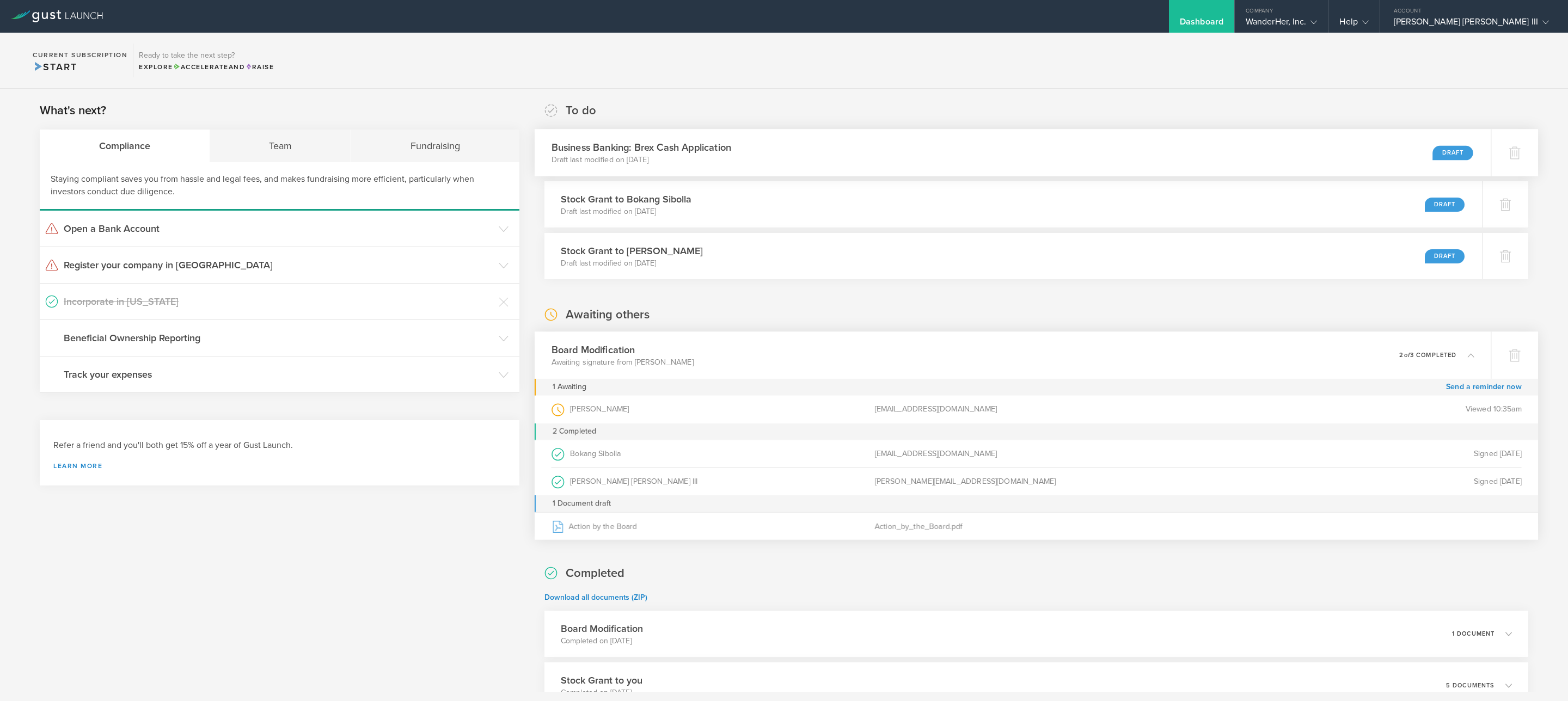
click at [729, 153] on div "Business Banking: Brex Cash Application Draft last modified on Sep 5, 2025 Draft" at bounding box center [1013, 153] width 957 height 47
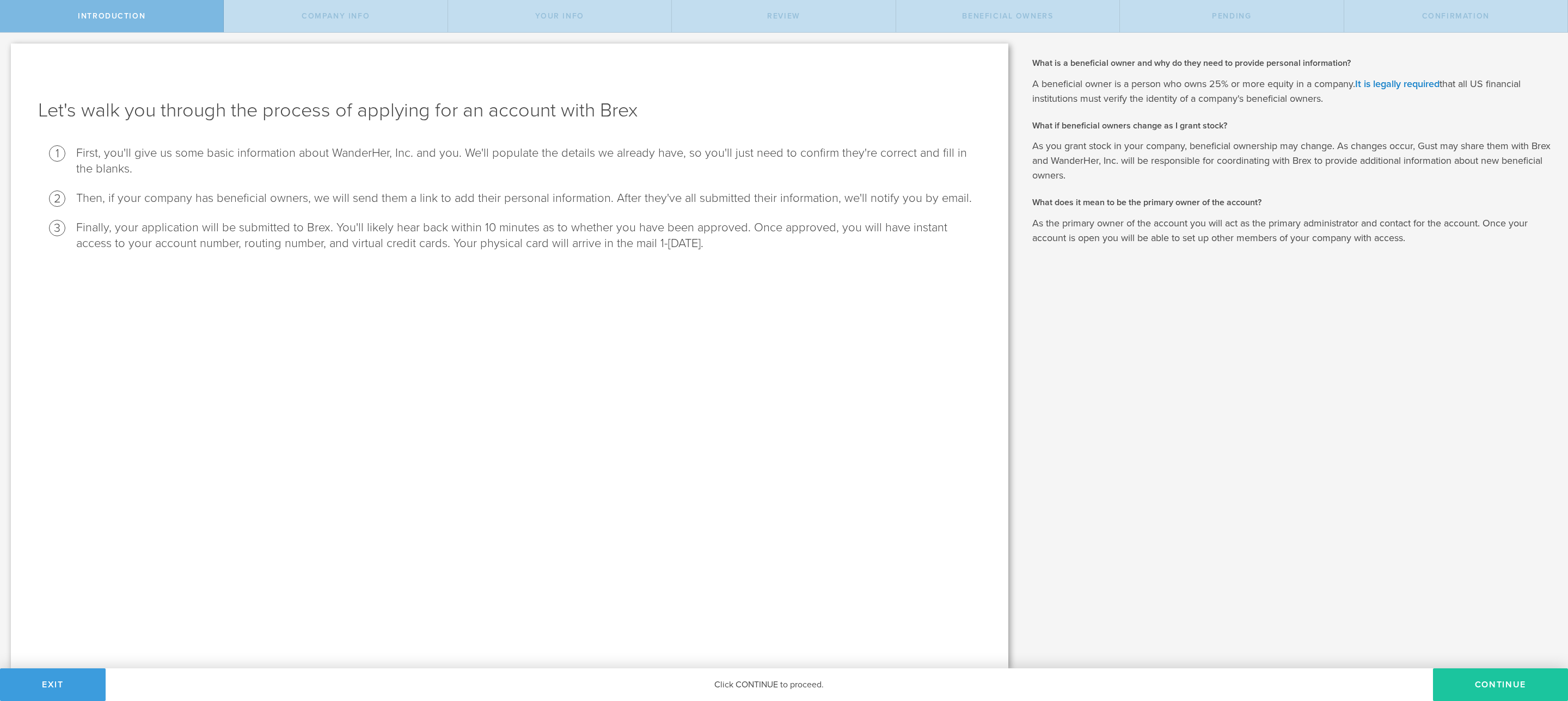
click at [1503, 681] on button "Continue" at bounding box center [1500, 684] width 135 height 33
select select "string:C_CORP"
type input "Solo women’s travel & safety app"
type input "[PHONE_NUMBER]"
checkbox input "true"
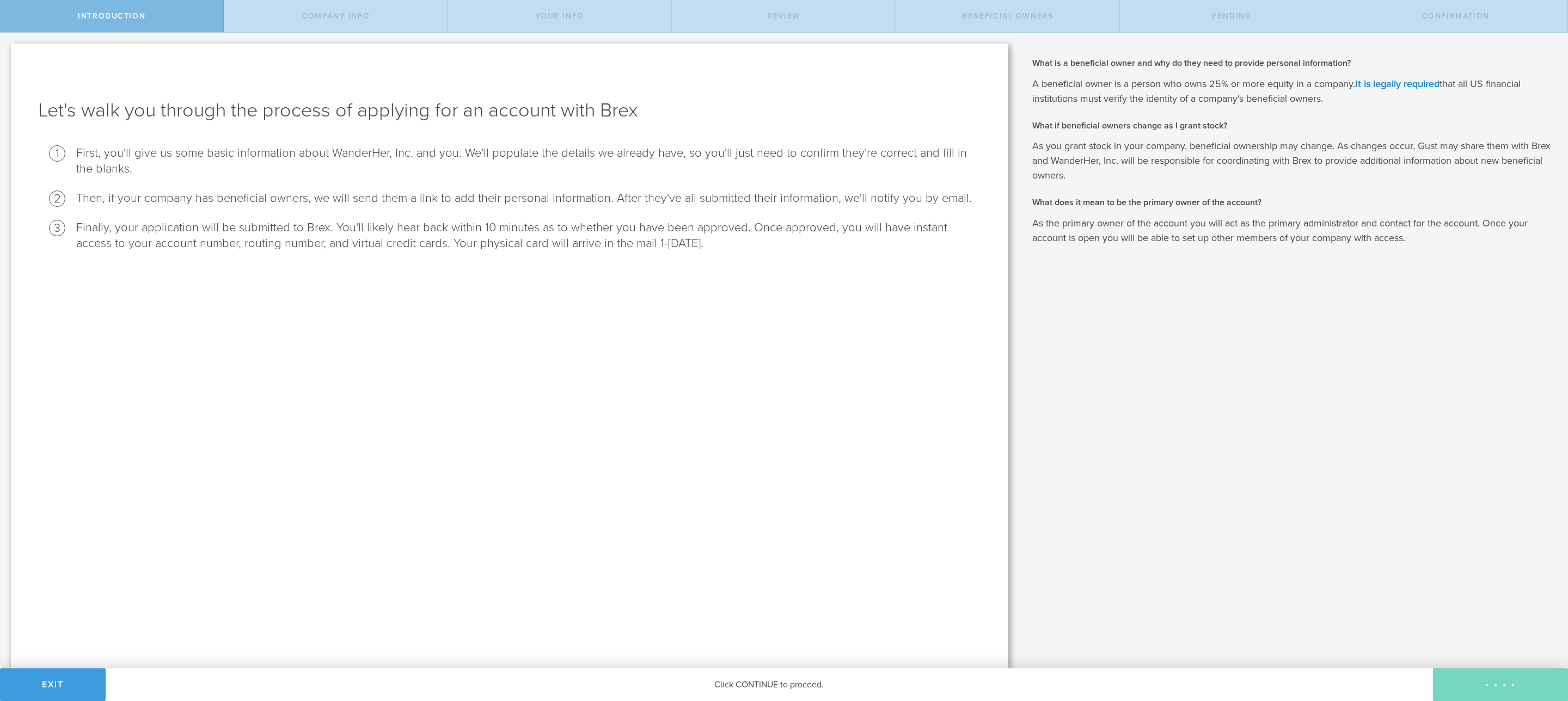
checkbox input "true"
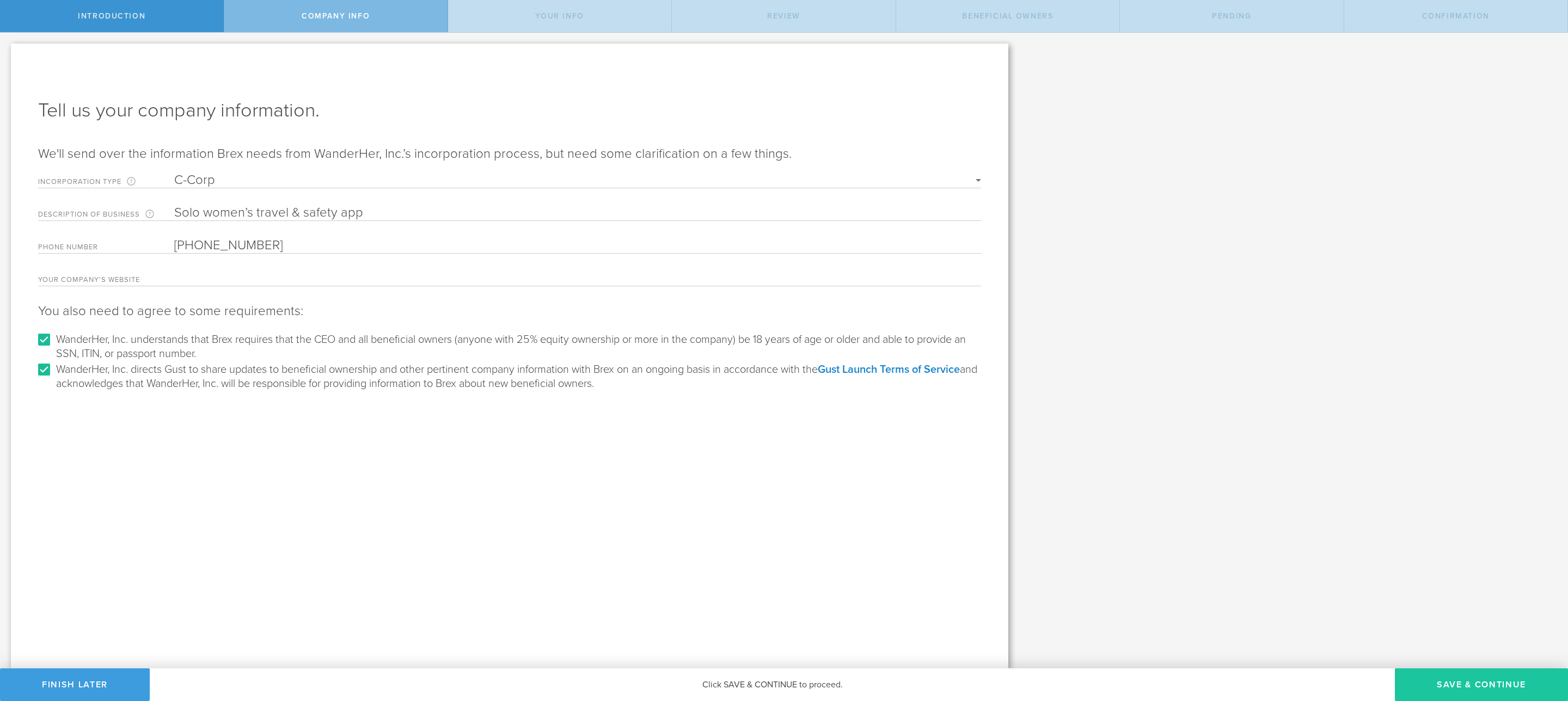
click at [1452, 680] on button "Save & Continue" at bounding box center [1481, 684] width 173 height 33
type input "[PERSON_NAME] [PERSON_NAME] III"
type input "Founder"
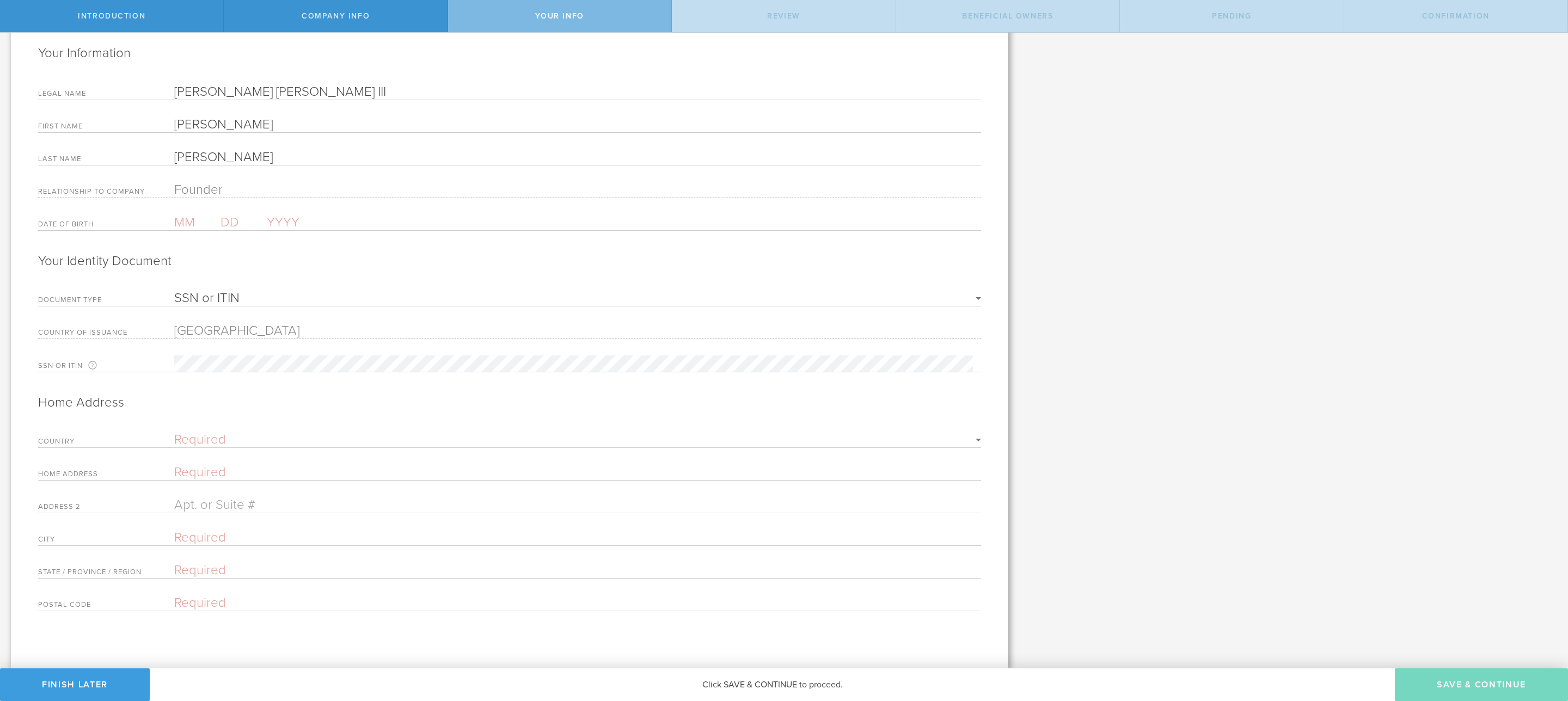
scroll to position [110, 0]
drag, startPoint x: 329, startPoint y: 83, endPoint x: 158, endPoint y: 74, distance: 171.2
click at [158, 84] on div "Legal Name [PERSON_NAME] [PERSON_NAME] III" at bounding box center [509, 92] width 943 height 16
click at [229, 283] on form "Your Information Legal Name [PERSON_NAME] [PERSON_NAME] III First Name [PERSON_…" at bounding box center [509, 328] width 943 height 567
click at [226, 292] on select "SSN or ITIN Passport" at bounding box center [578, 299] width 807 height 13
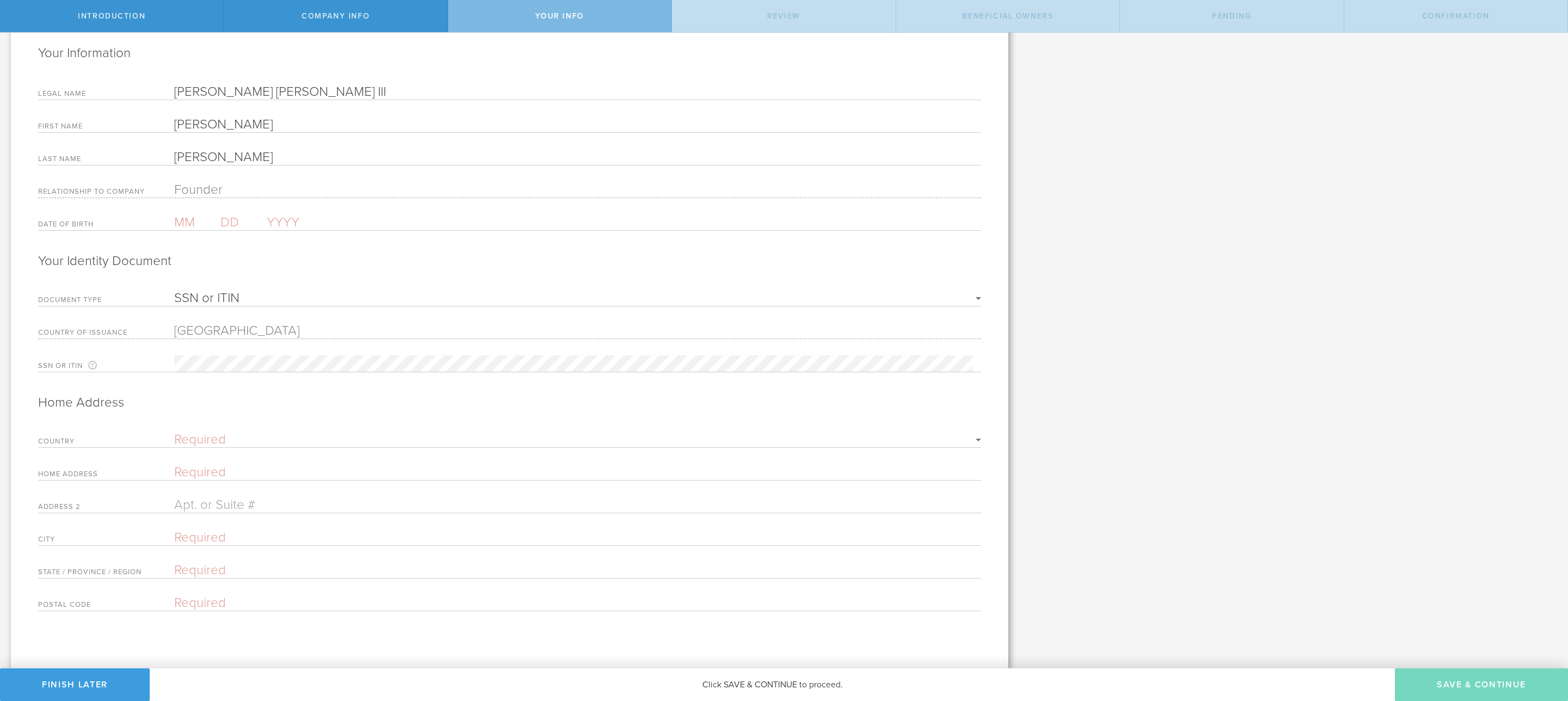
select select "string:PASSPORT"
click at [175, 292] on select "SSN or ITIN Passport" at bounding box center [578, 299] width 807 height 13
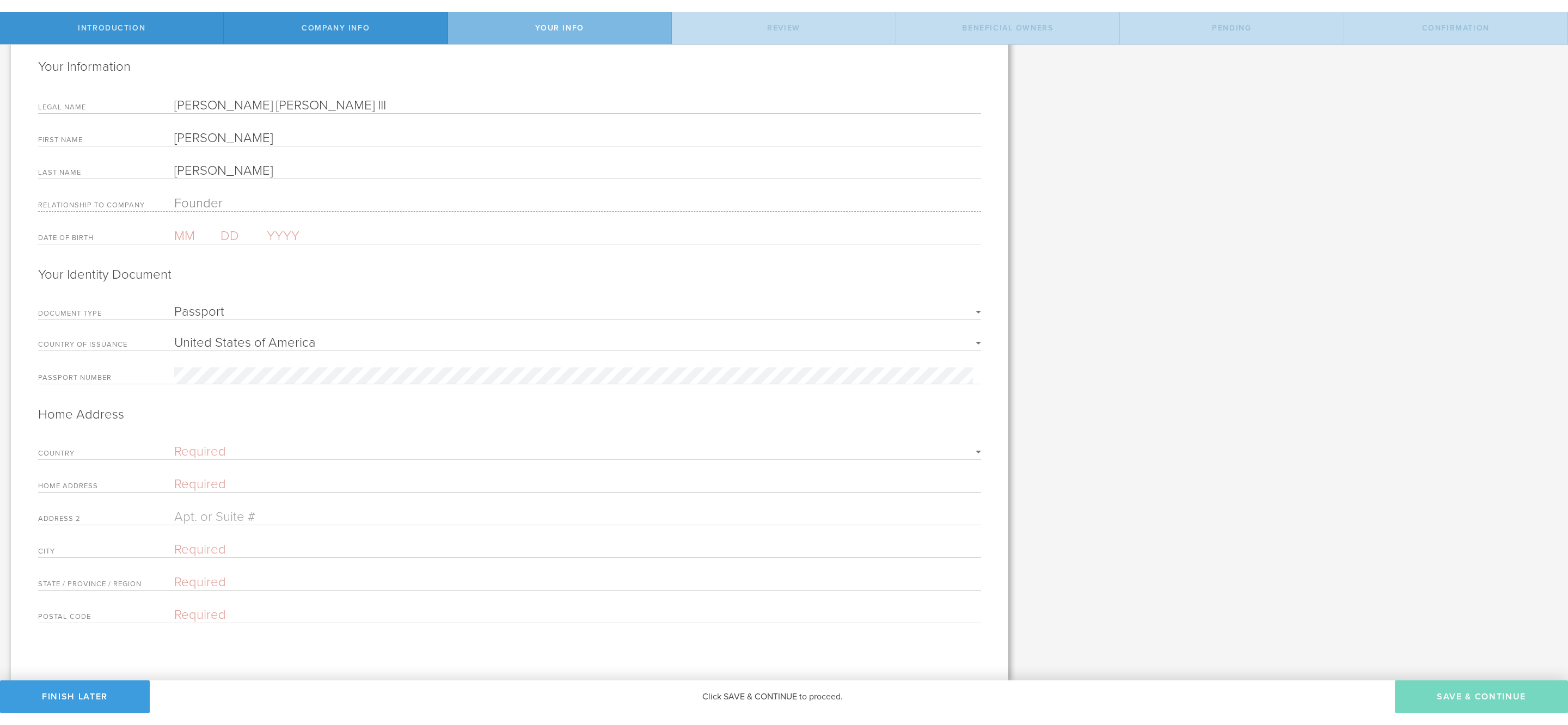
scroll to position [108, 0]
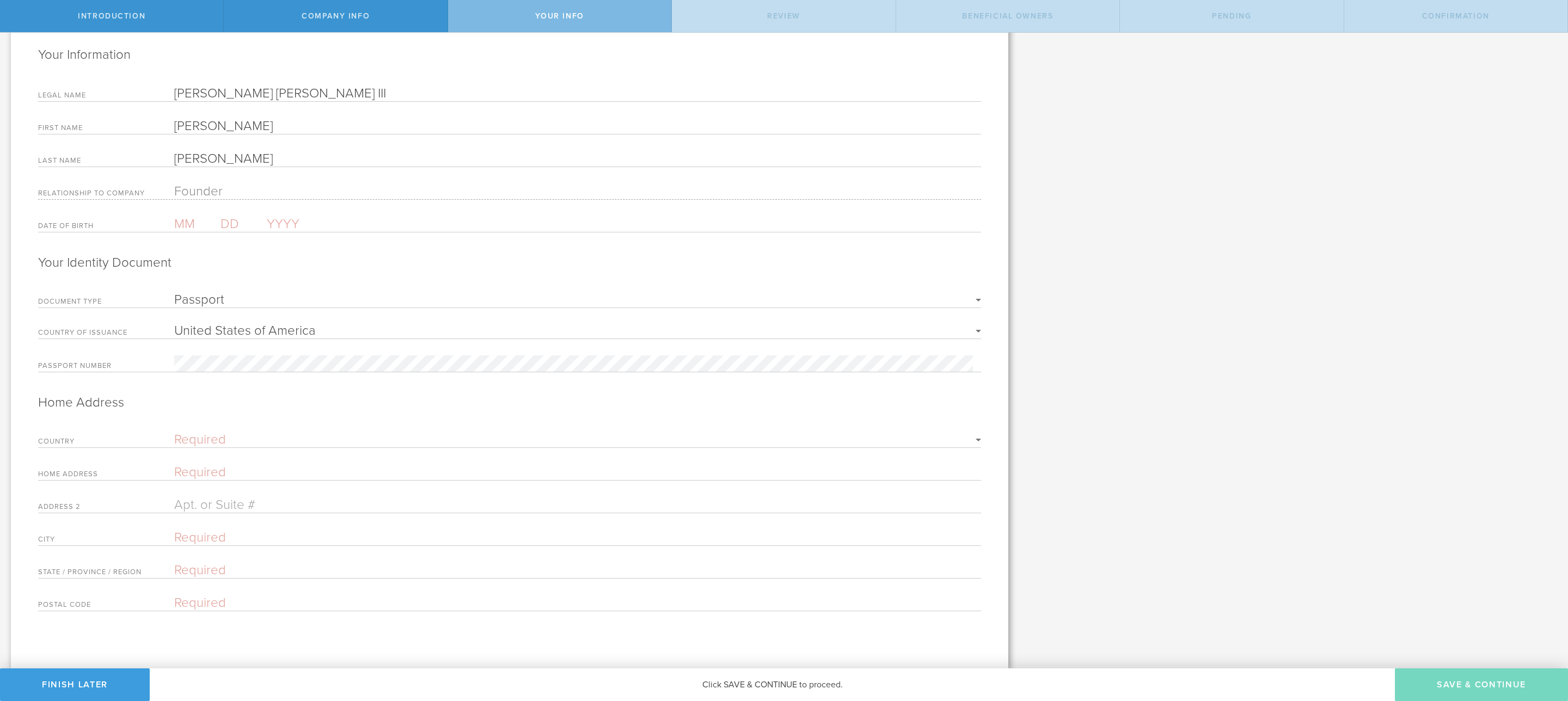
click at [269, 318] on form "Your Information Legal Name [PERSON_NAME] [PERSON_NAME] III First Name [PERSON_…" at bounding box center [509, 329] width 943 height 565
click at [268, 324] on select "[GEOGRAPHIC_DATA] [GEOGRAPHIC_DATA] [GEOGRAPHIC_DATA] [GEOGRAPHIC_DATA] [US_STA…" at bounding box center [578, 331] width 807 height 13
click at [267, 324] on select "[GEOGRAPHIC_DATA] [GEOGRAPHIC_DATA] [GEOGRAPHIC_DATA] [GEOGRAPHIC_DATA] [US_STA…" at bounding box center [578, 331] width 807 height 13
click at [307, 325] on select "[GEOGRAPHIC_DATA] [GEOGRAPHIC_DATA] [GEOGRAPHIC_DATA] [GEOGRAPHIC_DATA] [US_STA…" at bounding box center [578, 331] width 807 height 13
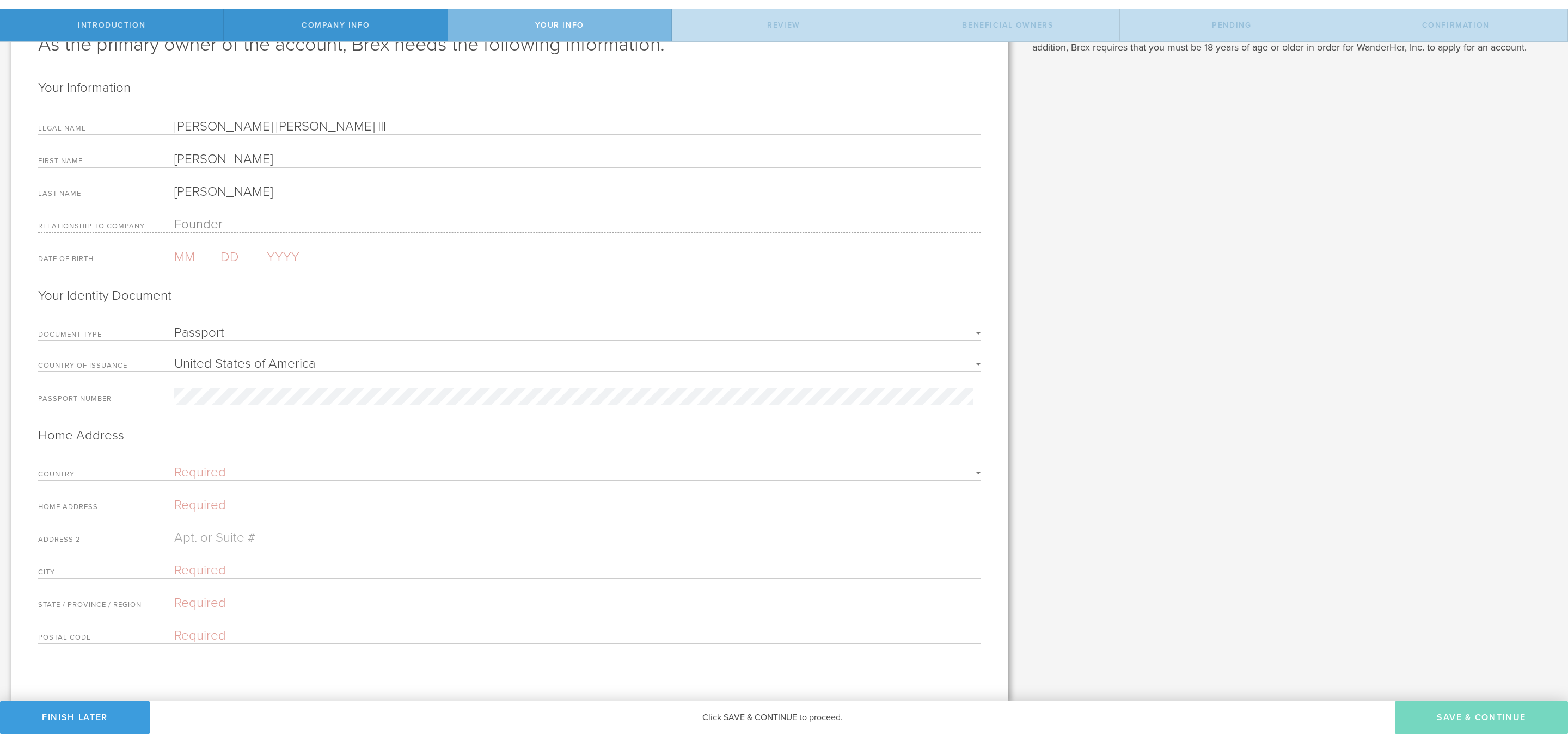
scroll to position [65, 0]
